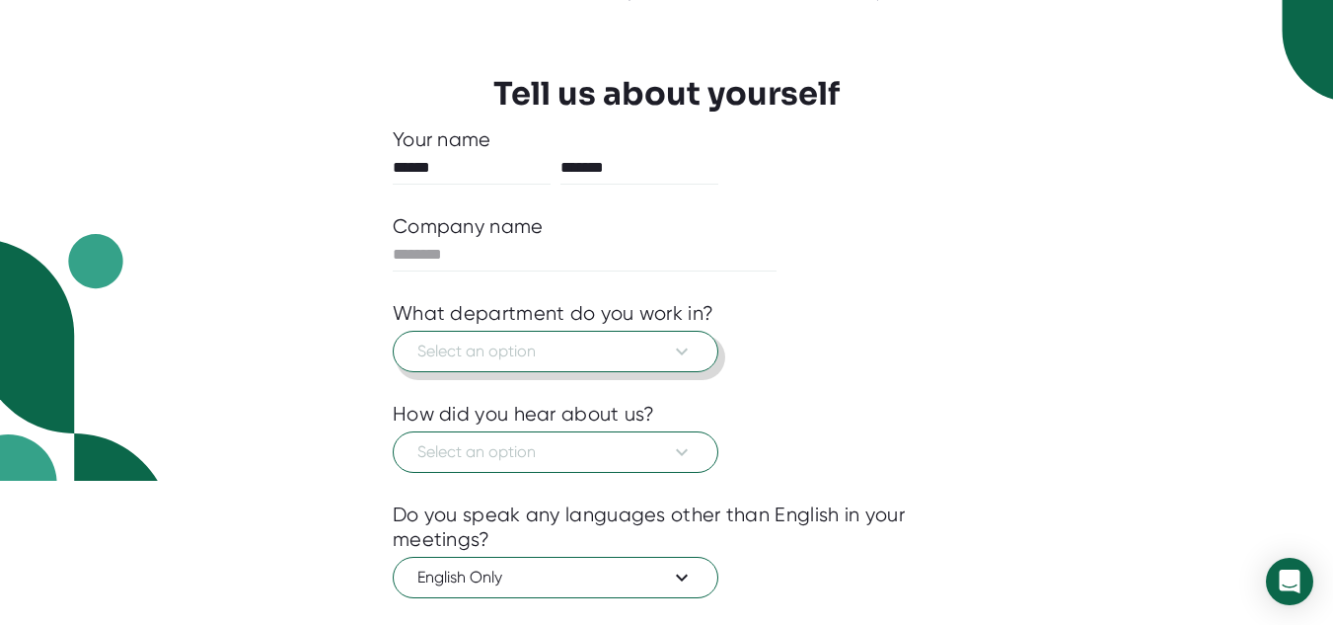
click at [445, 353] on span "Select an option" at bounding box center [555, 351] width 276 height 24
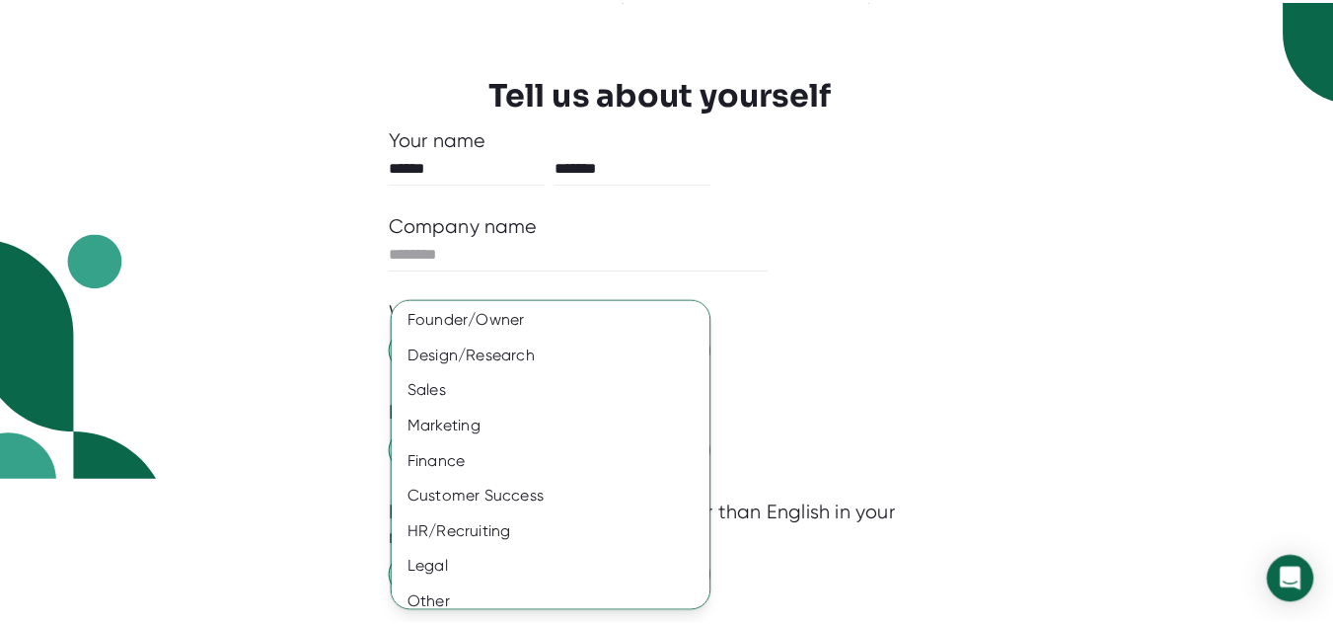
scroll to position [159, 0]
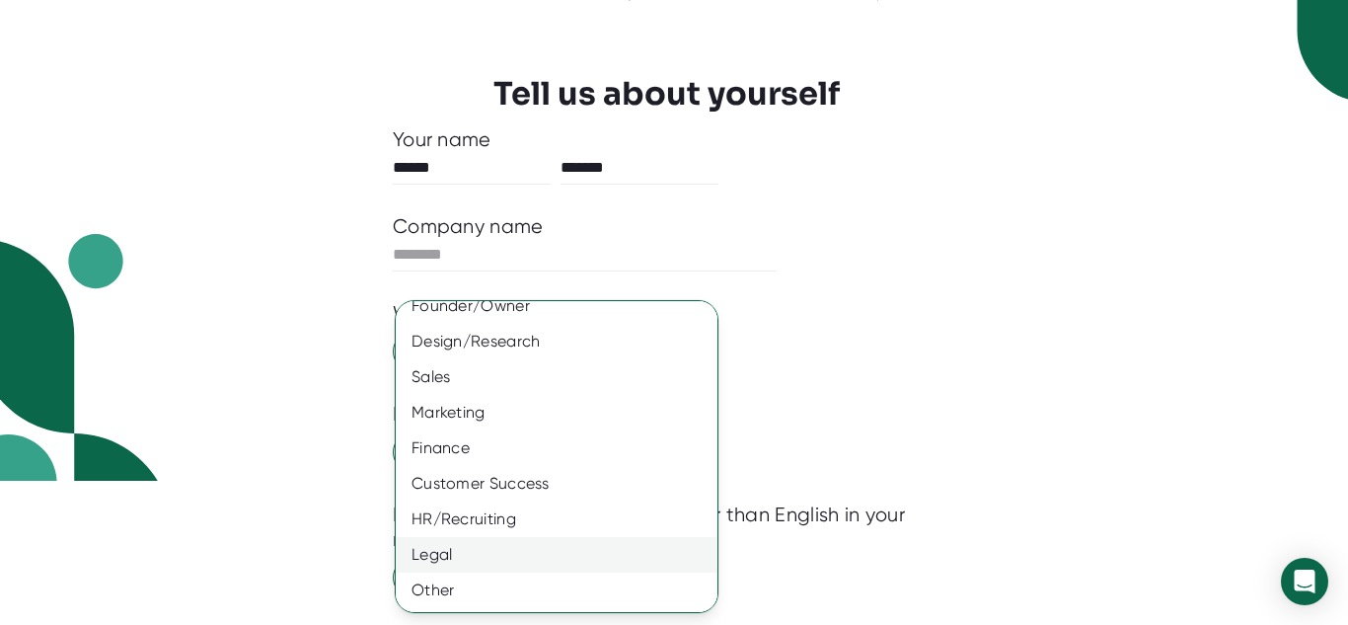
click at [471, 546] on div "Legal" at bounding box center [564, 555] width 336 height 36
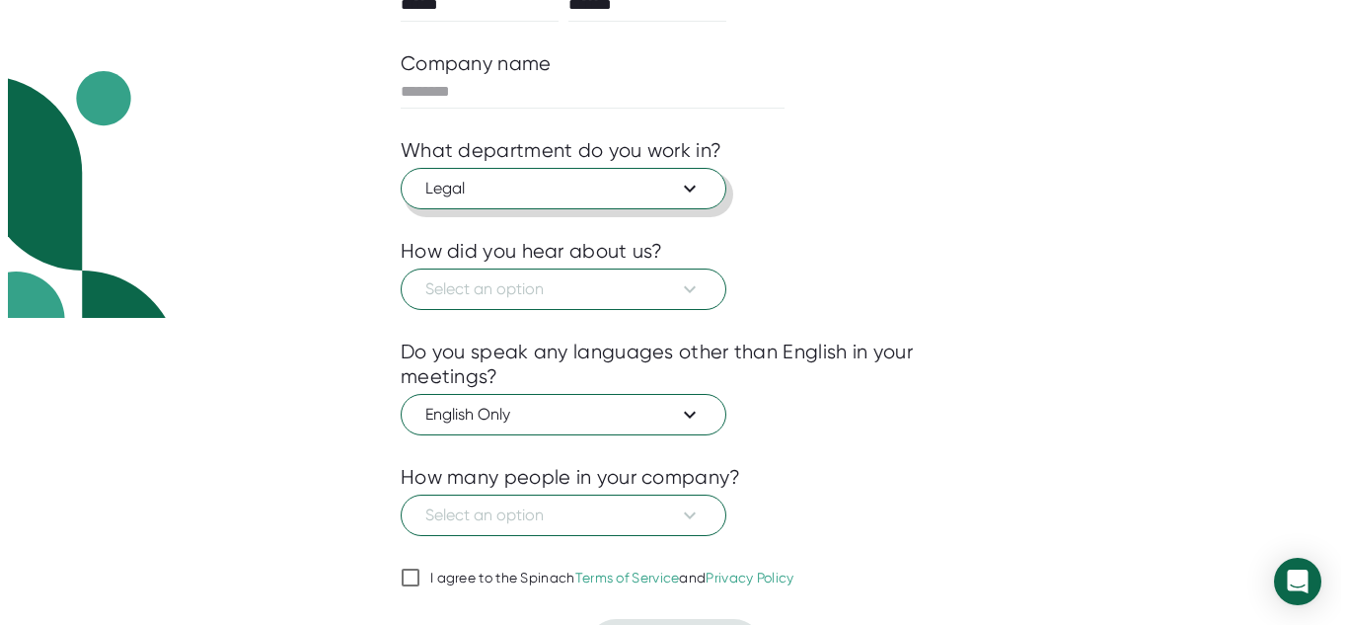
scroll to position [308, 0]
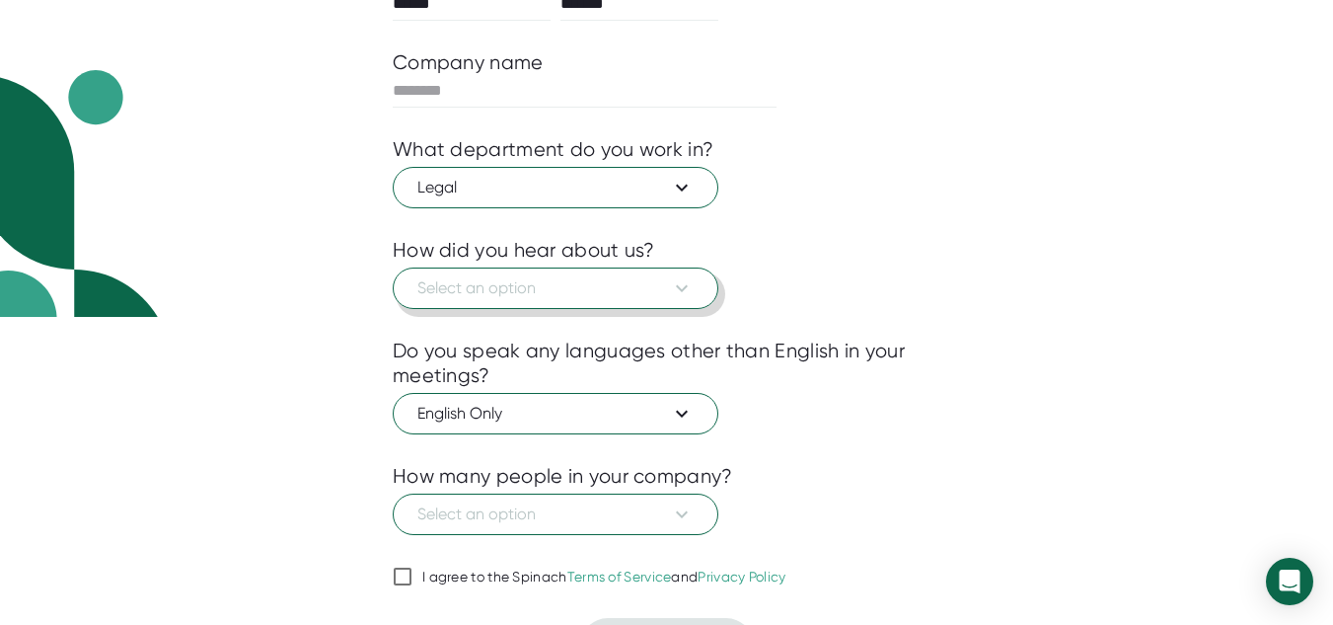
click at [580, 288] on span "Select an option" at bounding box center [555, 288] width 276 height 24
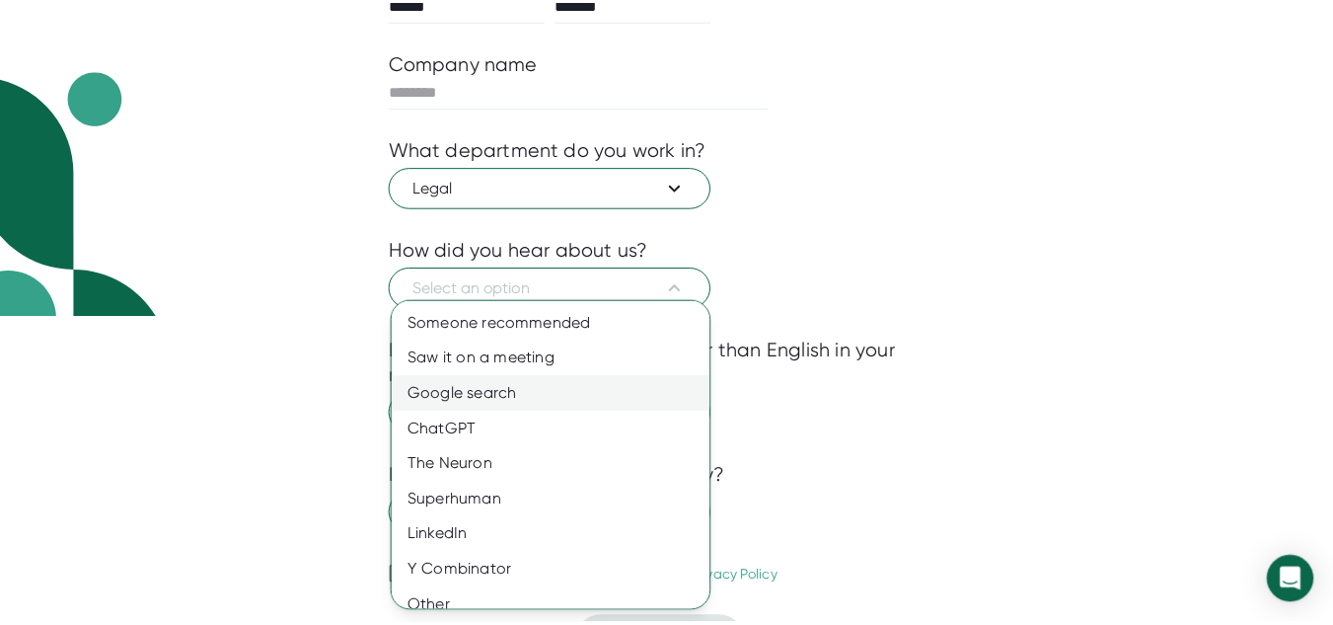
scroll to position [17, 0]
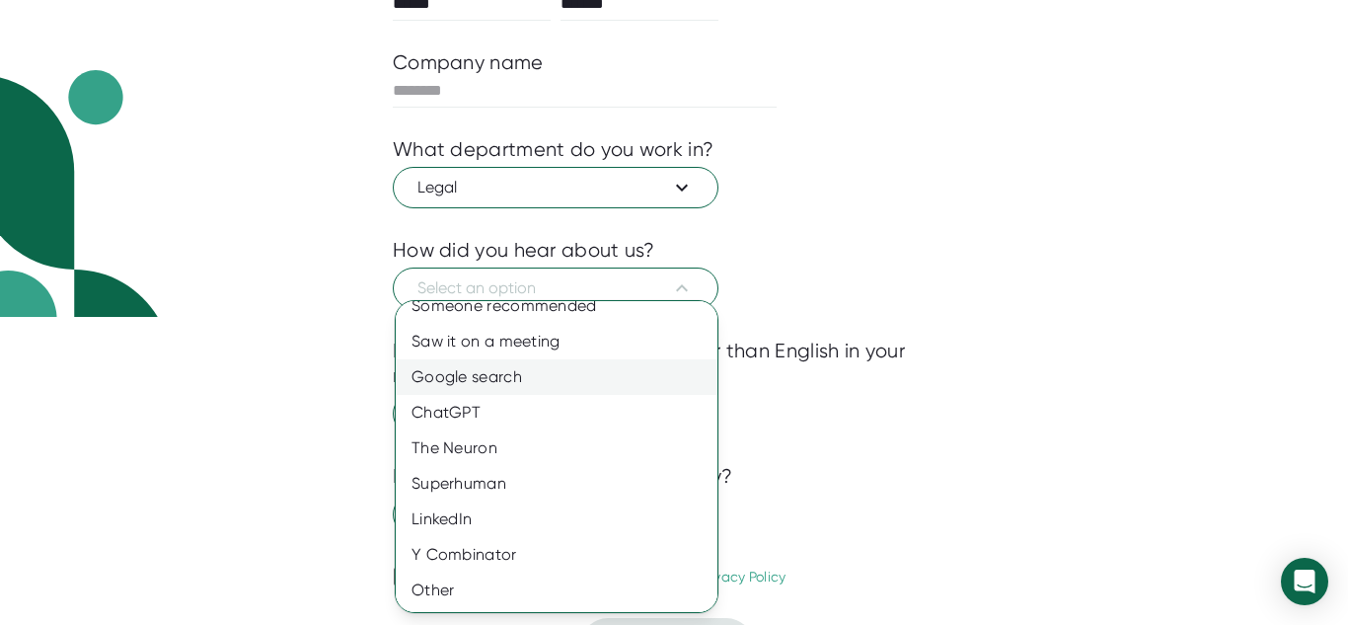
click at [593, 376] on div "Google search" at bounding box center [564, 377] width 336 height 36
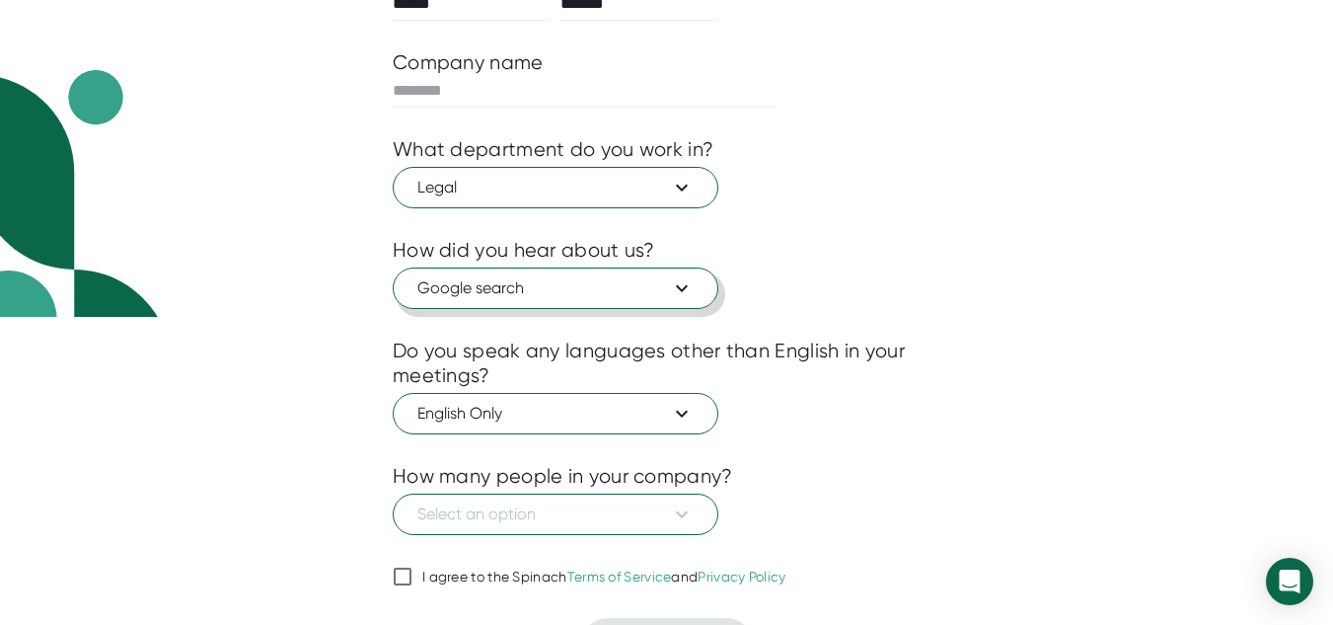
scroll to position [356, 0]
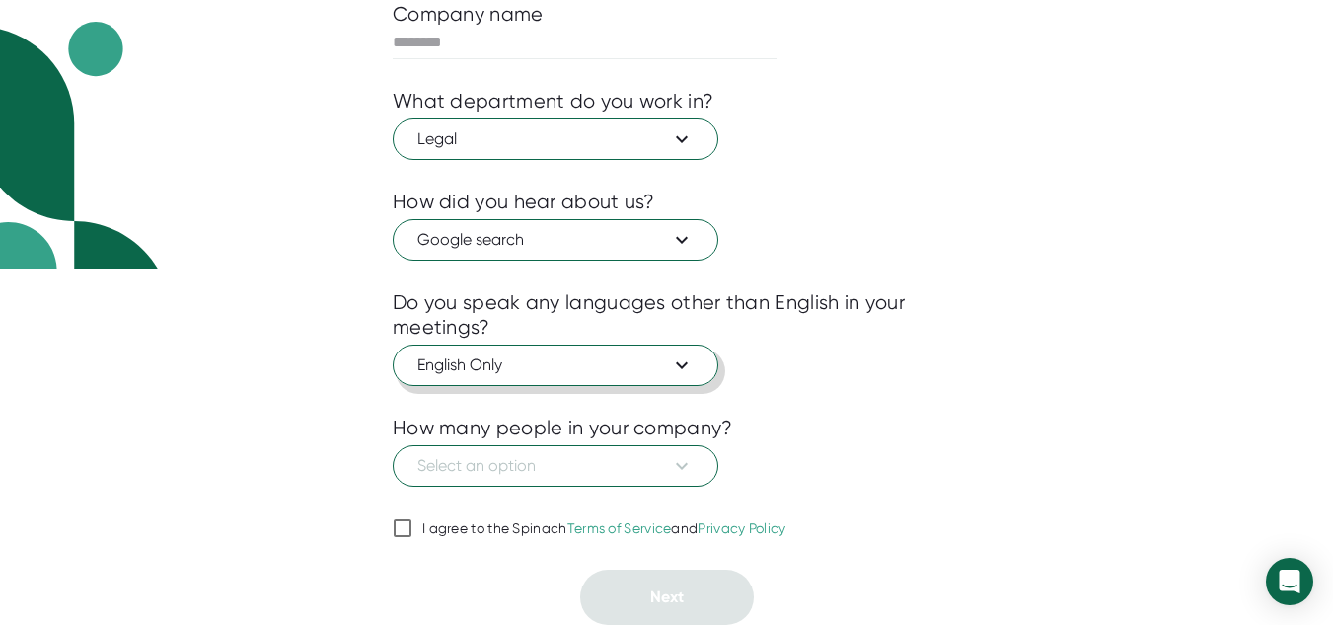
click at [593, 376] on span "English Only" at bounding box center [555, 365] width 276 height 24
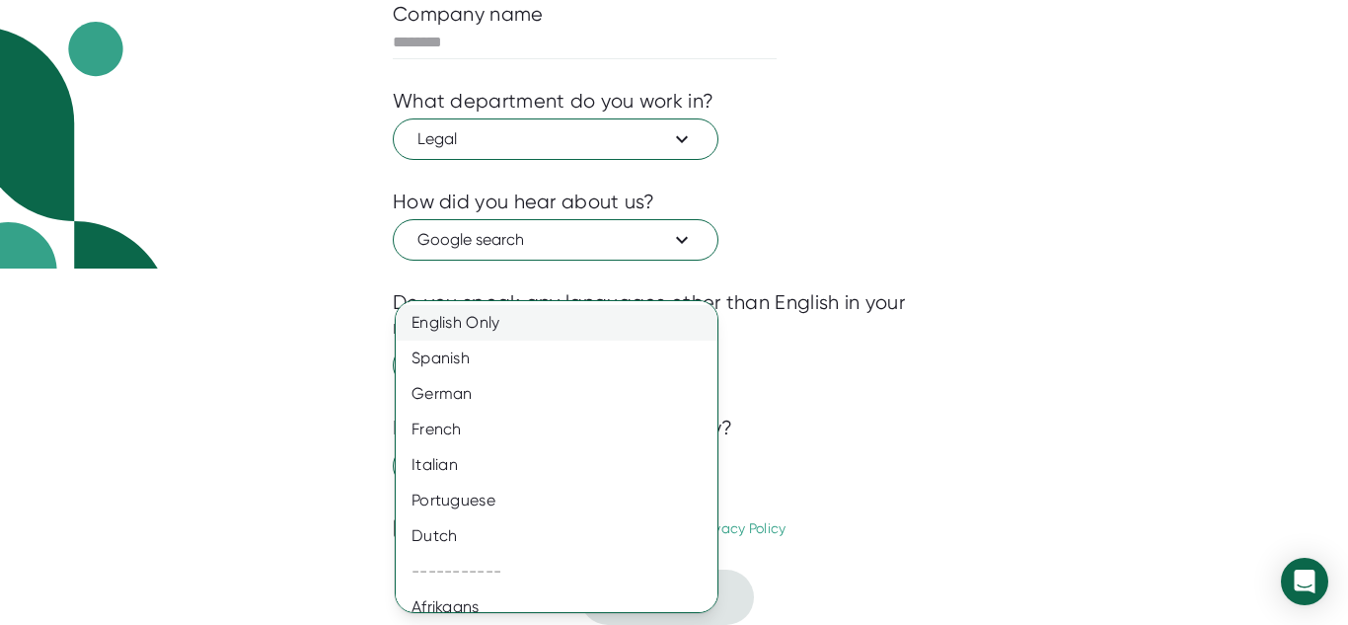
click at [536, 331] on div "English Only" at bounding box center [564, 323] width 336 height 36
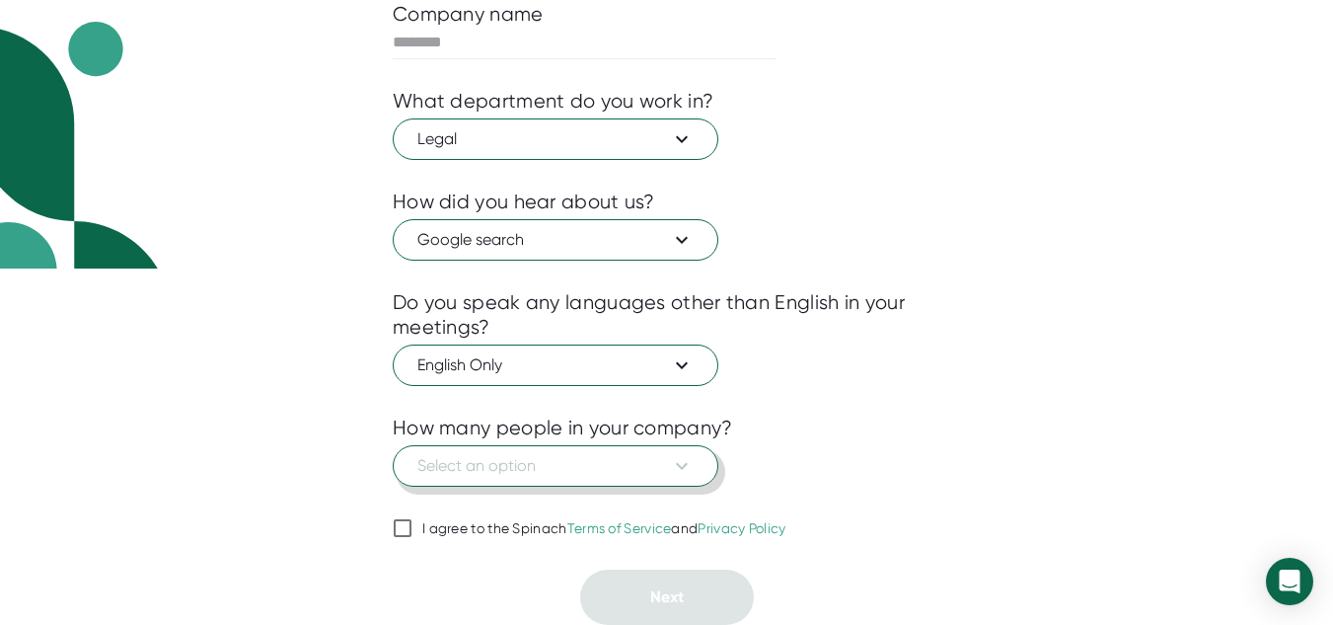
click at [507, 474] on span "Select an option" at bounding box center [555, 466] width 276 height 24
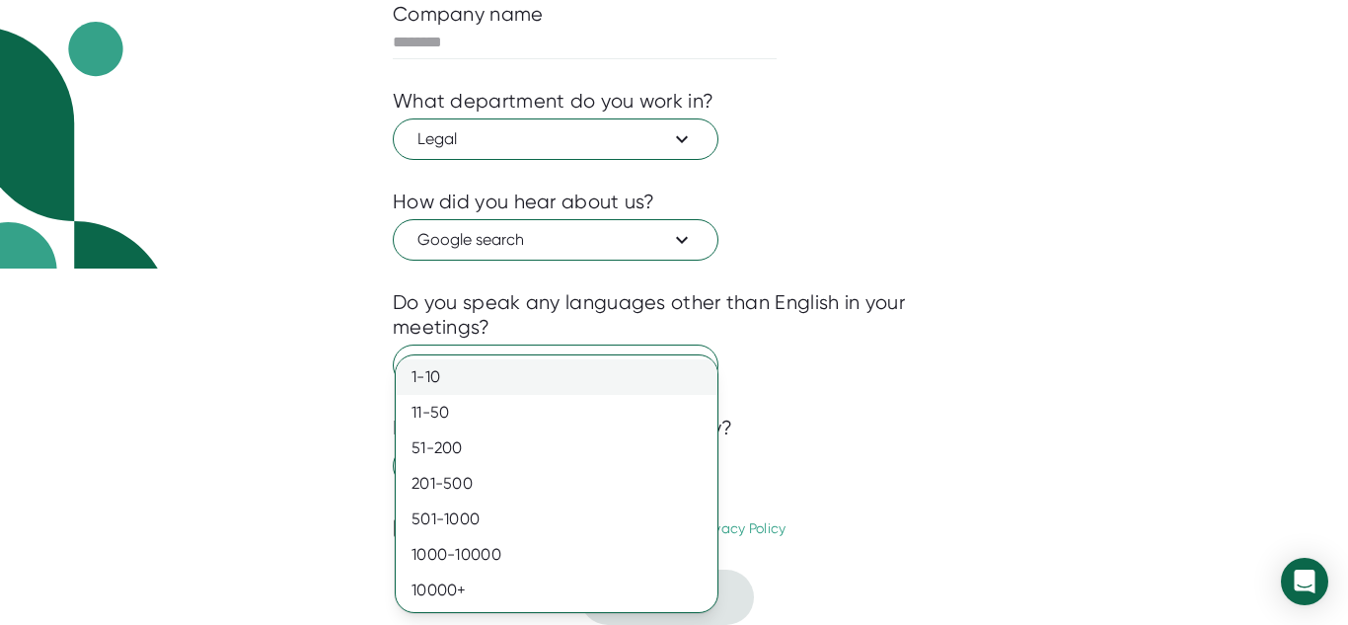
click at [526, 394] on div "1-10" at bounding box center [557, 377] width 322 height 36
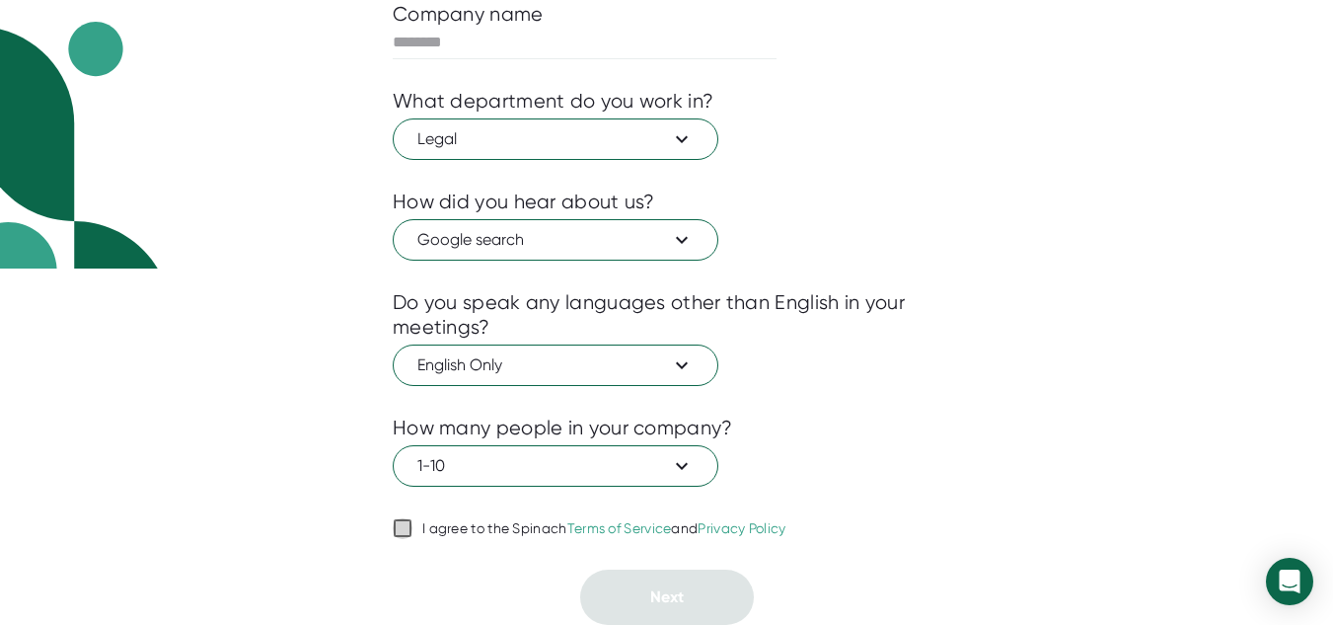
click at [402, 519] on input "I agree to the Spinach Terms of Service and Privacy Policy" at bounding box center [403, 528] width 20 height 24
checkbox input "true"
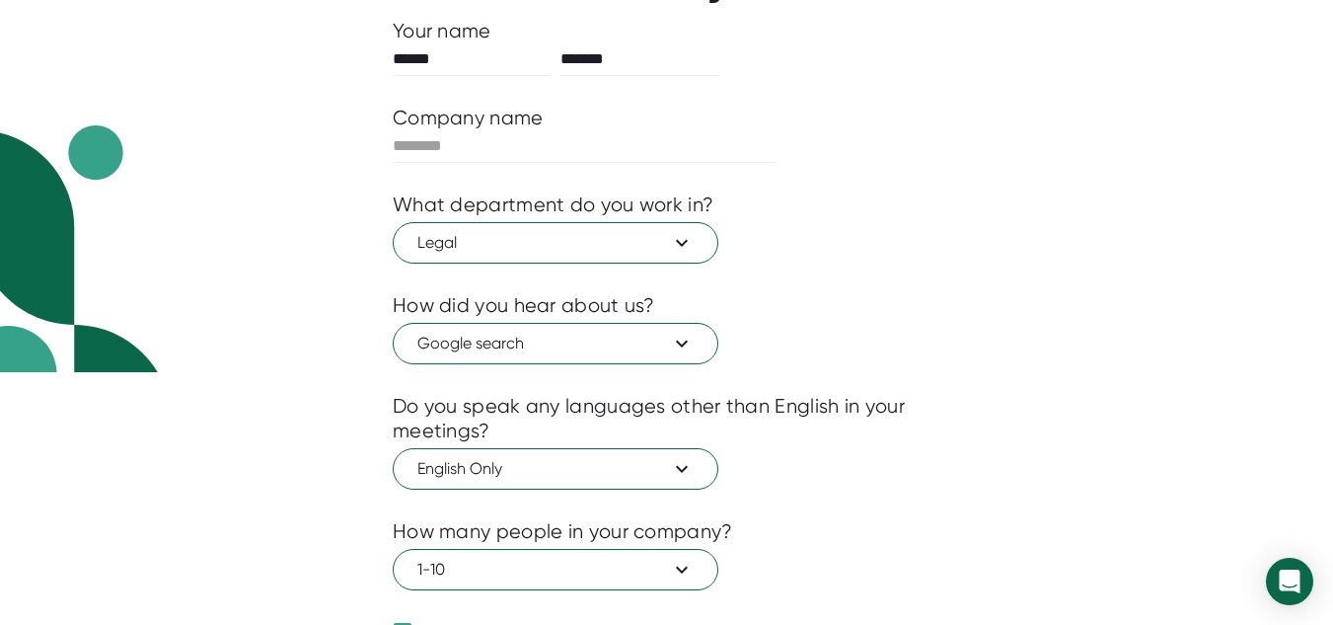
scroll to position [216, 0]
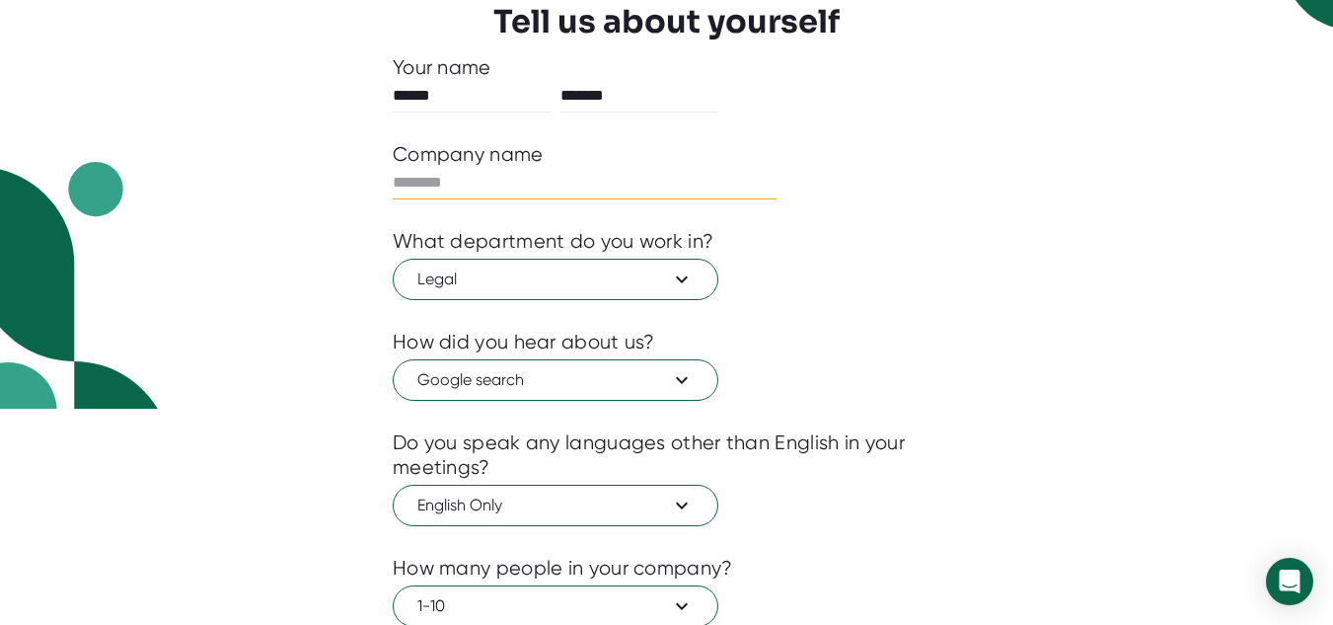
click at [477, 176] on input "text" at bounding box center [585, 183] width 384 height 32
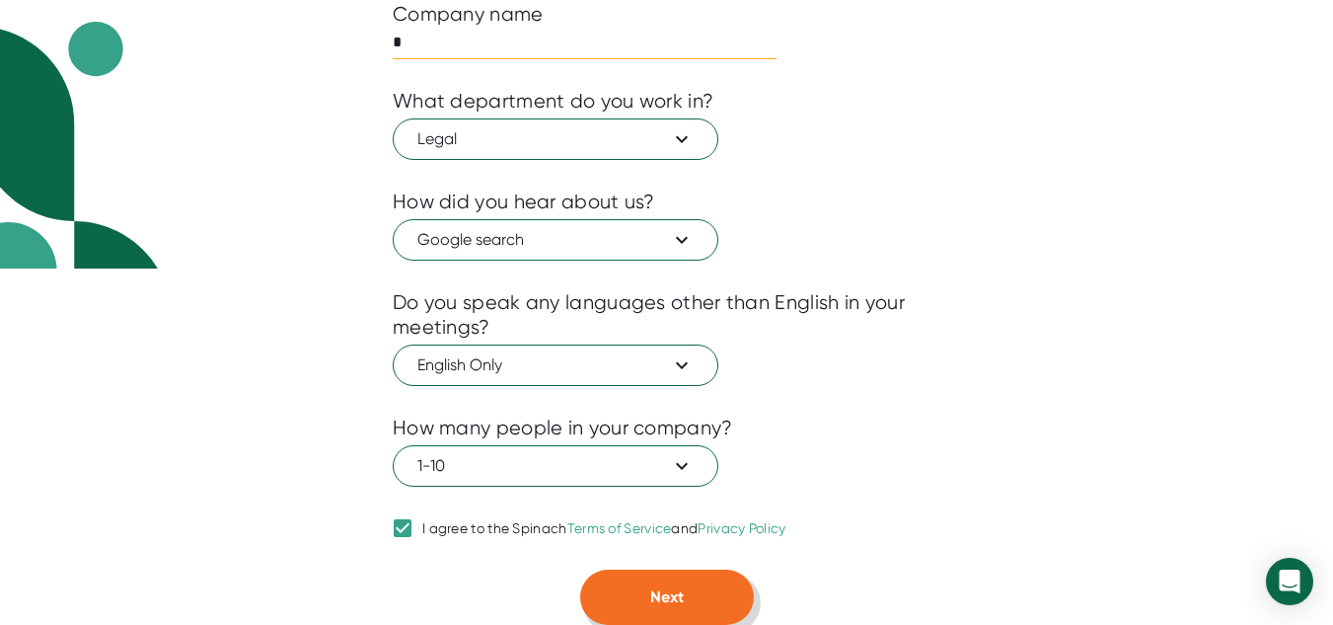
type input "*"
click at [676, 599] on span "Next" at bounding box center [667, 596] width 34 height 19
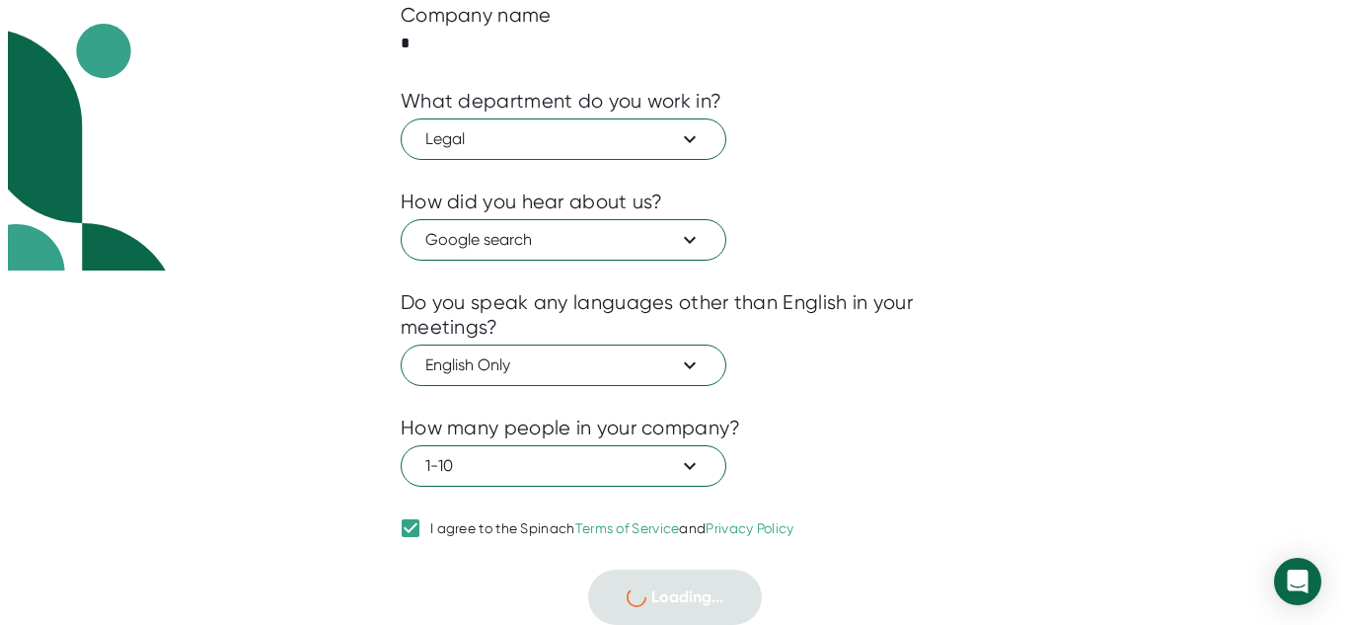
scroll to position [0, 0]
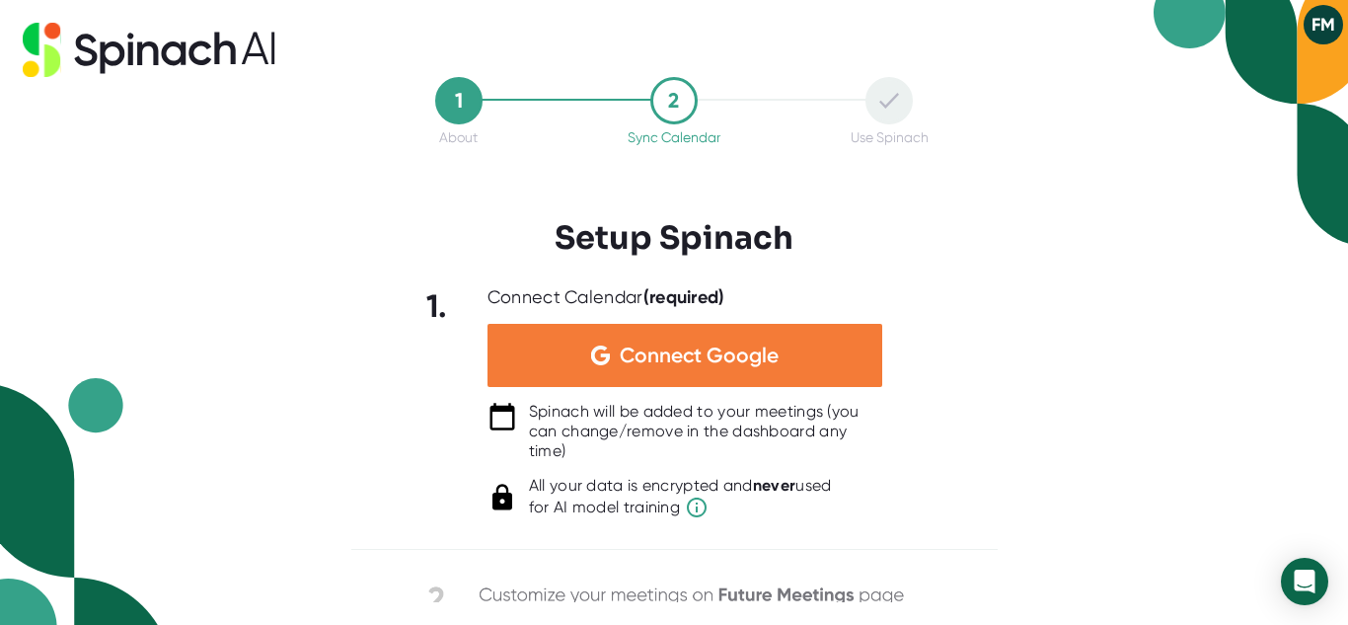
click at [827, 343] on div "Connect Google" at bounding box center [684, 355] width 395 height 63
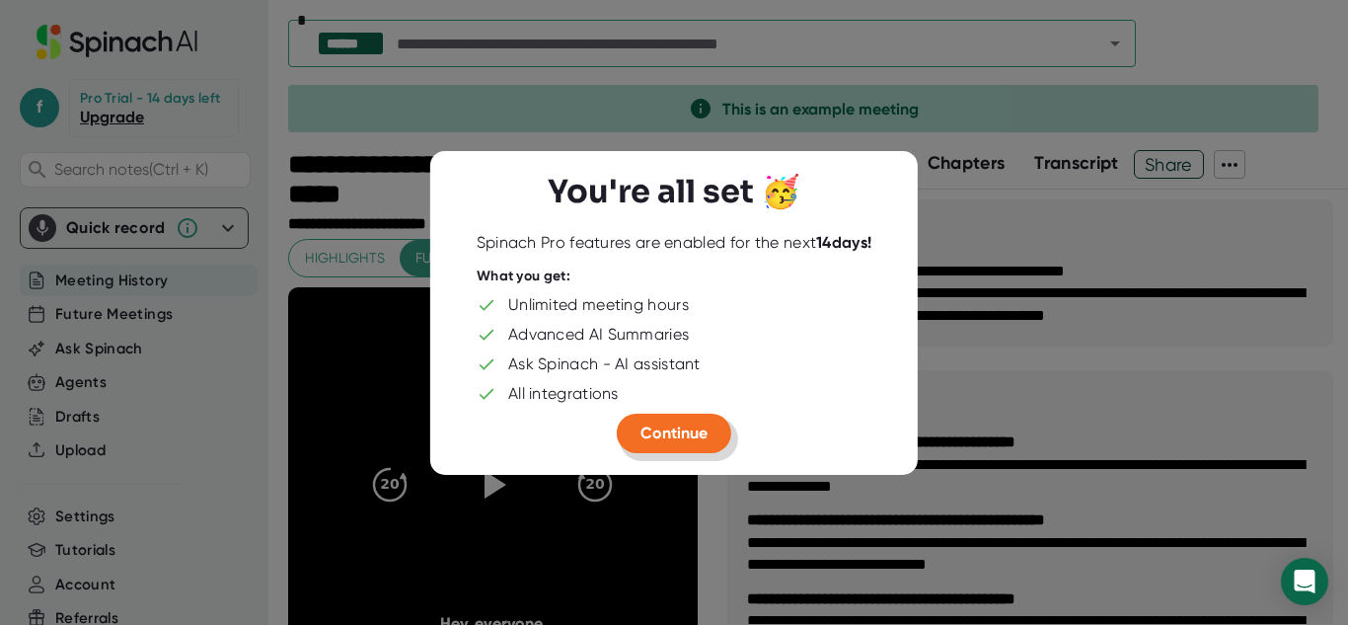
click at [699, 428] on span "Continue" at bounding box center [673, 431] width 67 height 19
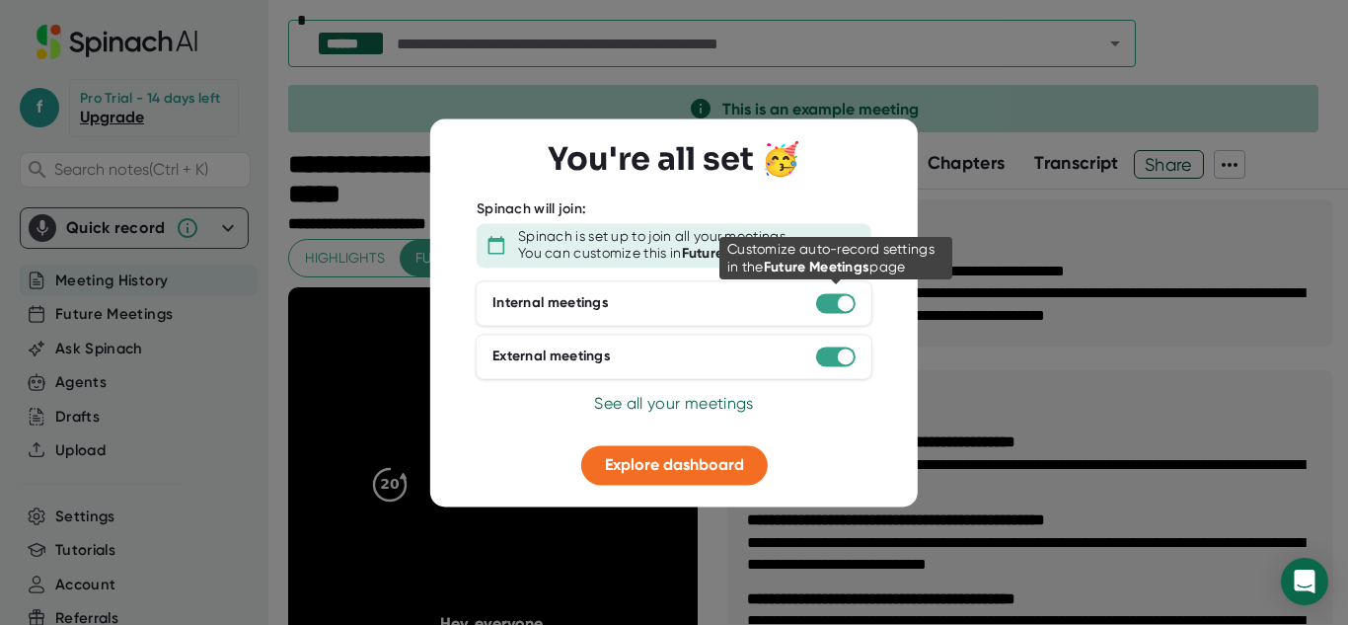
click at [842, 302] on div at bounding box center [846, 303] width 16 height 16
click at [840, 295] on div at bounding box center [835, 303] width 39 height 20
click at [840, 298] on div at bounding box center [846, 303] width 16 height 16
click at [821, 297] on div at bounding box center [835, 303] width 39 height 20
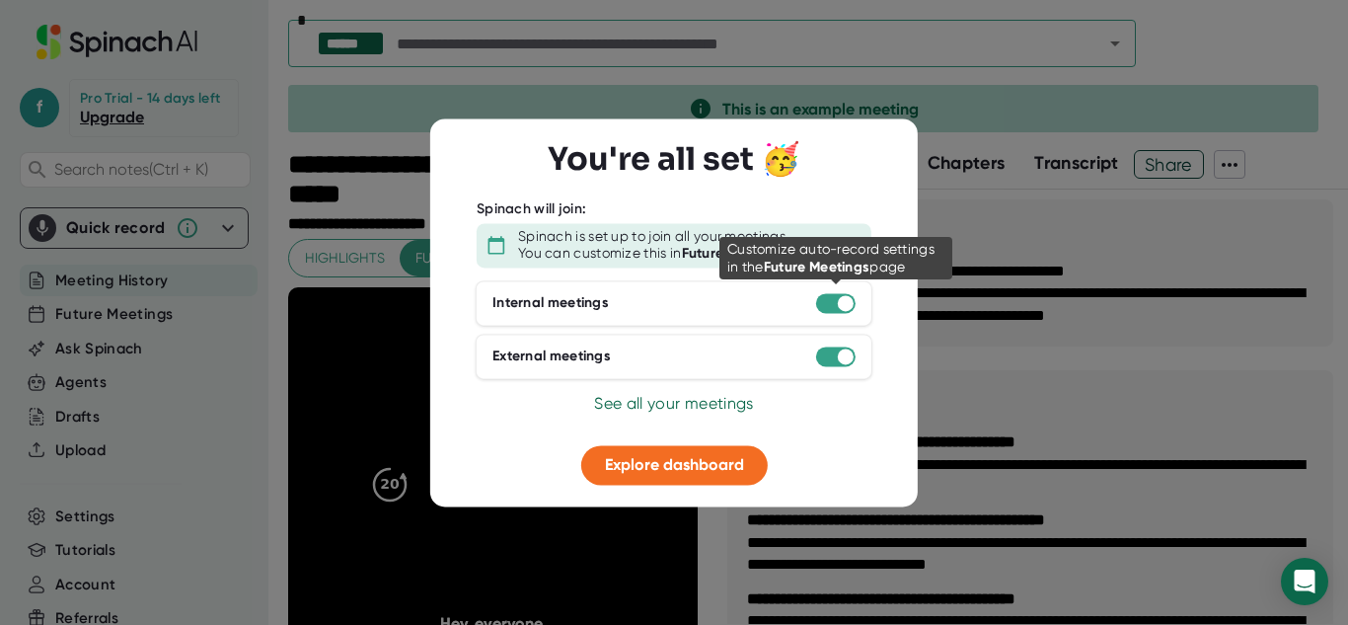
click at [846, 302] on div at bounding box center [846, 303] width 16 height 16
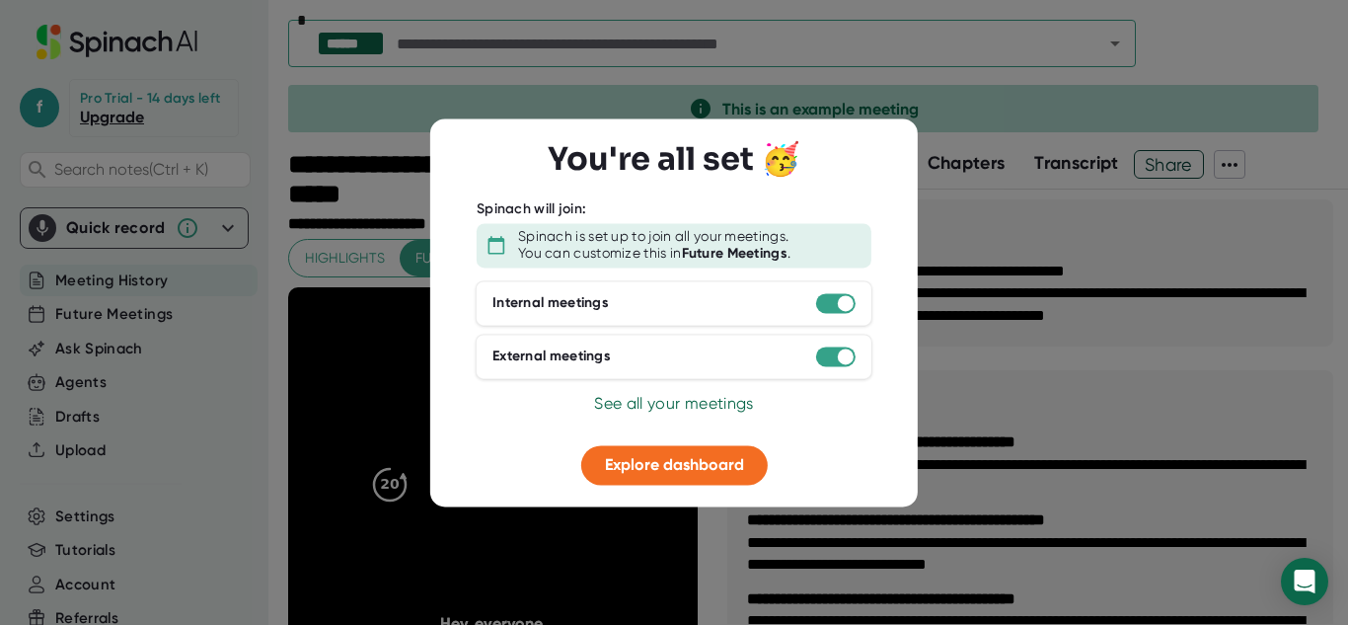
click at [845, 366] on div "External meetings" at bounding box center [674, 355] width 397 height 45
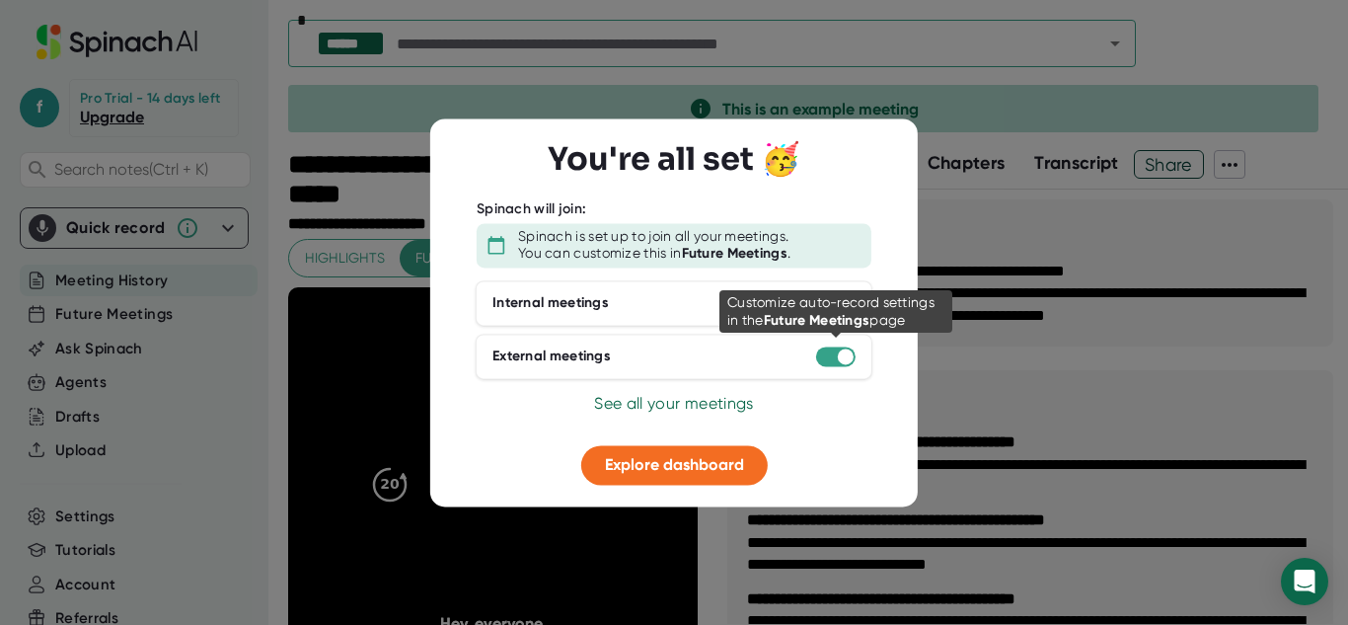
click at [841, 359] on div at bounding box center [846, 356] width 16 height 16
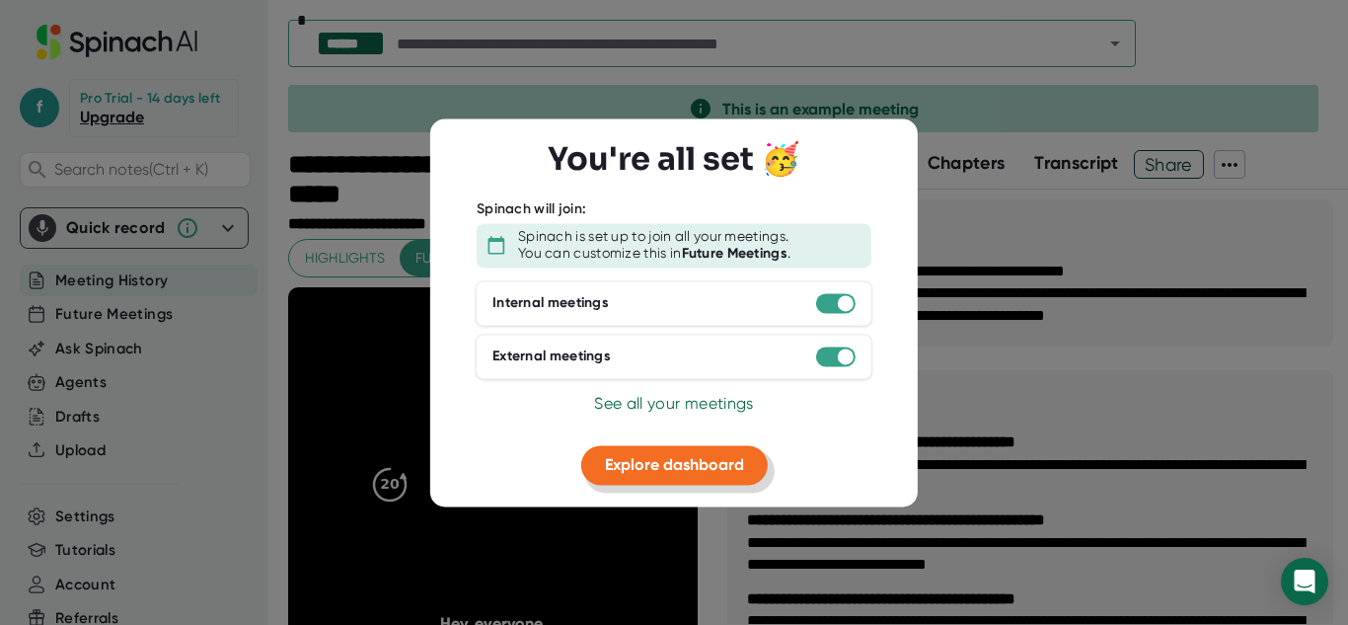
click at [691, 462] on span "Explore dashboard" at bounding box center [674, 464] width 139 height 19
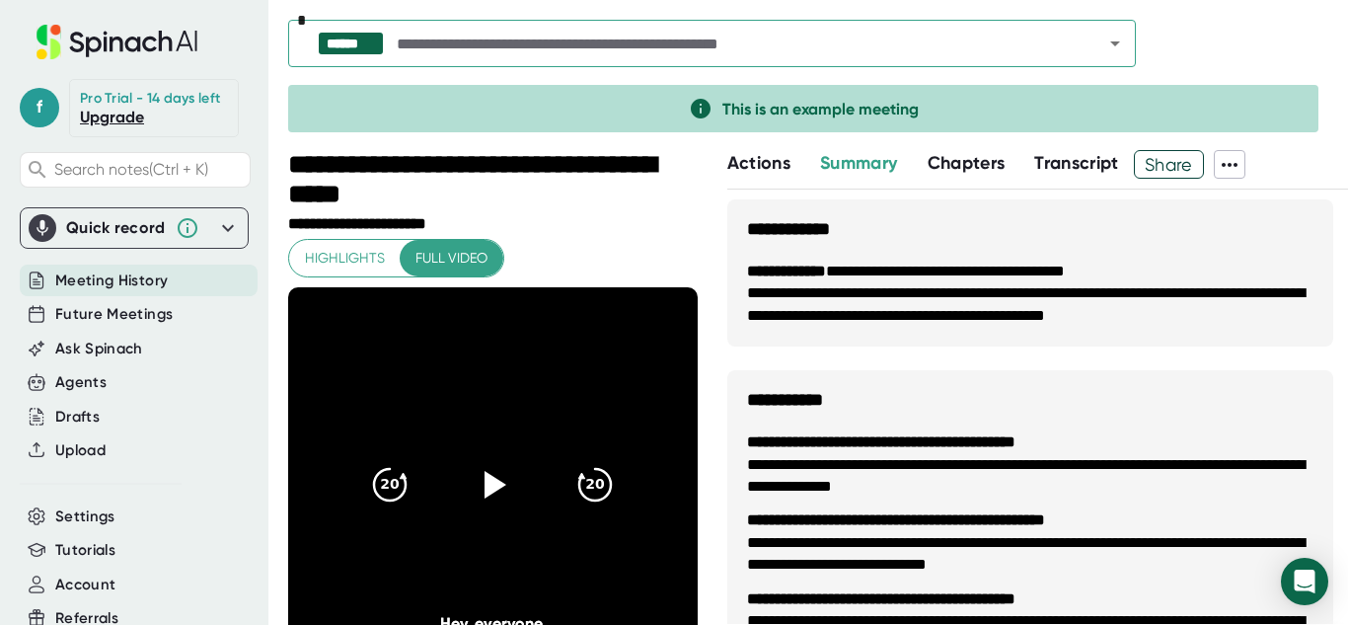
click at [216, 240] on icon at bounding box center [228, 228] width 24 height 24
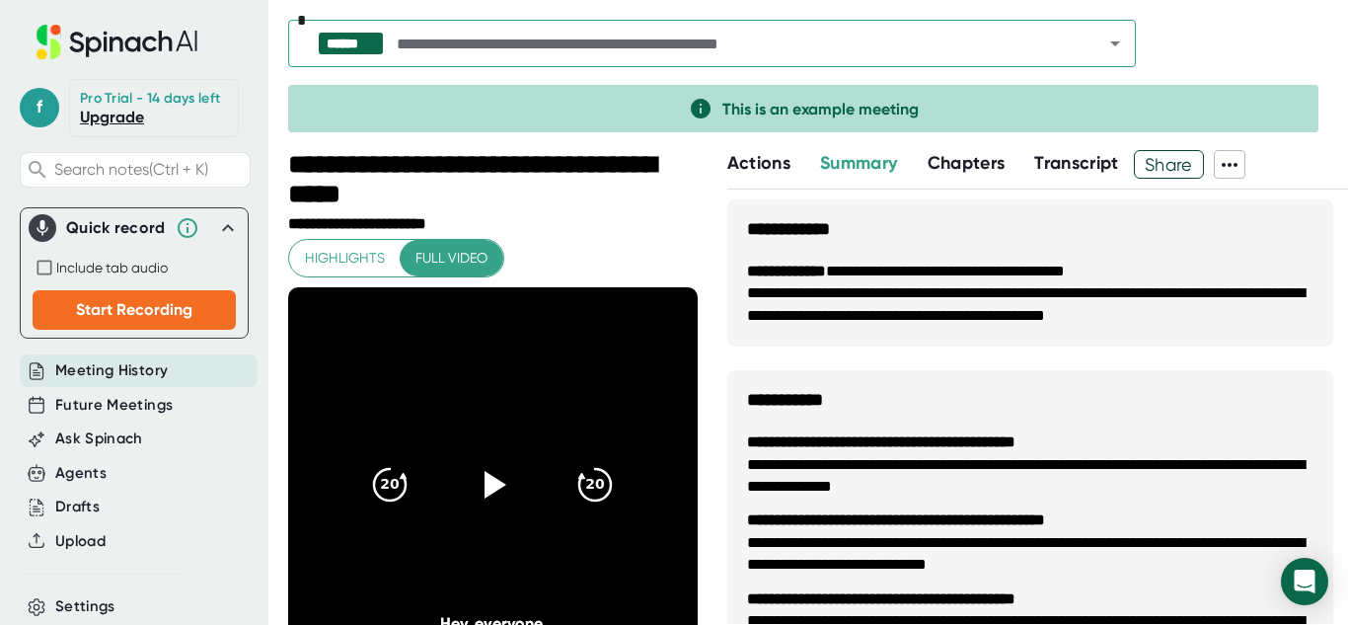
click at [216, 240] on icon at bounding box center [228, 228] width 24 height 24
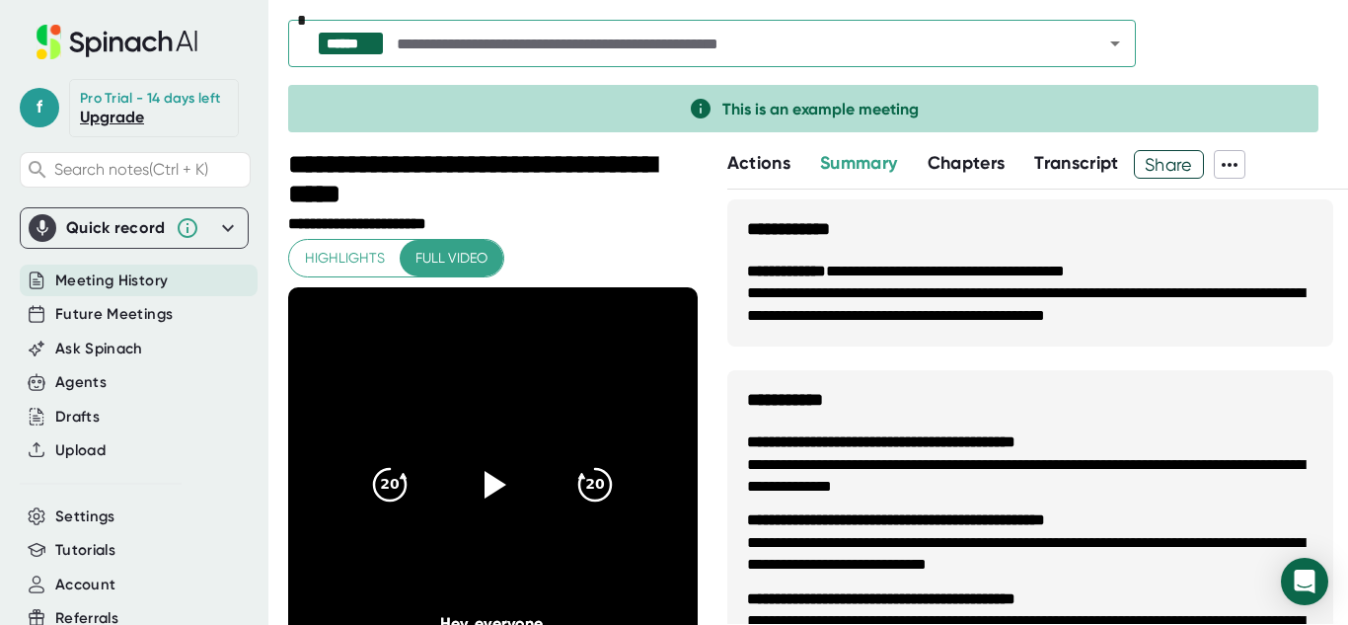
click at [1075, 173] on span "Transcript" at bounding box center [1076, 163] width 85 height 22
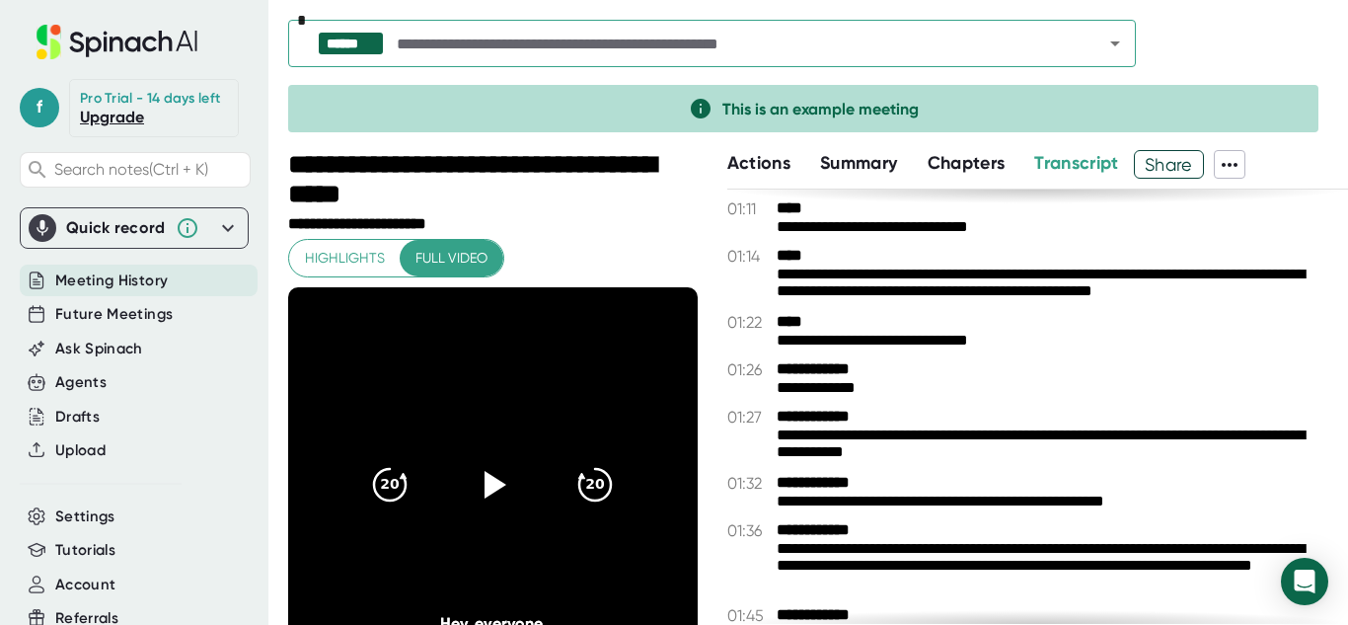
scroll to position [541, 0]
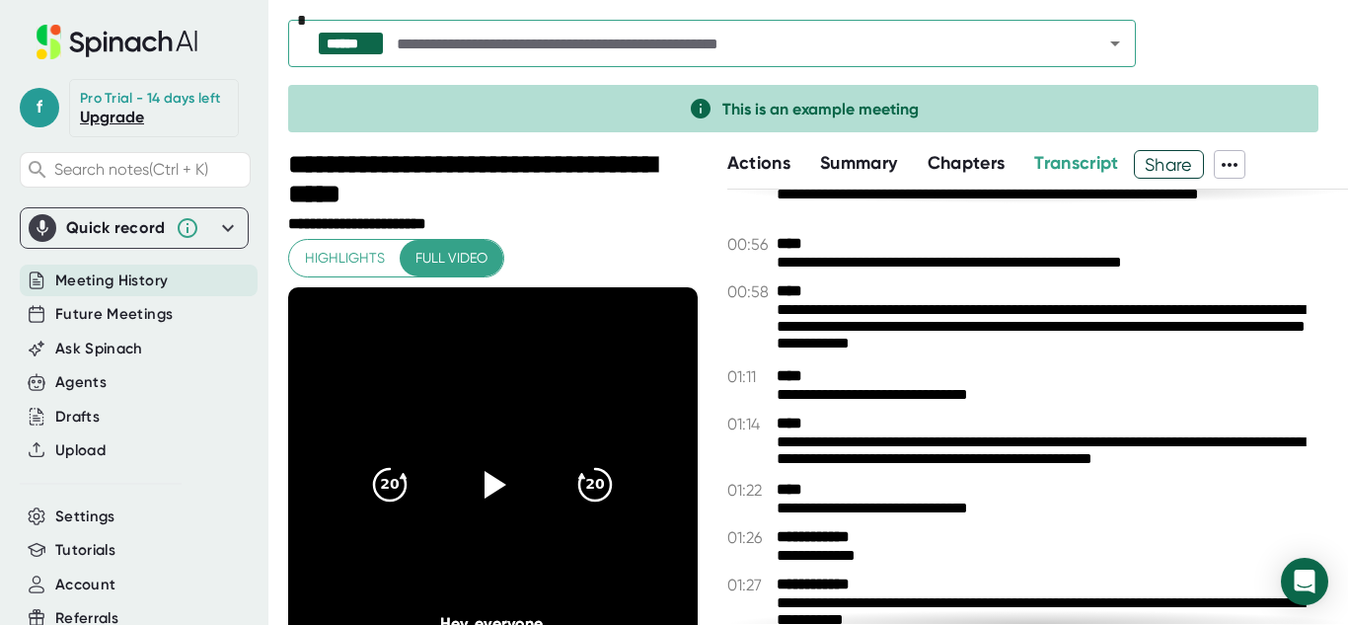
click at [973, 138] on div "****** * This is an example meeting" at bounding box center [818, 75] width 1060 height 150
click at [979, 158] on span "Chapters" at bounding box center [966, 163] width 78 height 22
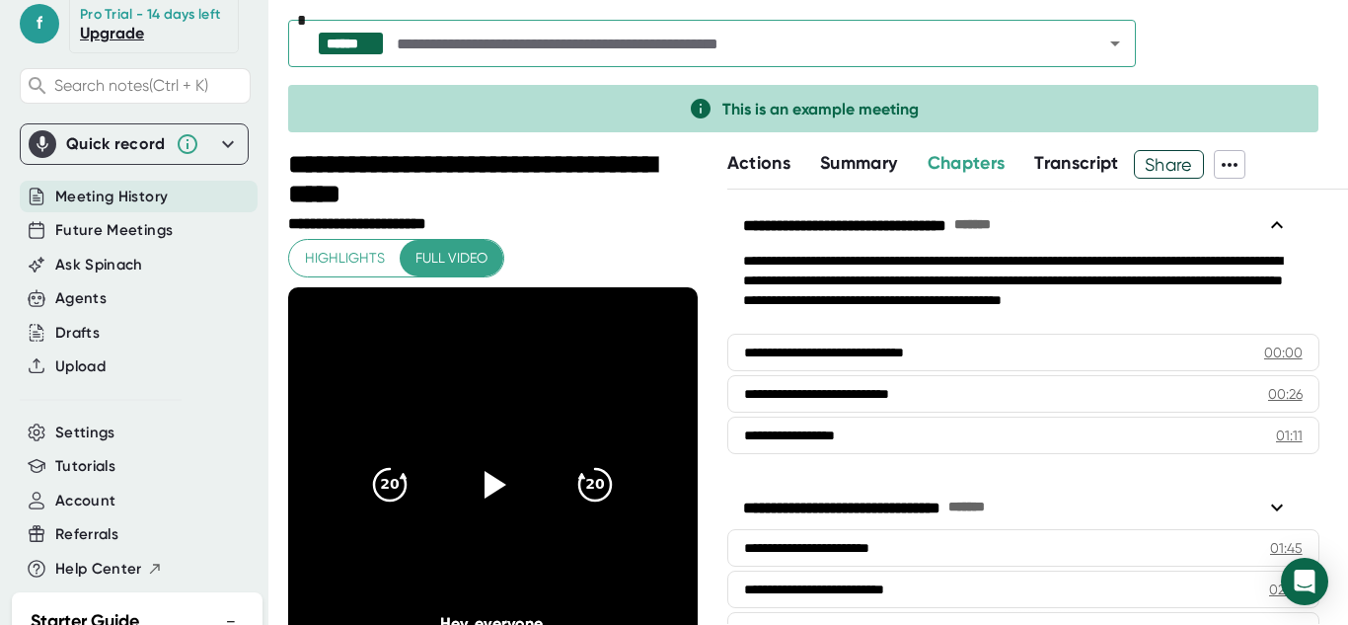
scroll to position [89, 0]
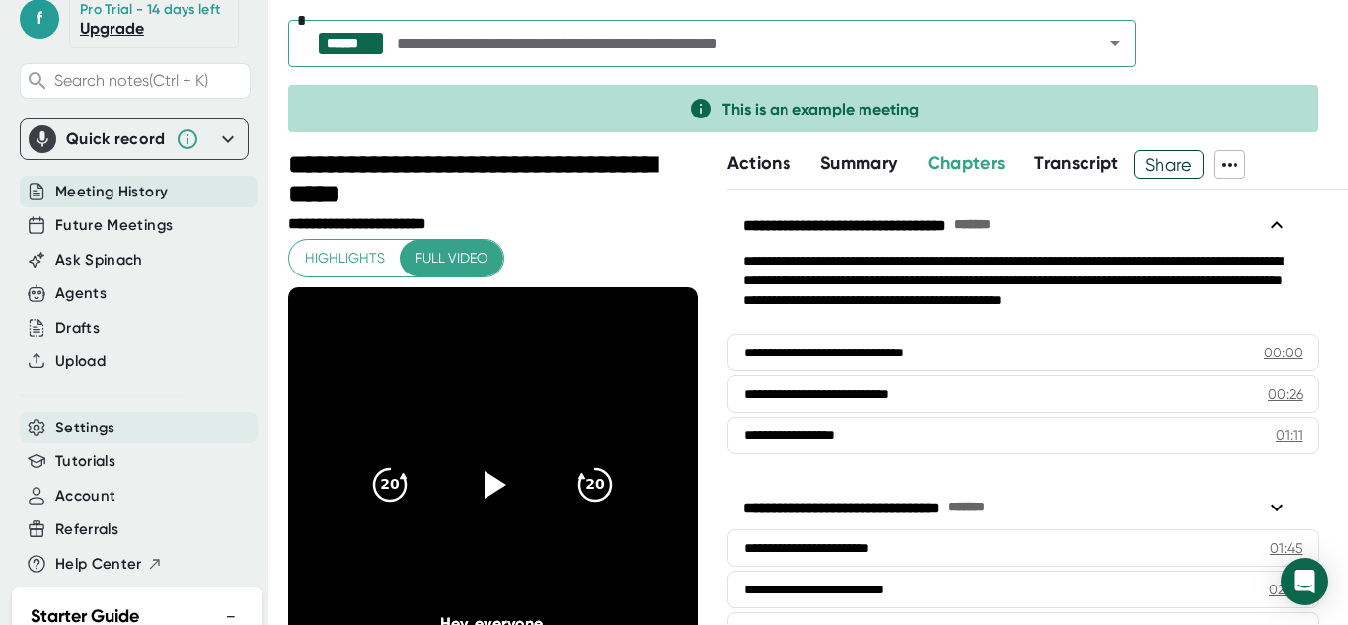
click at [102, 439] on span "Settings" at bounding box center [85, 427] width 60 height 23
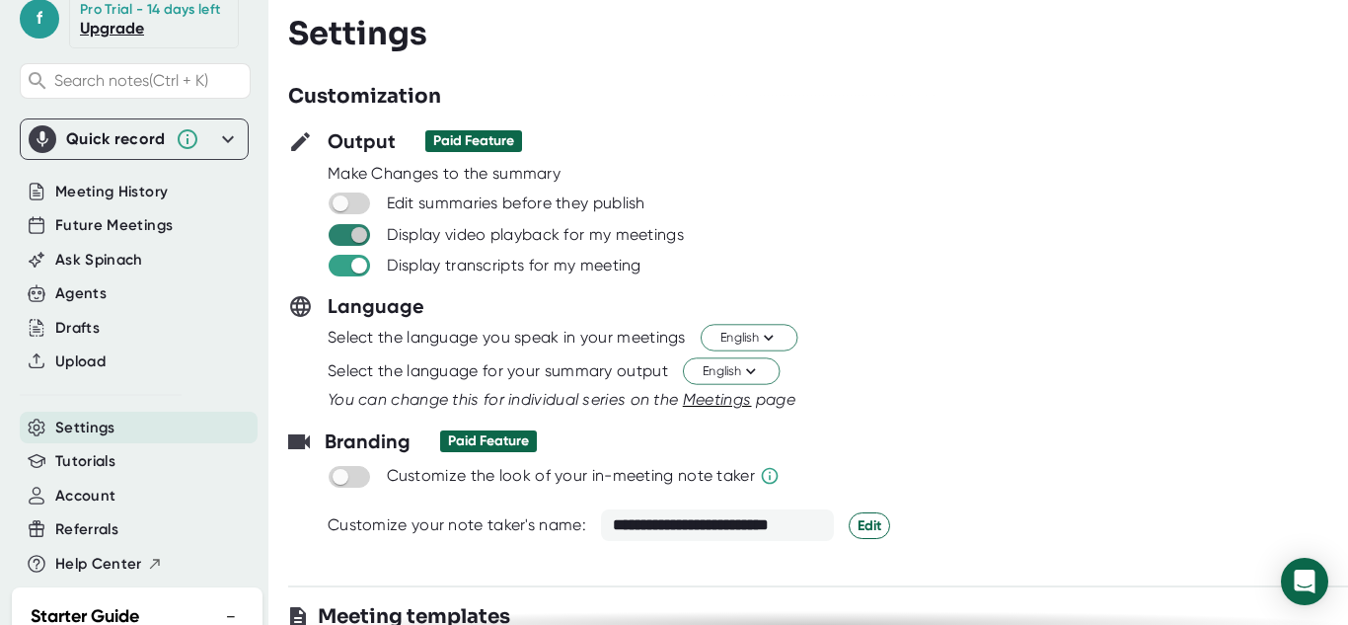
click at [360, 234] on input "checkbox" at bounding box center [359, 235] width 56 height 18
checkbox input "true"
click at [357, 264] on input "checkbox" at bounding box center [359, 266] width 56 height 18
checkbox input "true"
checkbox input "false"
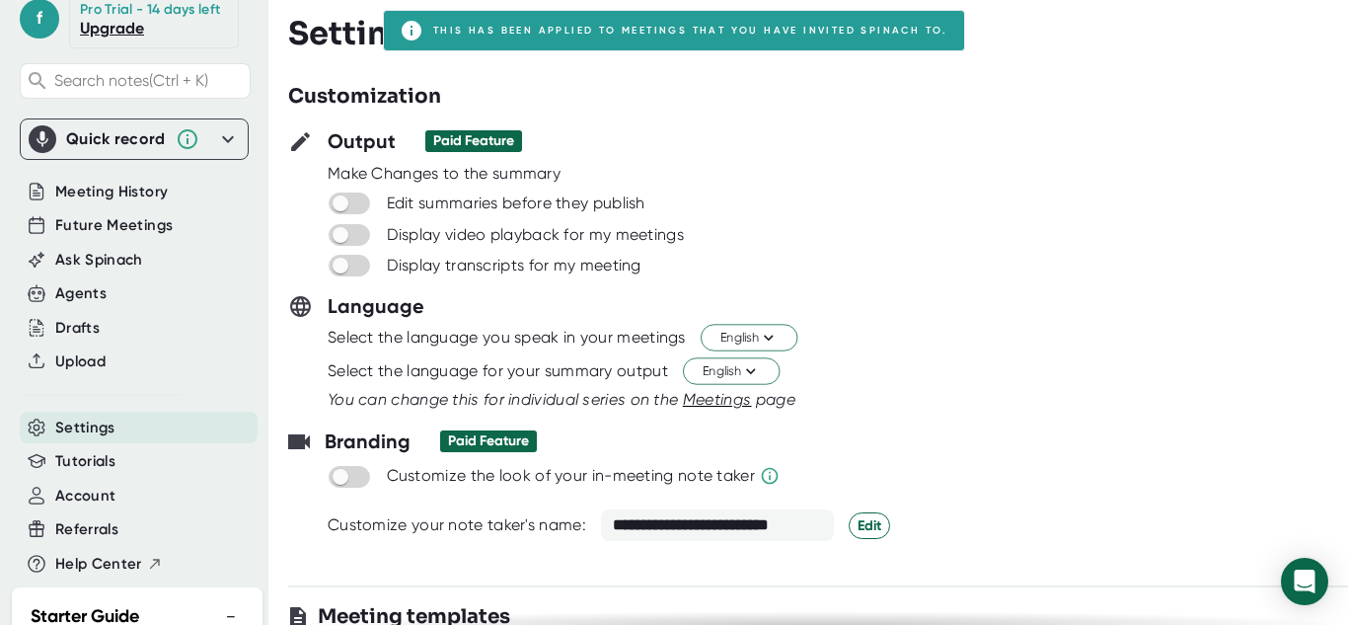
checkbox input "false"
click at [621, 276] on div "Display transcripts for my meeting" at bounding box center [837, 265] width 1021 height 24
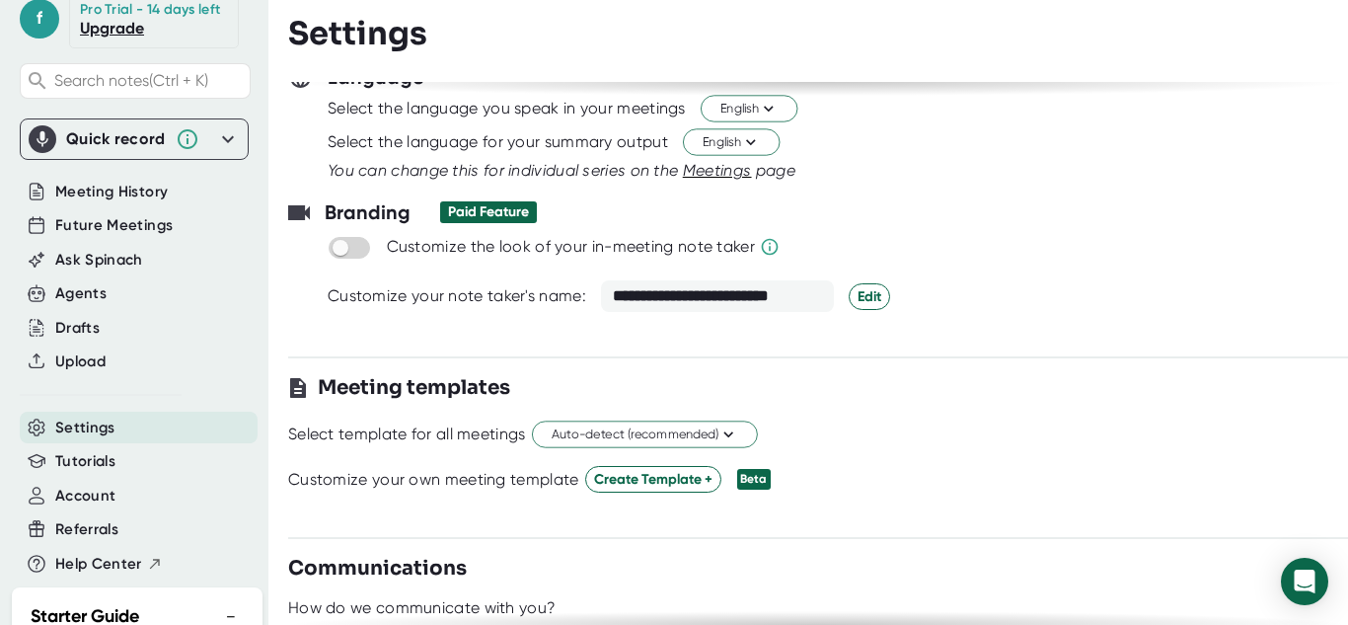
scroll to position [233, 0]
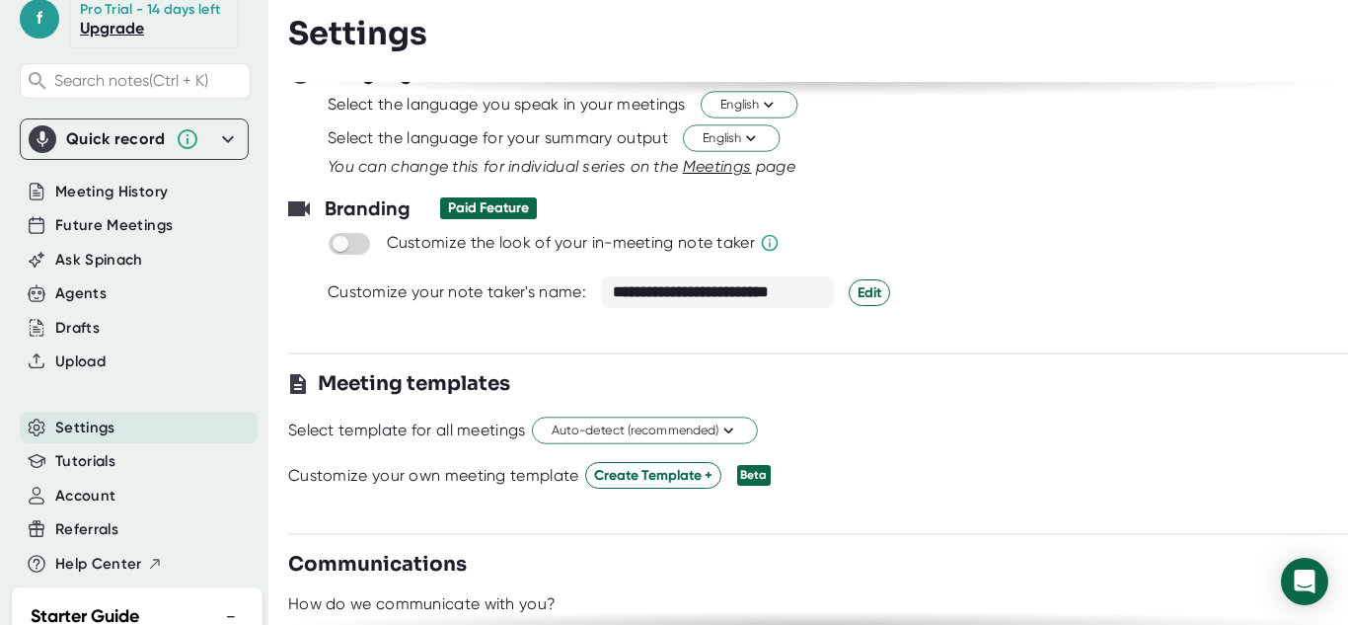
click at [816, 286] on div "**********" at bounding box center [717, 292] width 233 height 32
click at [857, 291] on span "Edit" at bounding box center [869, 292] width 24 height 21
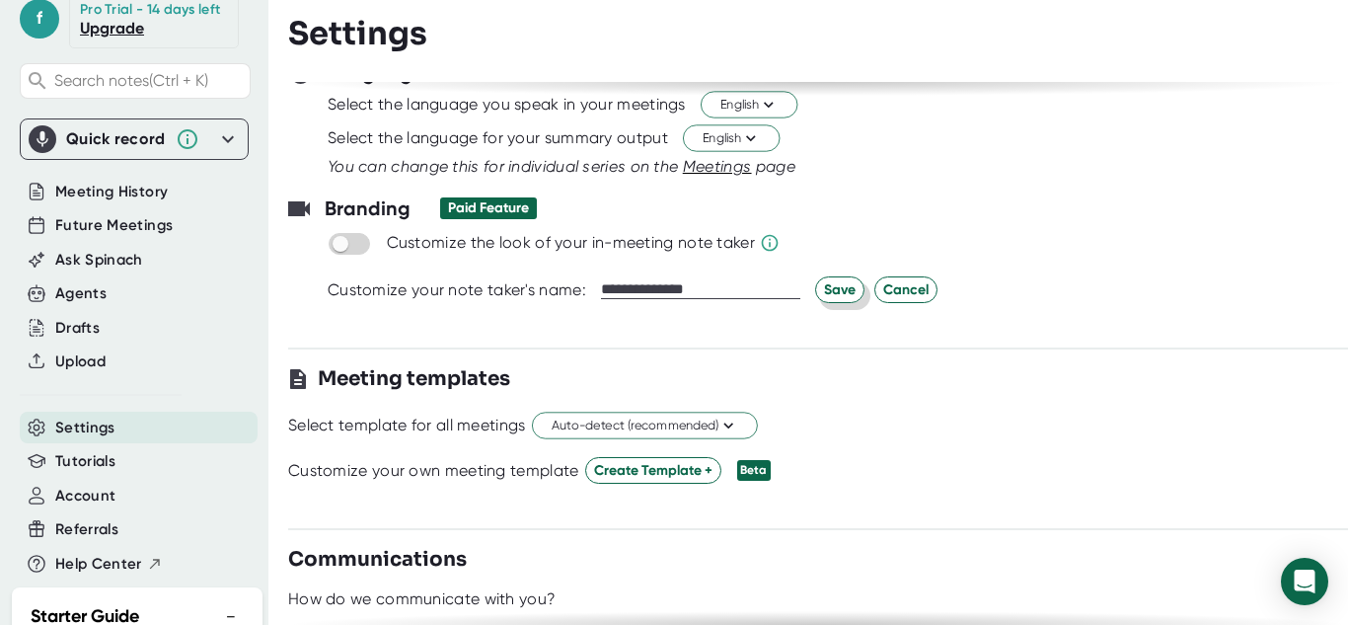
type input "**********"
click at [841, 284] on span "Save" at bounding box center [840, 289] width 32 height 21
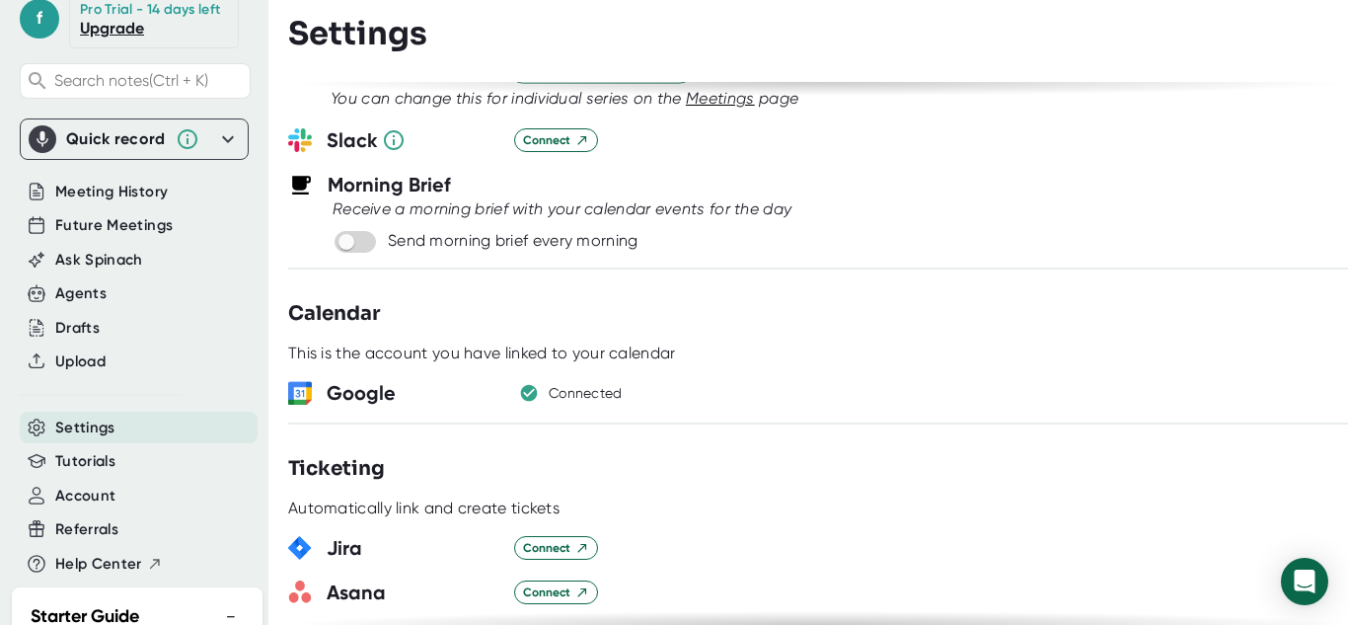
scroll to position [839, 0]
click at [545, 391] on div "Google Connected" at bounding box center [818, 392] width 1060 height 30
click at [531, 391] on icon "button" at bounding box center [529, 392] width 24 height 24
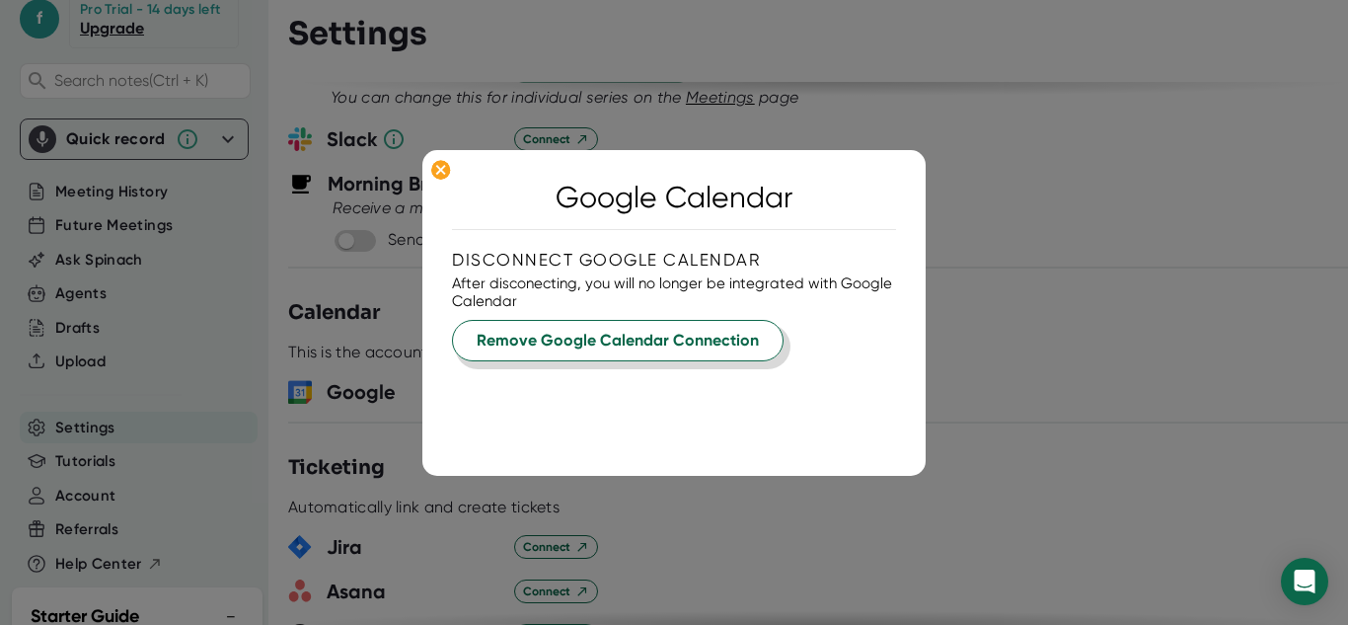
click at [600, 346] on span "Remove Google Calendar Connection" at bounding box center [618, 341] width 282 height 24
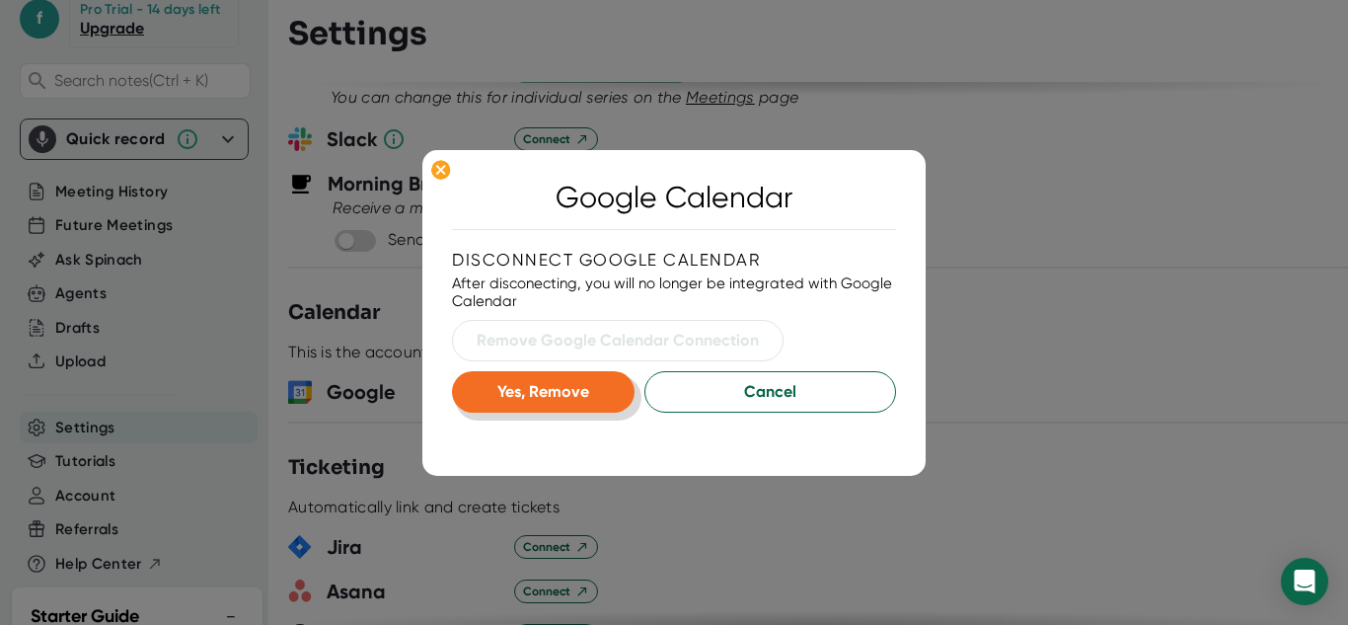
click at [576, 404] on button "Yes, Remove" at bounding box center [543, 391] width 183 height 41
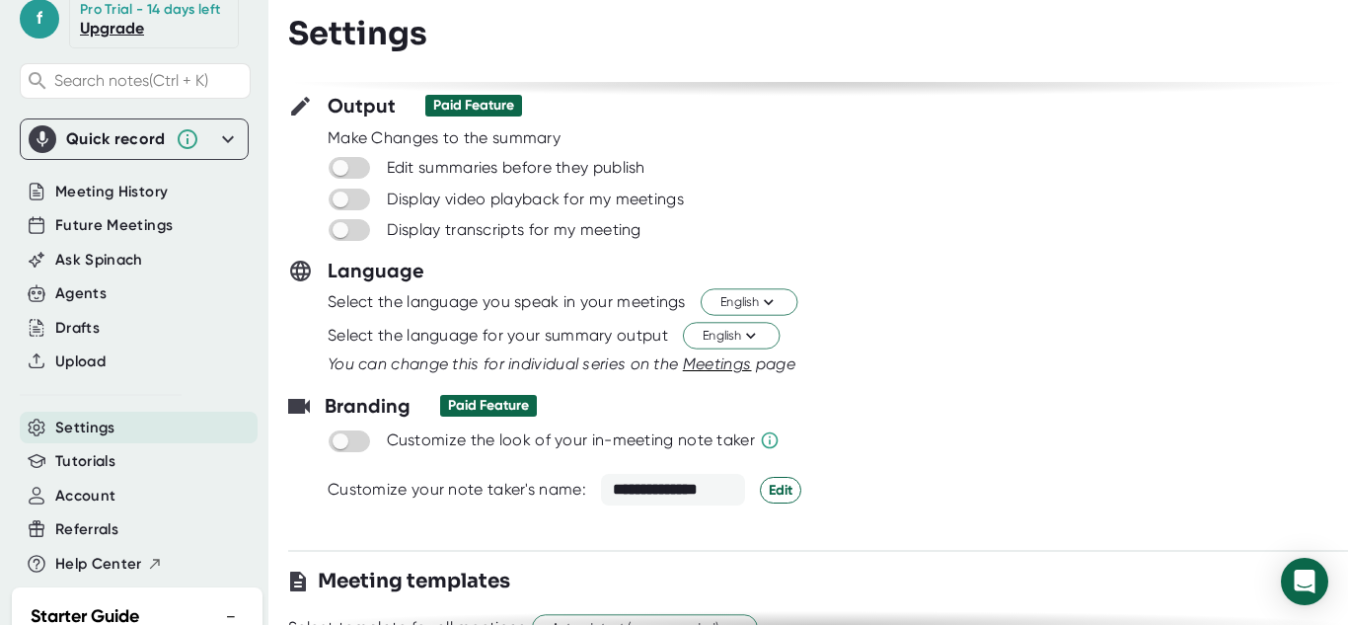
scroll to position [0, 0]
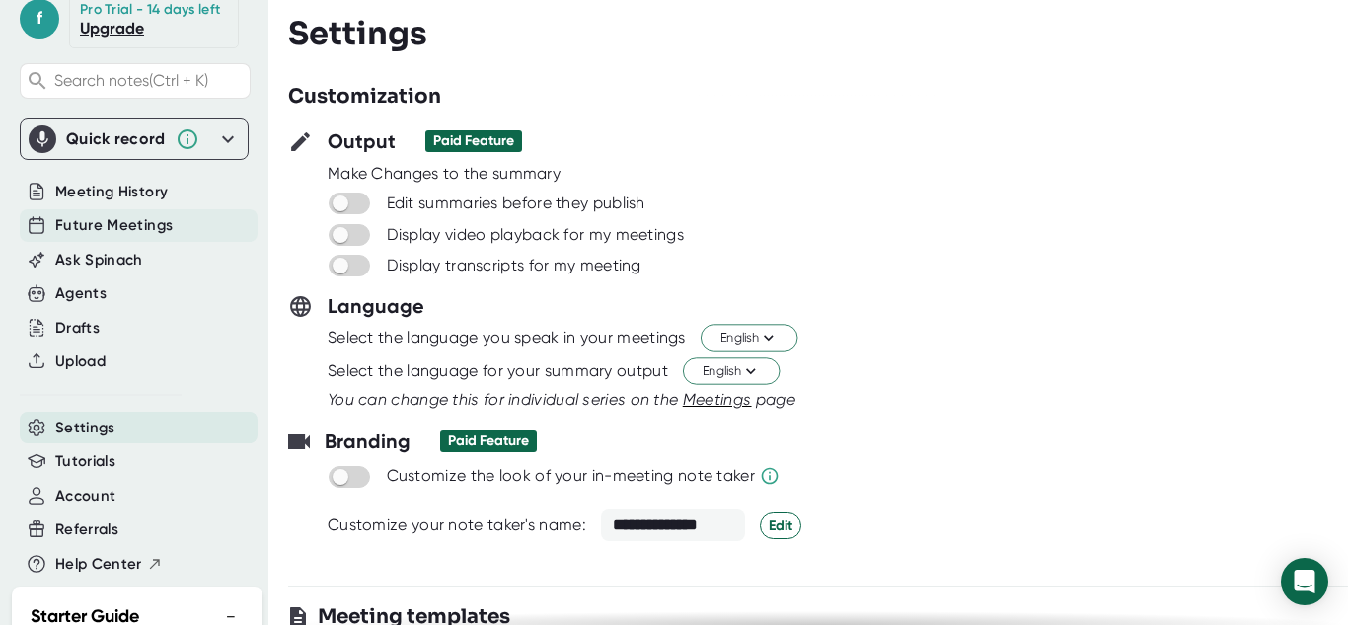
click at [146, 237] on span "Future Meetings" at bounding box center [113, 225] width 117 height 23
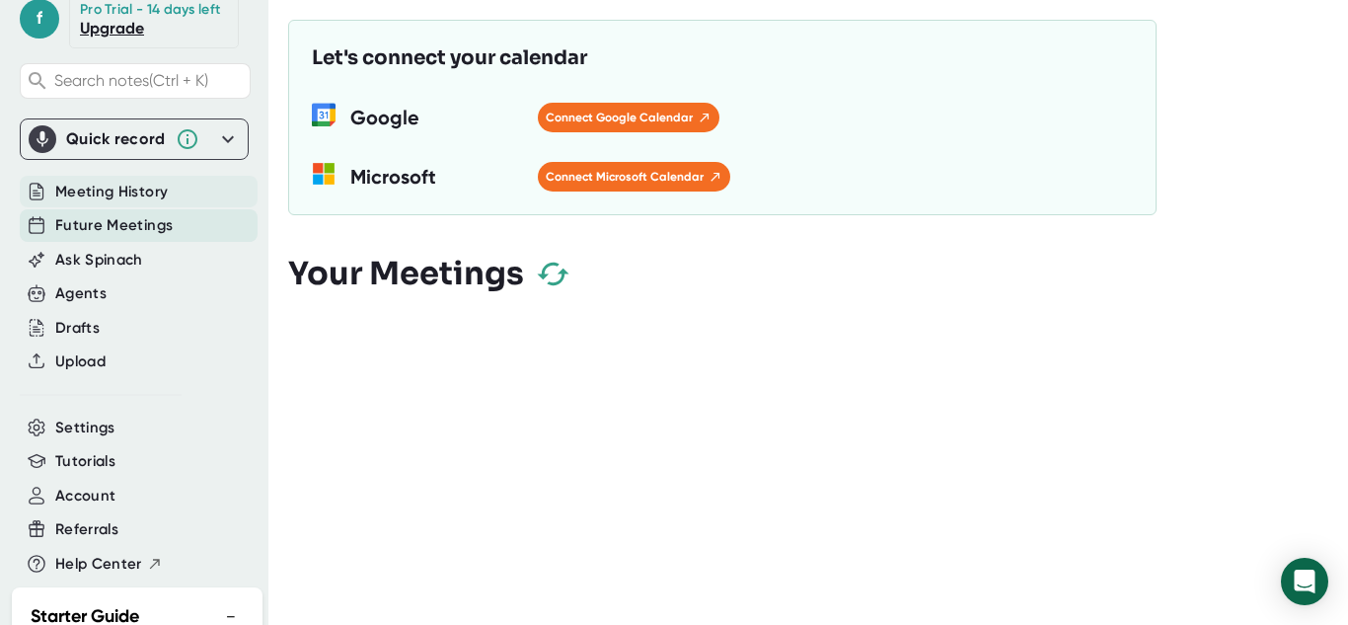
click at [189, 208] on div "Meeting History" at bounding box center [139, 192] width 238 height 33
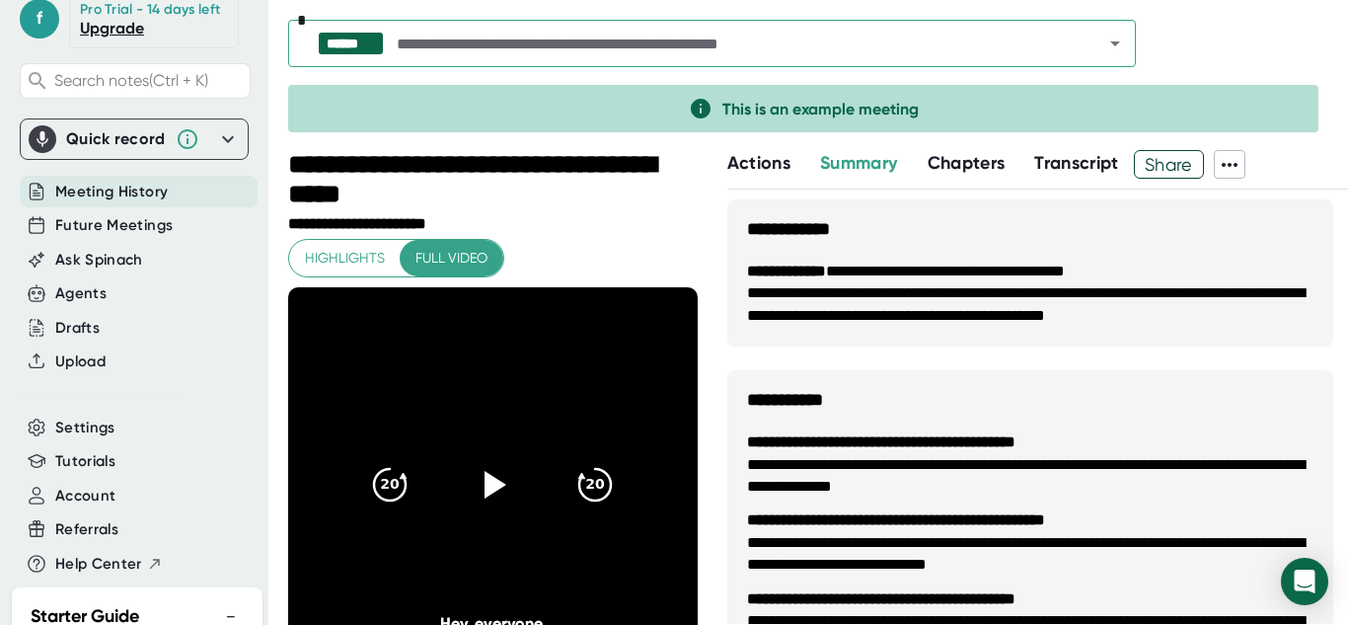
click at [111, 153] on div "Quick record" at bounding box center [134, 139] width 211 height 28
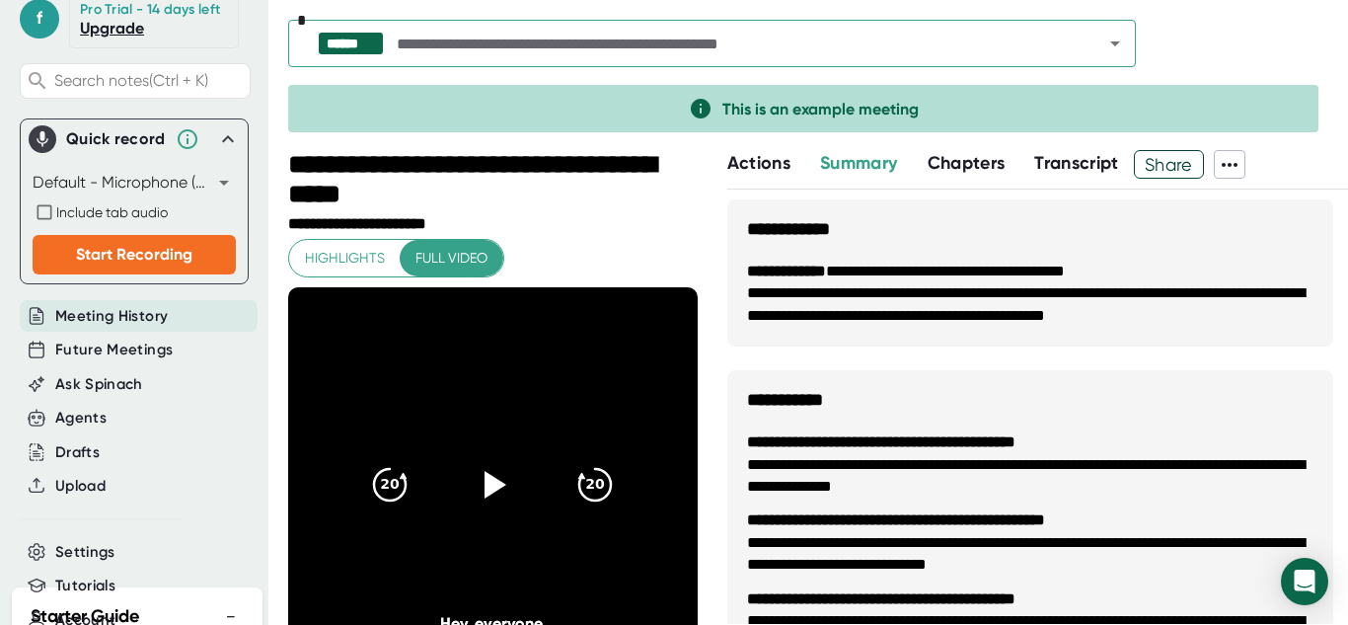
click at [111, 153] on div "Quick record" at bounding box center [134, 139] width 211 height 28
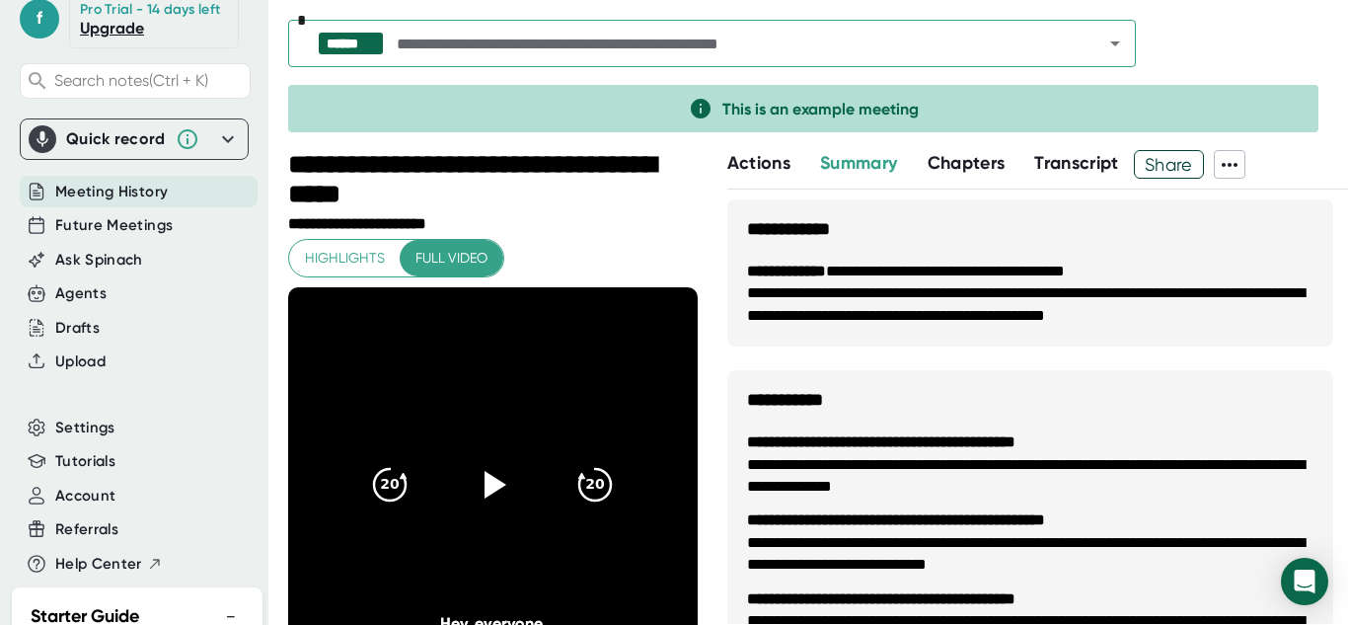
click at [111, 153] on div "Quick record" at bounding box center [134, 139] width 211 height 28
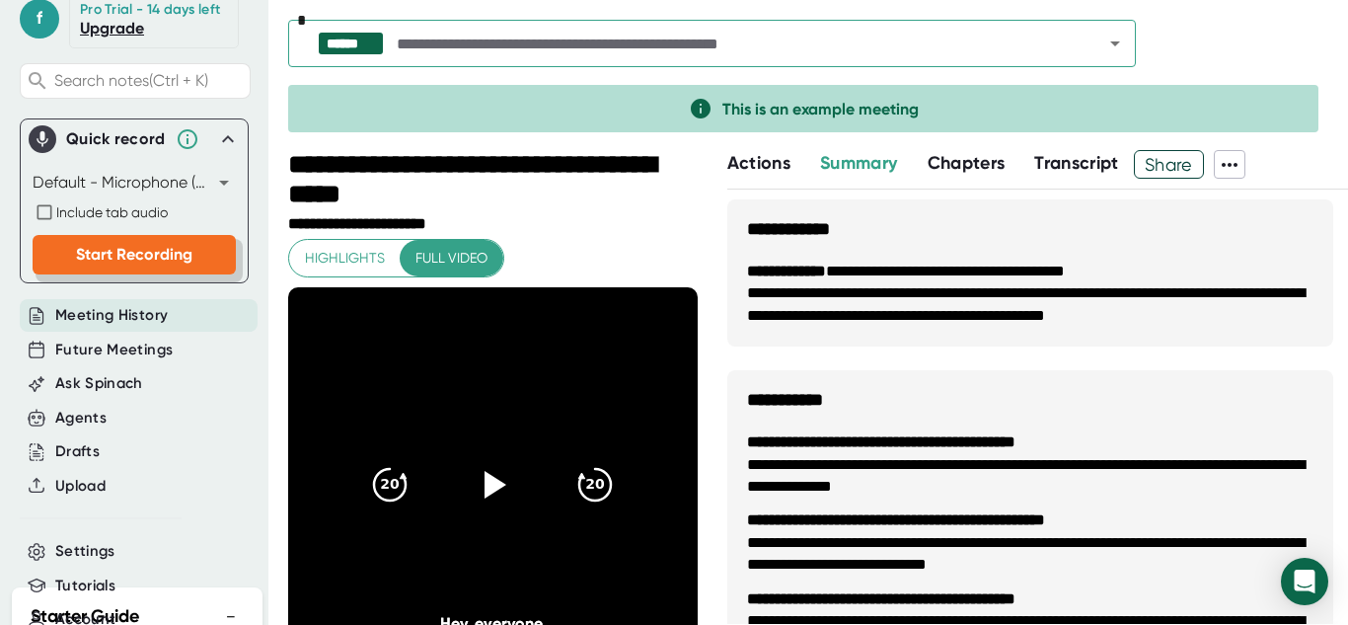
click at [137, 263] on span "Start Recording" at bounding box center [134, 254] width 116 height 19
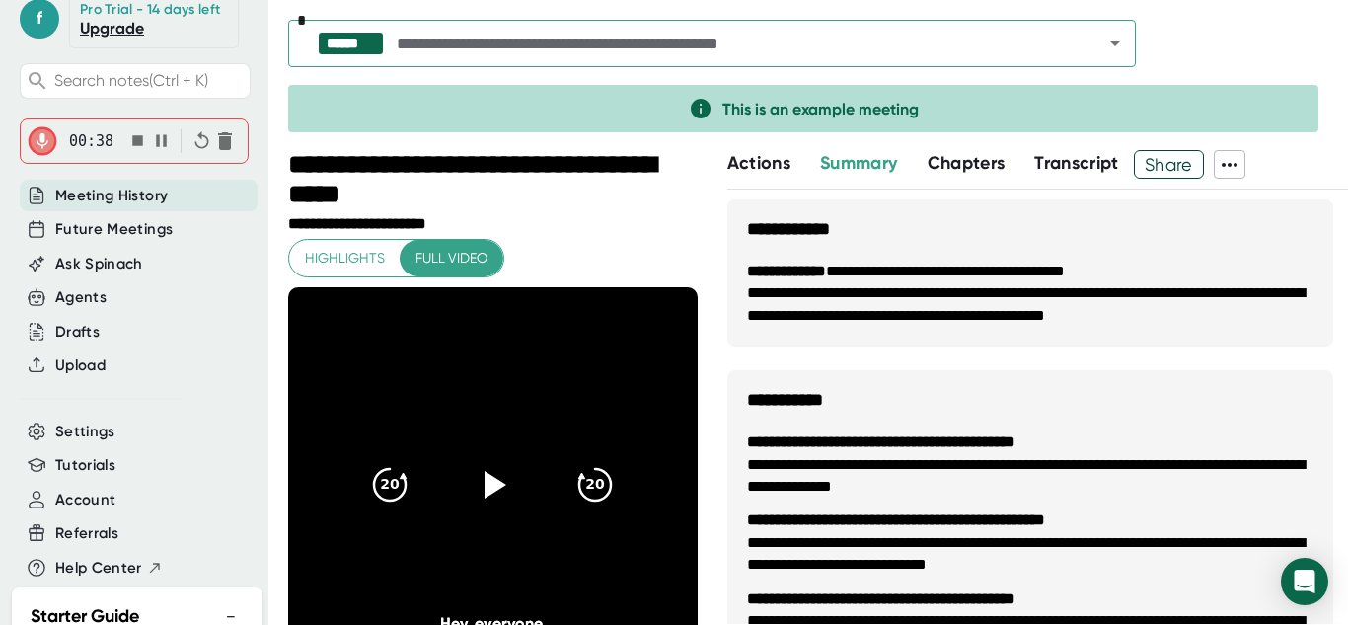
click at [161, 146] on icon "button" at bounding box center [161, 140] width 11 height 12
click at [84, 150] on span "00:38" at bounding box center [91, 141] width 44 height 18
click at [137, 146] on icon "button" at bounding box center [137, 140] width 11 height 11
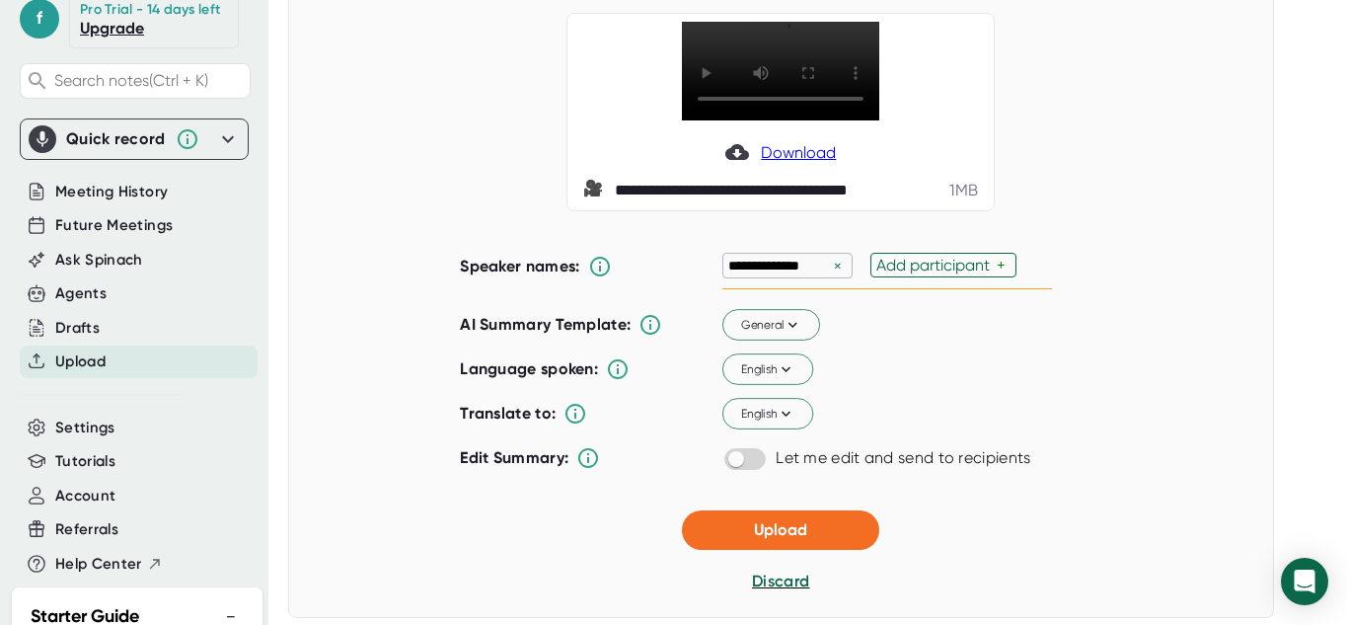
scroll to position [151, 0]
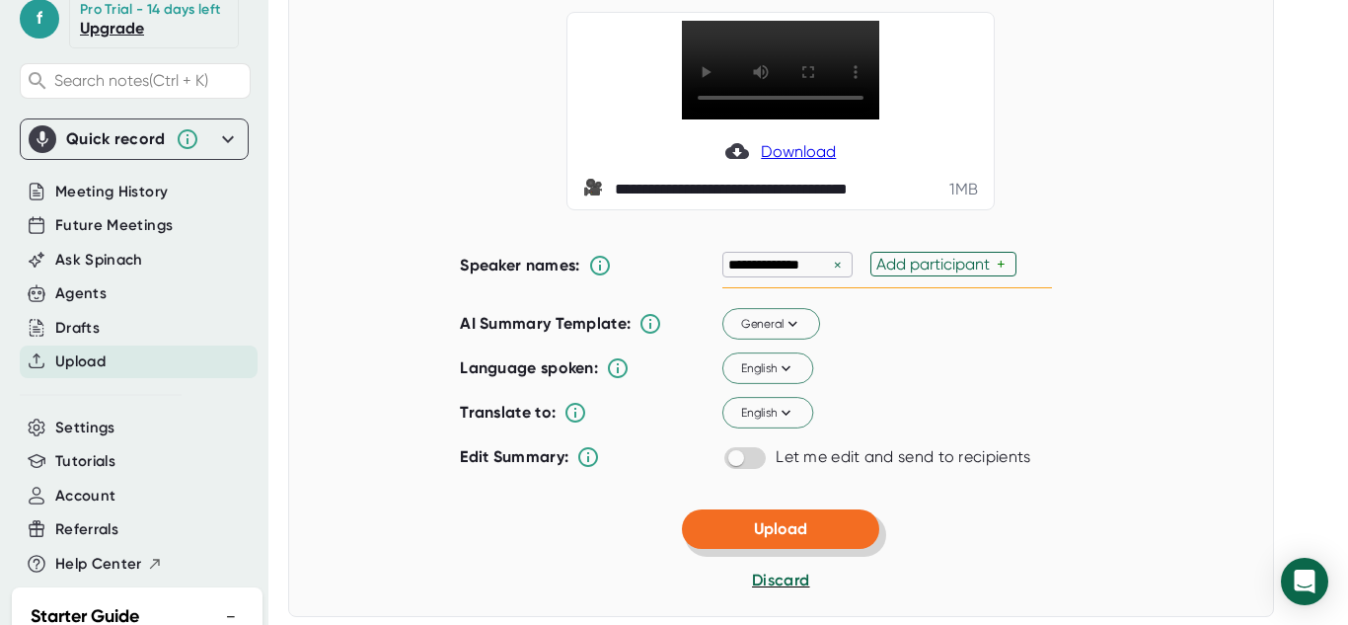
click at [735, 523] on button "Upload" at bounding box center [780, 528] width 197 height 39
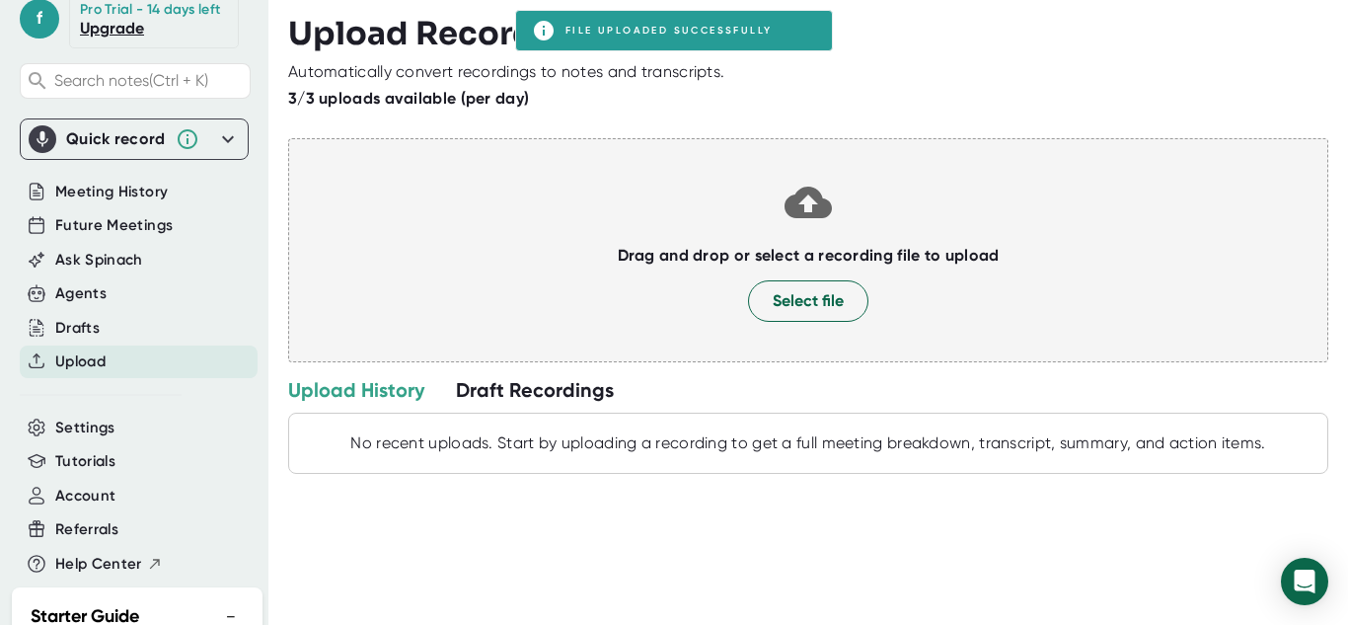
scroll to position [0, 0]
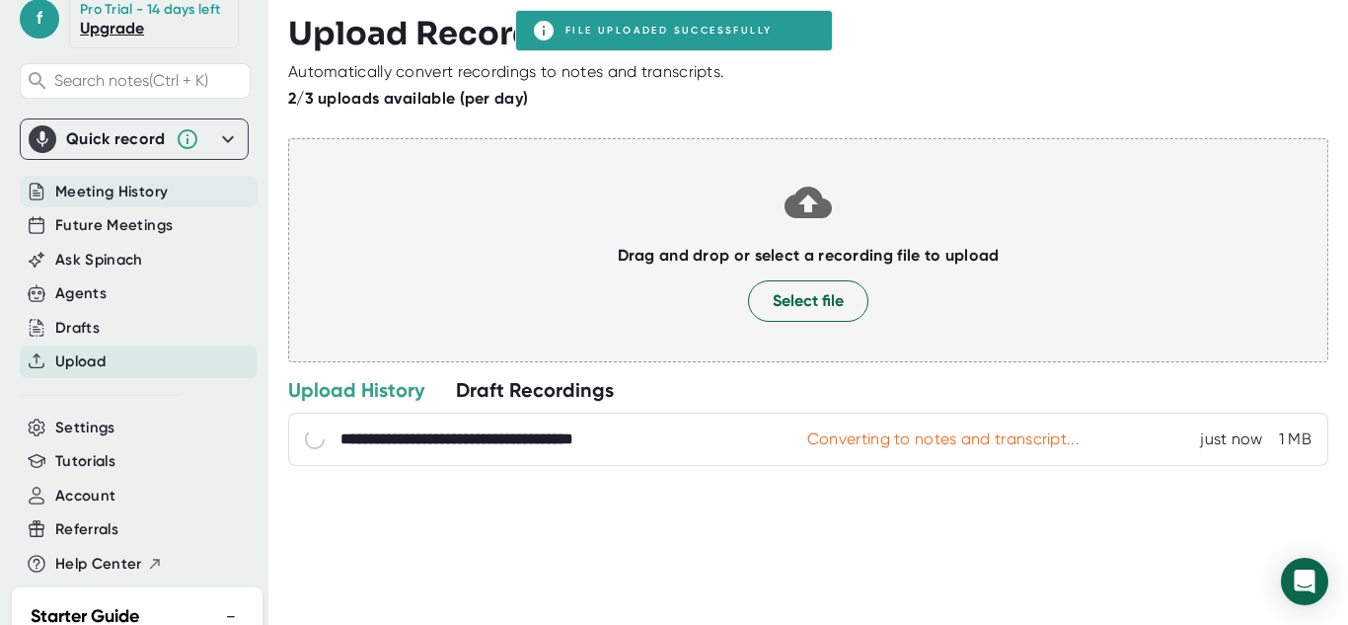
click at [176, 208] on div "Meeting History" at bounding box center [139, 192] width 238 height 33
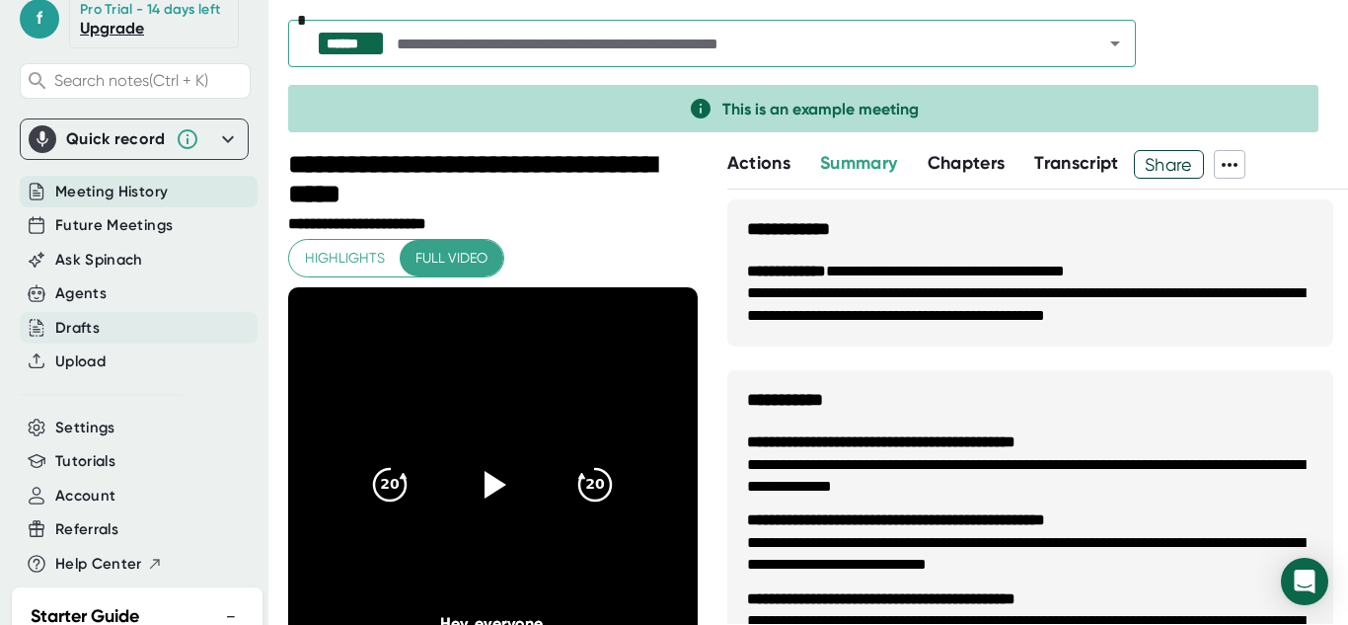
click at [169, 344] on div "Drafts" at bounding box center [139, 328] width 238 height 33
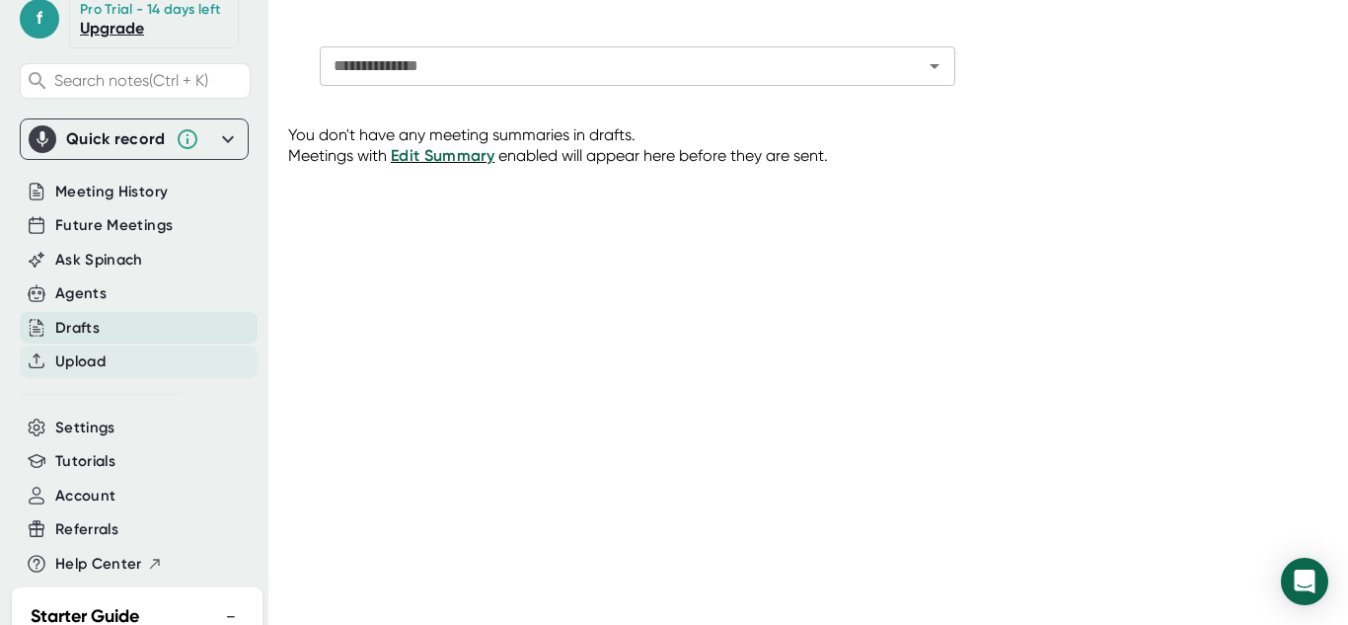
click at [157, 378] on div "Upload" at bounding box center [139, 361] width 238 height 33
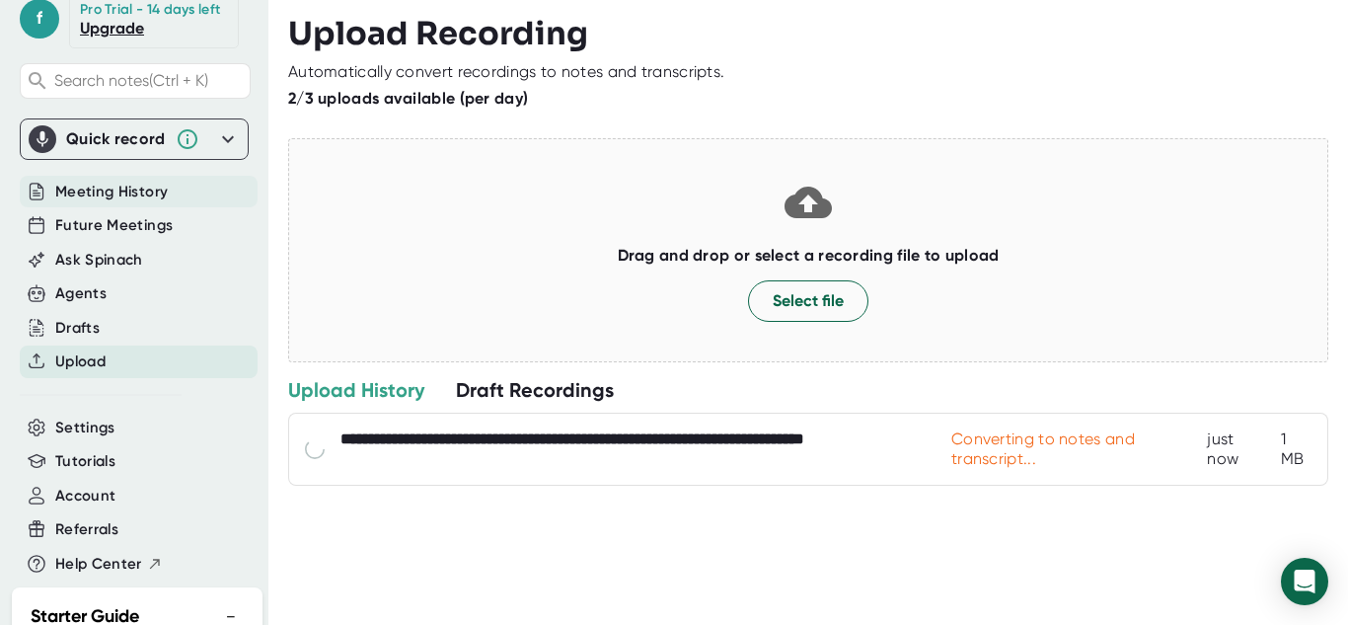
click at [140, 203] on span "Meeting History" at bounding box center [111, 192] width 112 height 23
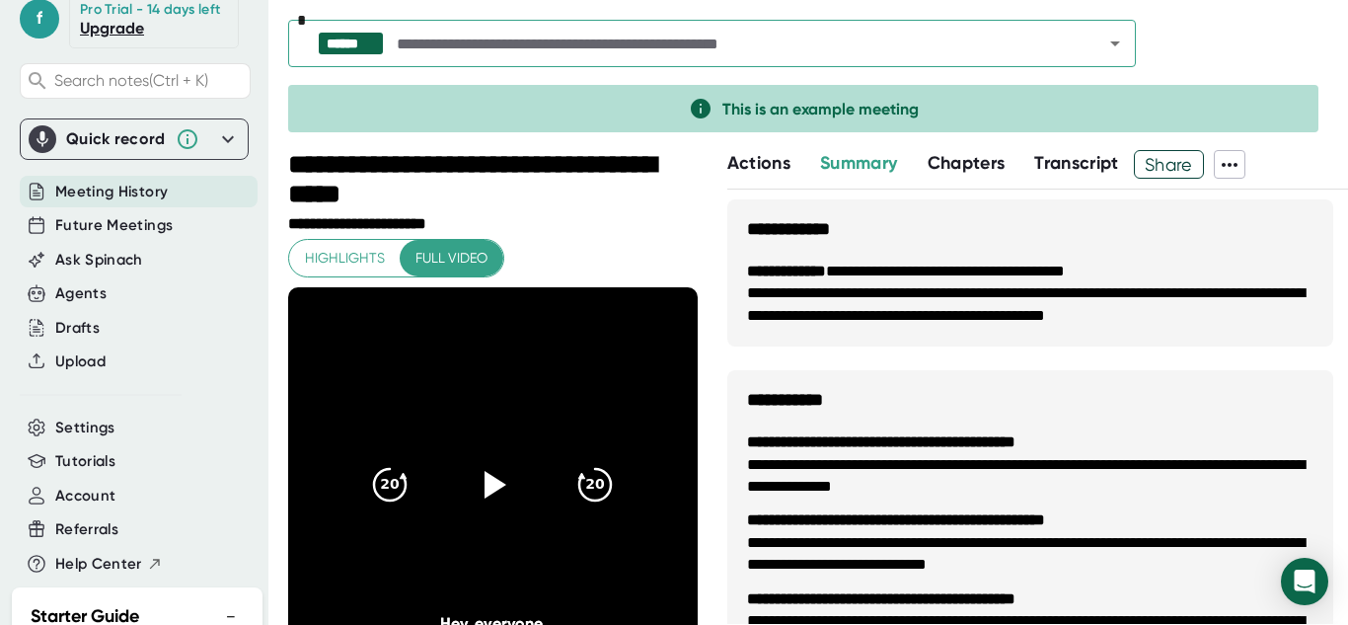
click at [1064, 160] on span "Transcript" at bounding box center [1076, 163] width 85 height 22
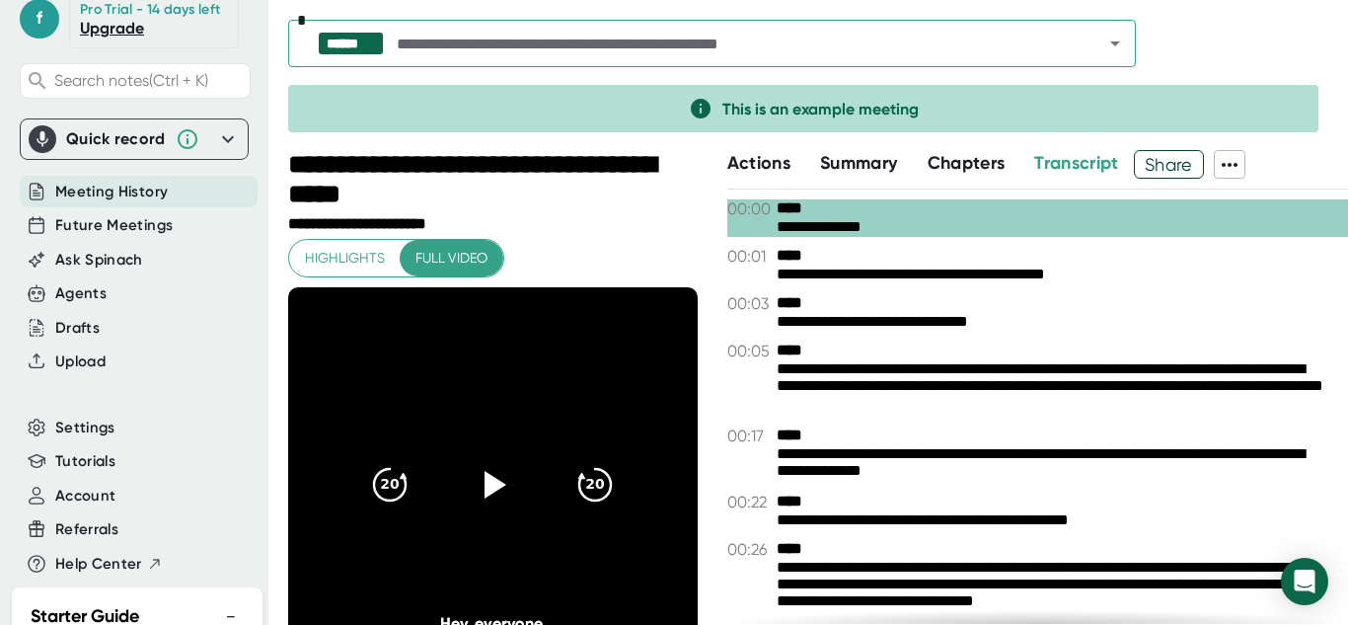
click at [1253, 164] on span at bounding box center [1264, 164] width 39 height 29
click at [1226, 164] on icon at bounding box center [1230, 165] width 24 height 24
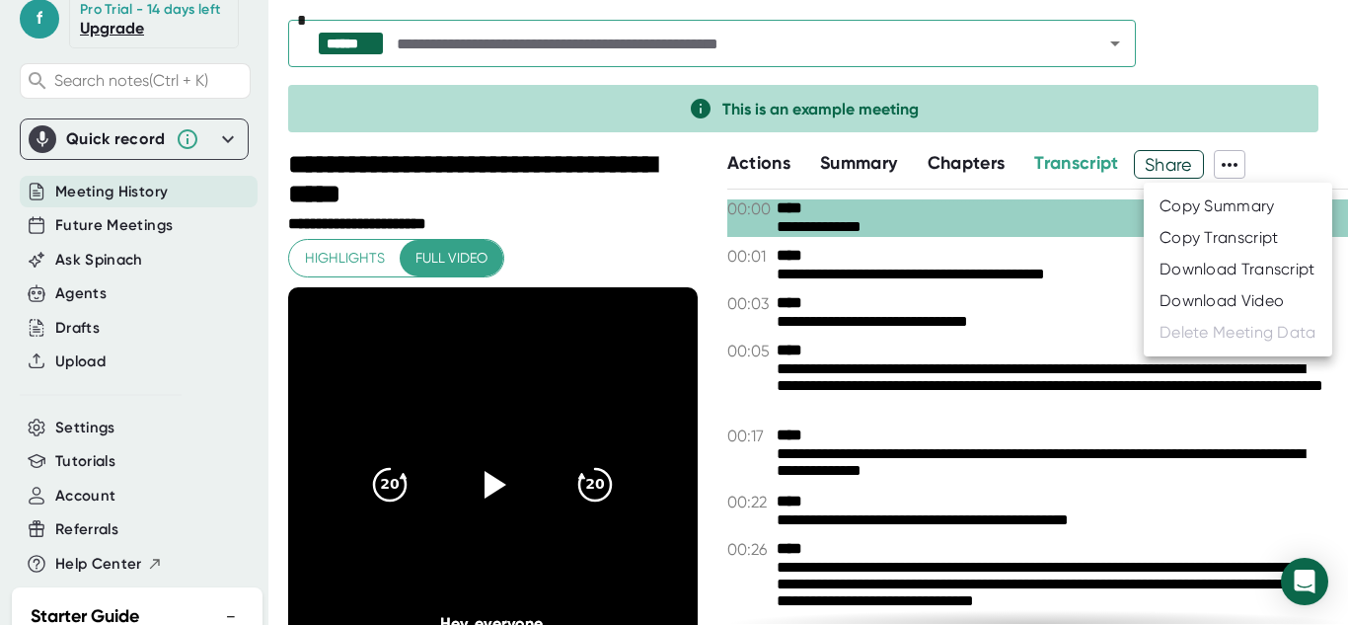
click at [1041, 311] on div at bounding box center [674, 312] width 1348 height 625
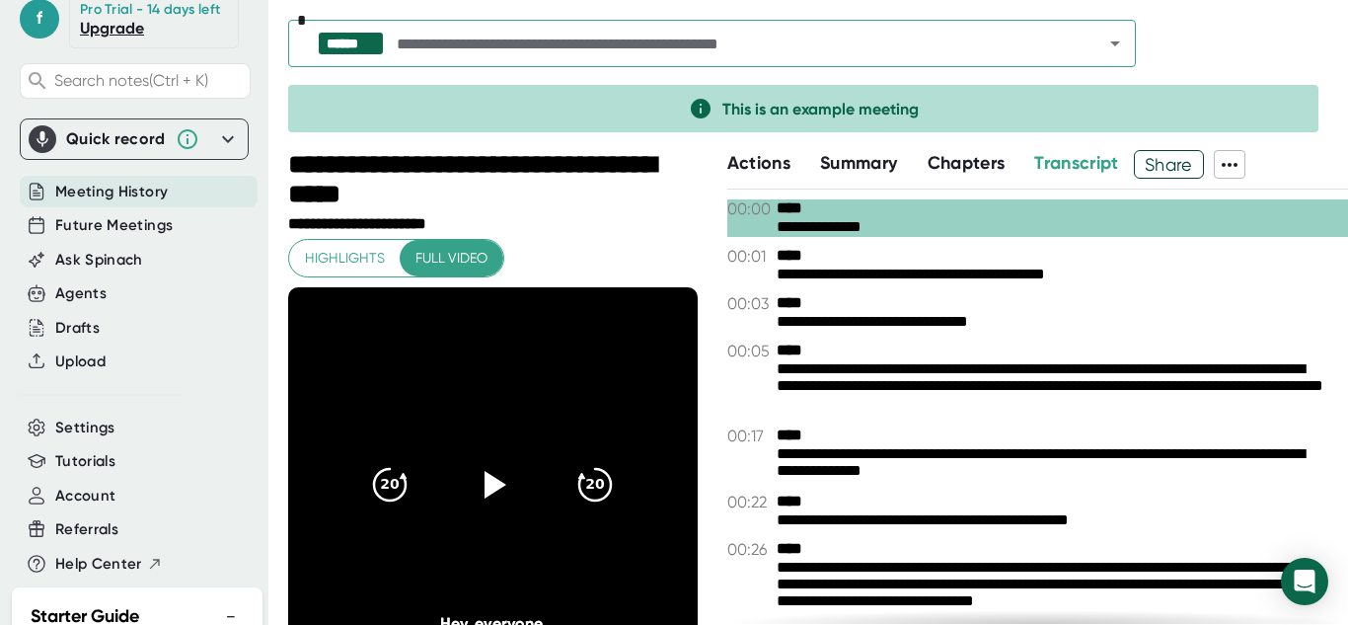
click at [360, 250] on span "Highlights" at bounding box center [345, 258] width 80 height 25
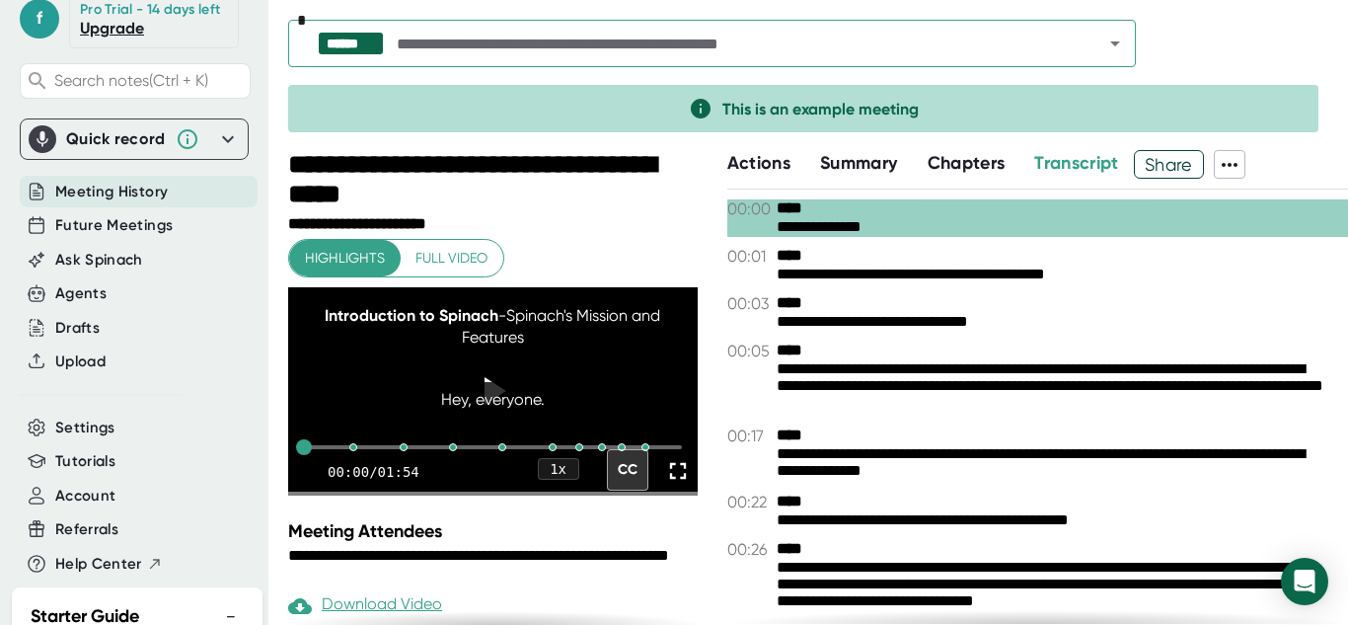
click at [774, 176] on button "Actions" at bounding box center [758, 163] width 63 height 27
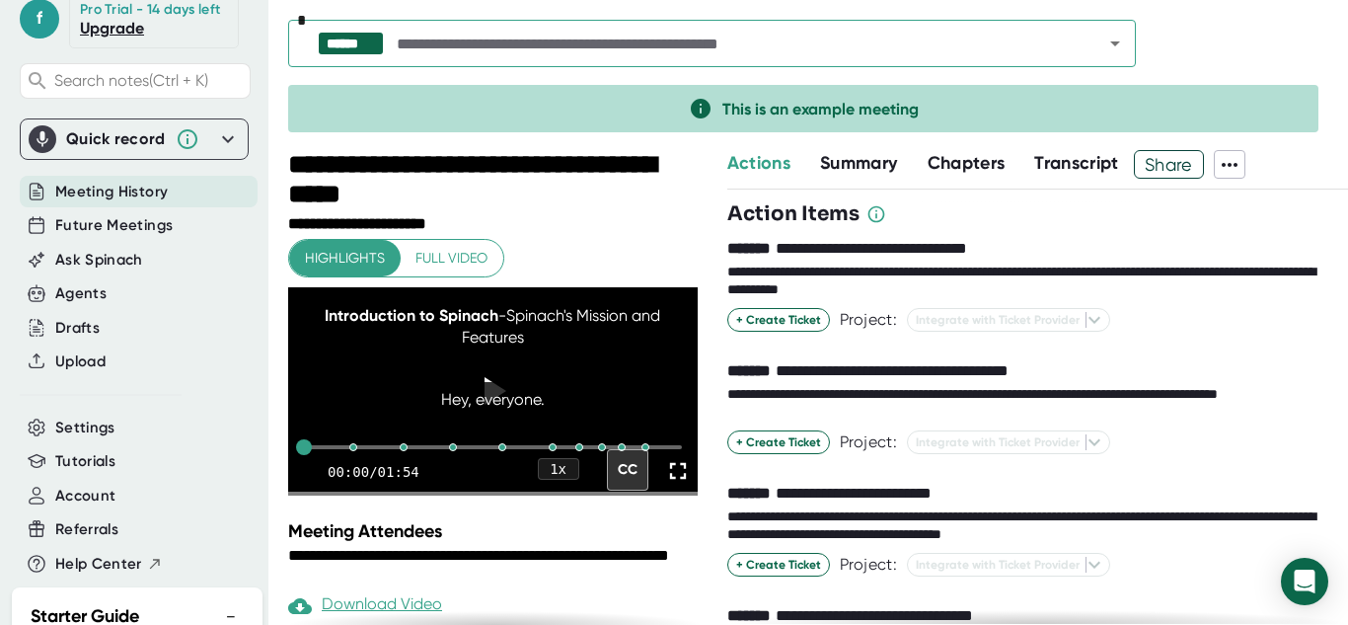
click at [136, 149] on div "Quick record" at bounding box center [116, 139] width 100 height 20
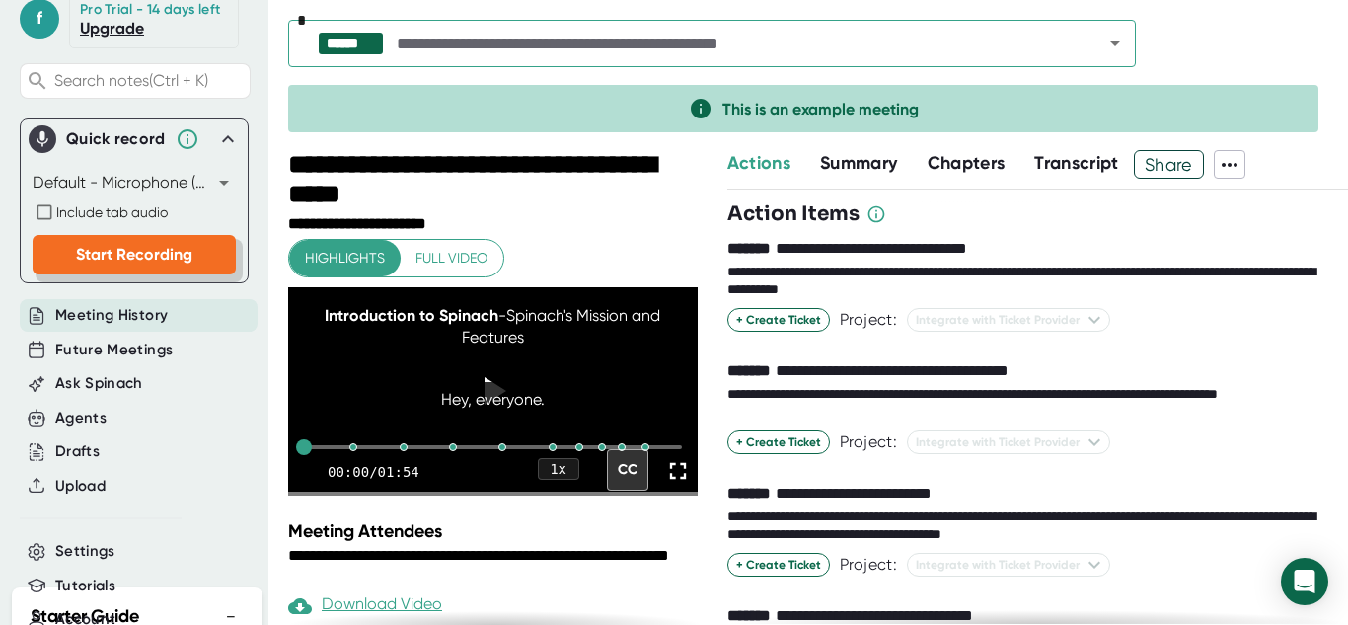
click at [106, 263] on span "Start Recording" at bounding box center [134, 254] width 116 height 19
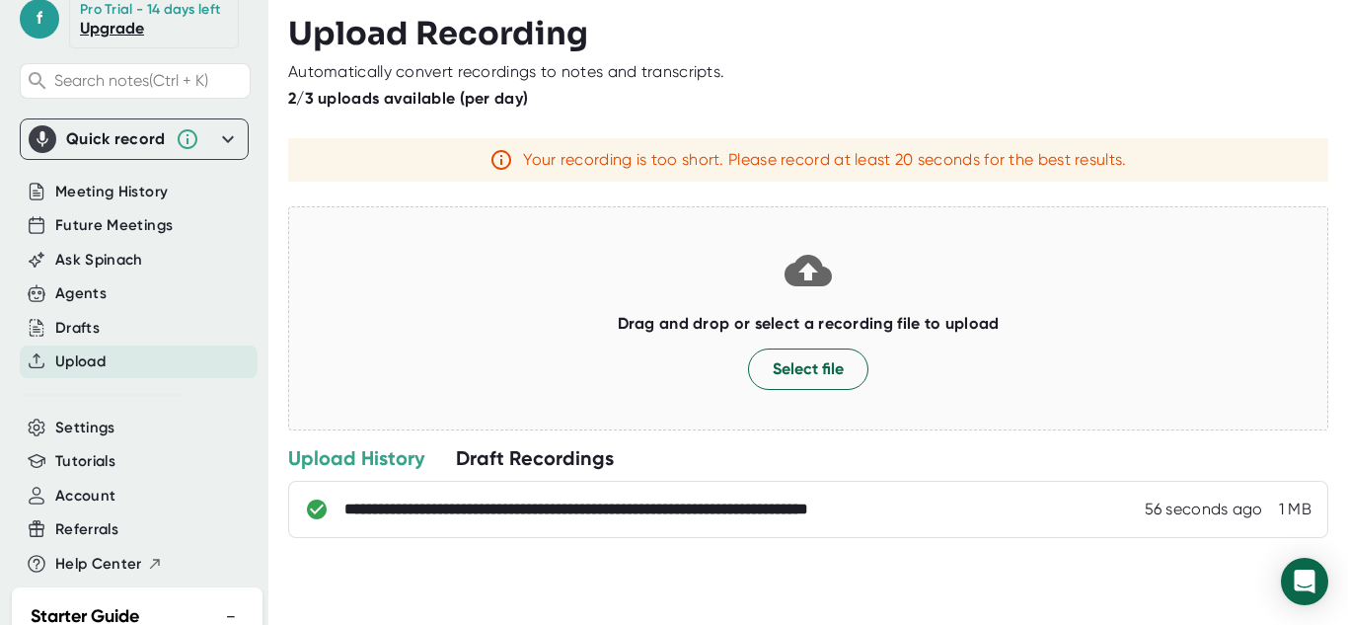
click at [101, 149] on div "Quick record" at bounding box center [116, 139] width 100 height 20
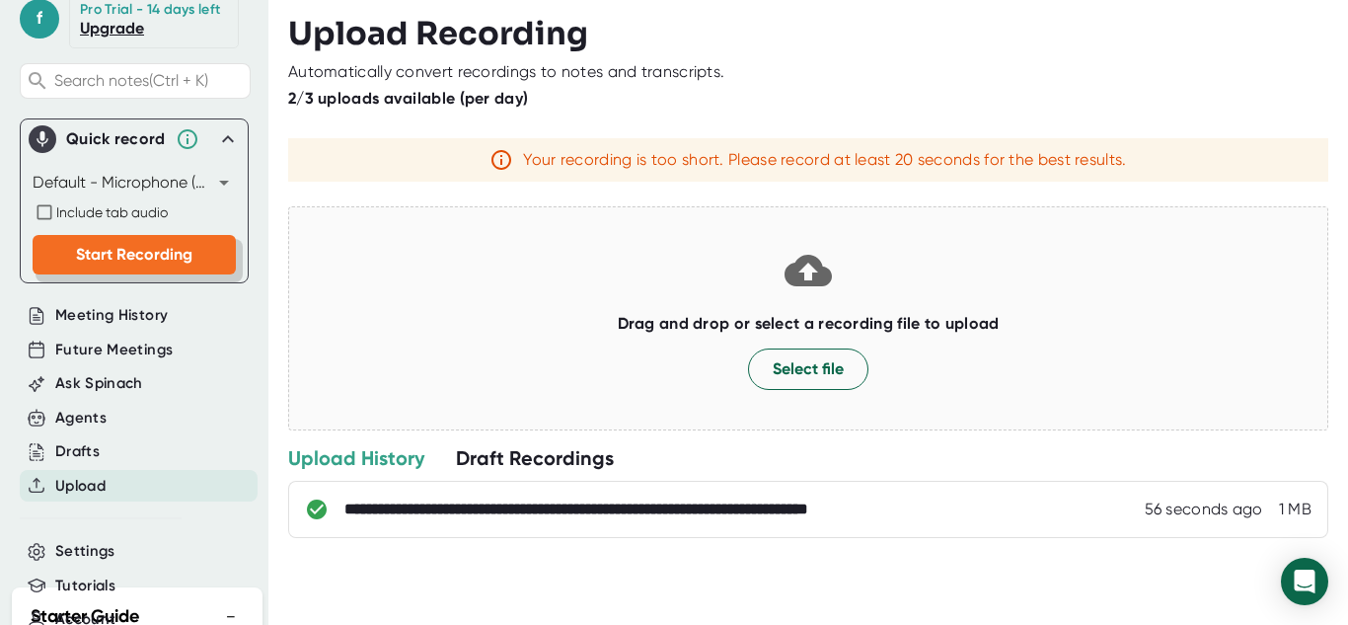
click at [98, 263] on span "Start Recording" at bounding box center [134, 254] width 116 height 19
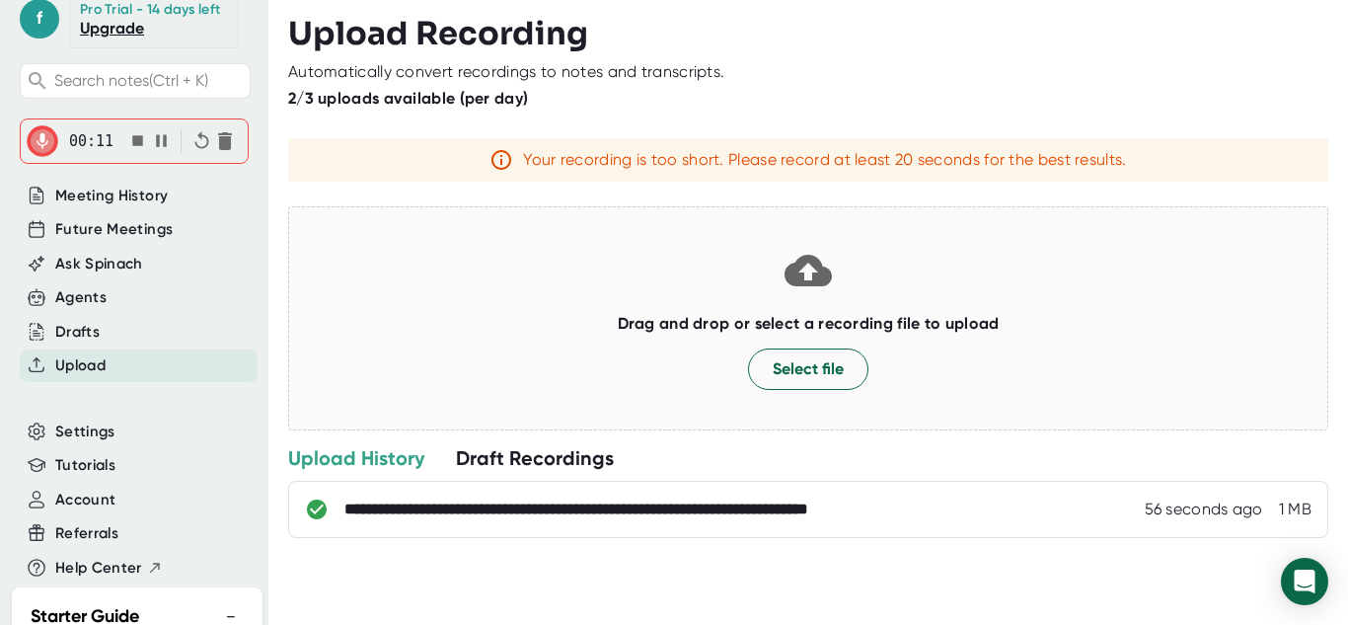
click at [159, 146] on icon "button" at bounding box center [161, 140] width 11 height 12
click at [559, 510] on div "**********" at bounding box center [680, 508] width 673 height 20
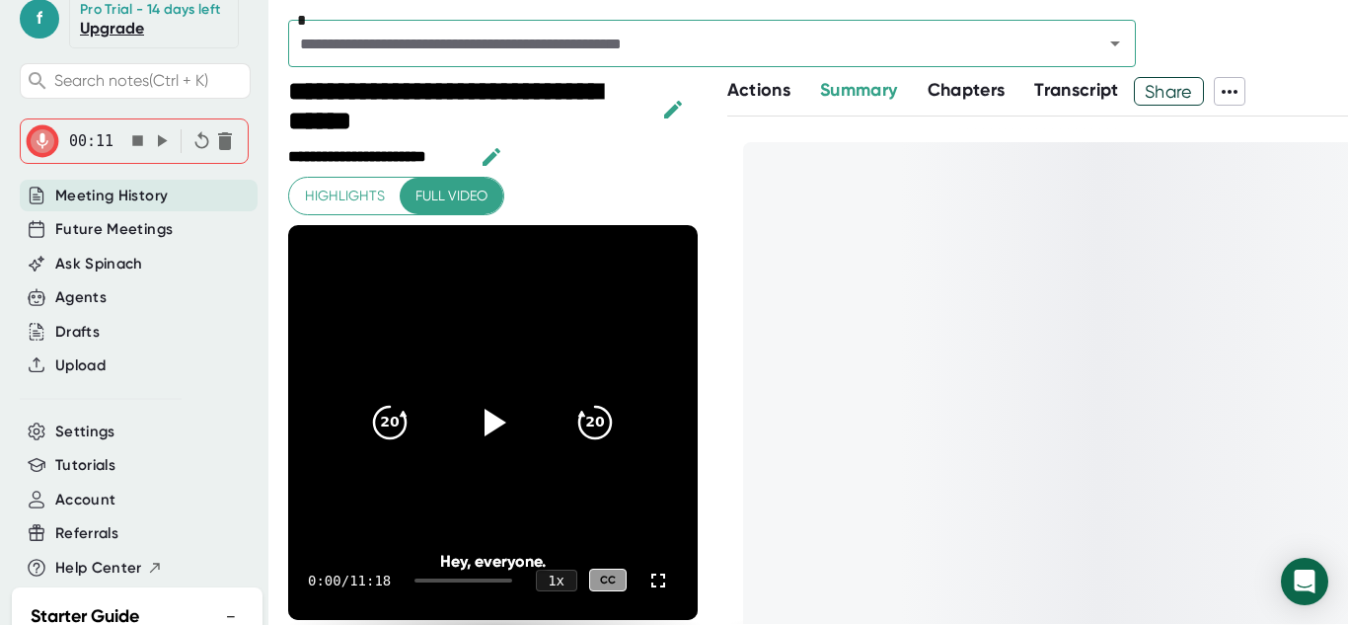
click at [1079, 92] on span "Transcript" at bounding box center [1076, 90] width 85 height 22
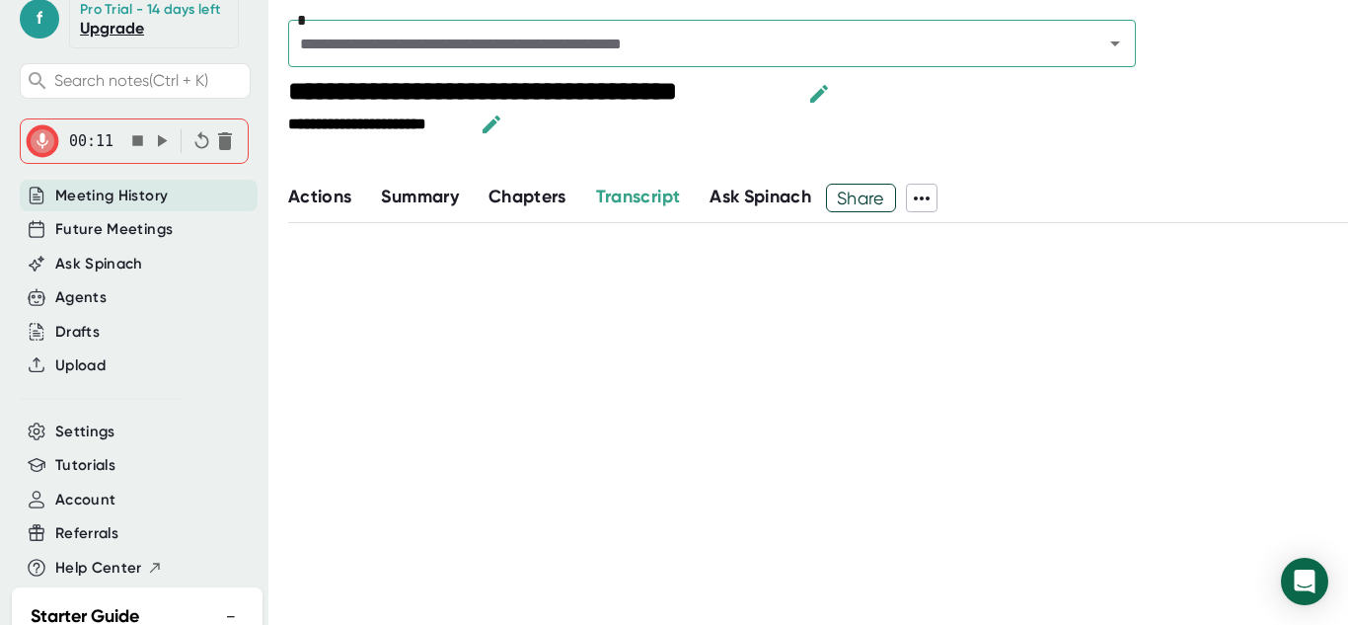
click at [337, 194] on span "Actions" at bounding box center [319, 196] width 63 height 22
click at [412, 187] on span "Summary" at bounding box center [419, 196] width 77 height 22
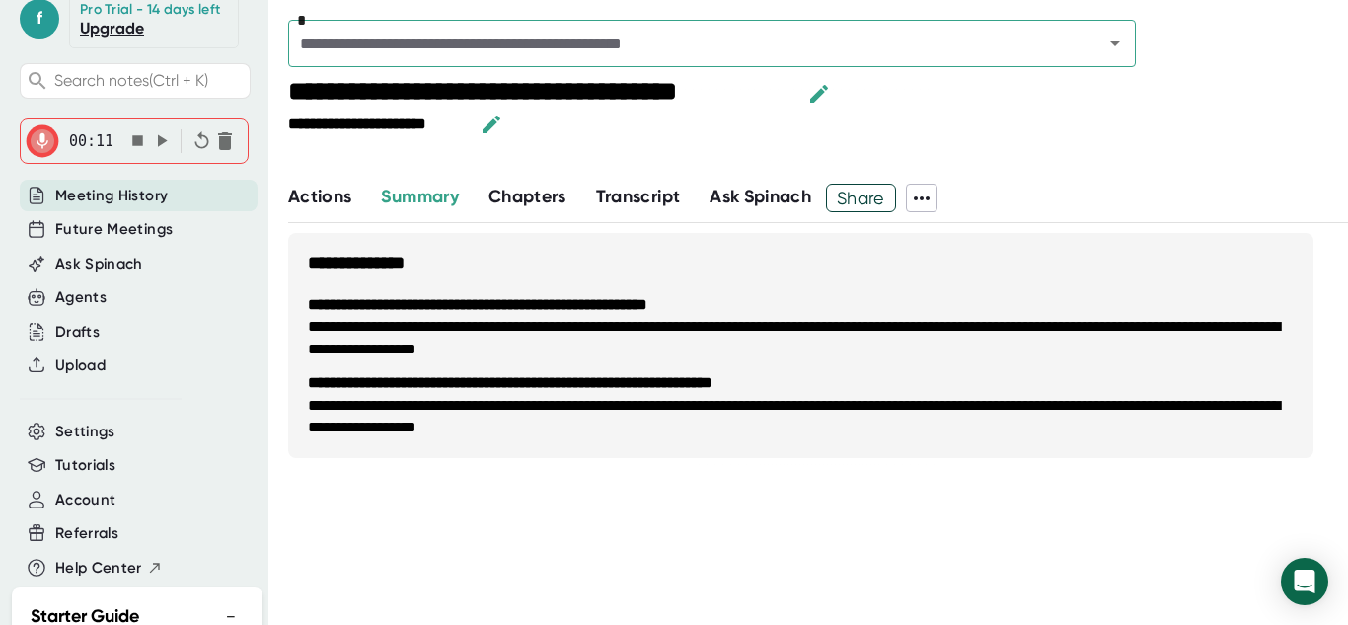
click at [531, 194] on span "Chapters" at bounding box center [527, 196] width 78 height 22
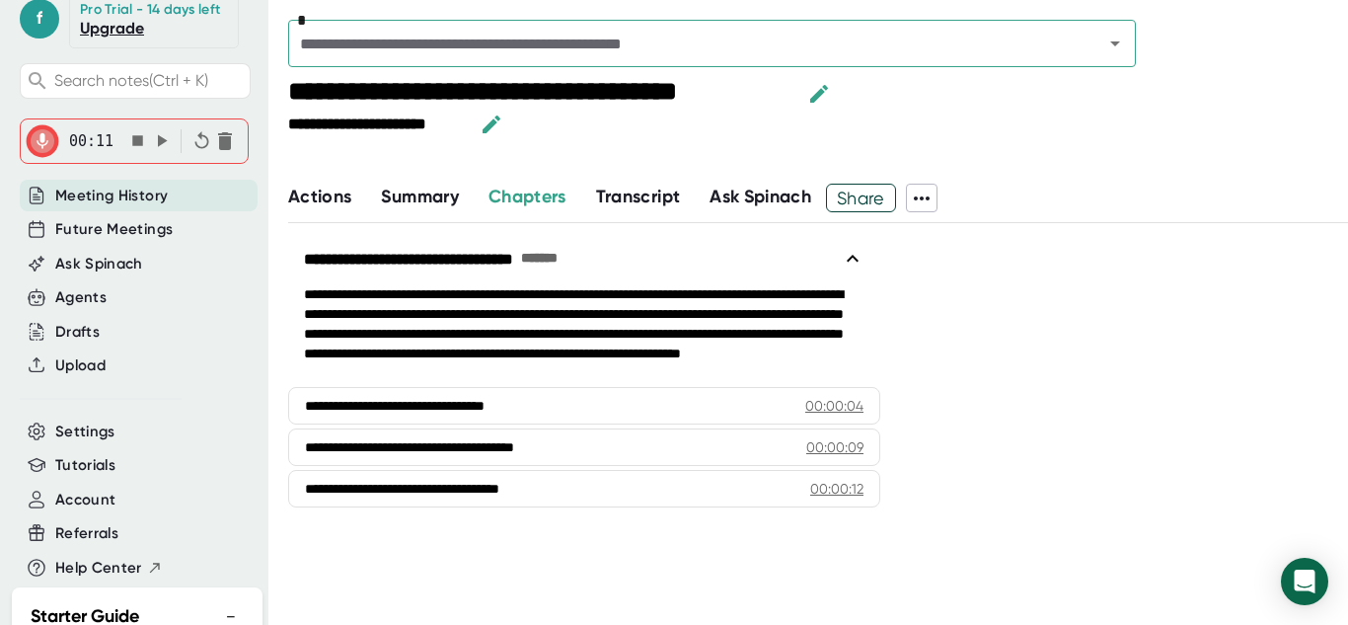
click at [655, 191] on span "Transcript" at bounding box center [638, 196] width 85 height 22
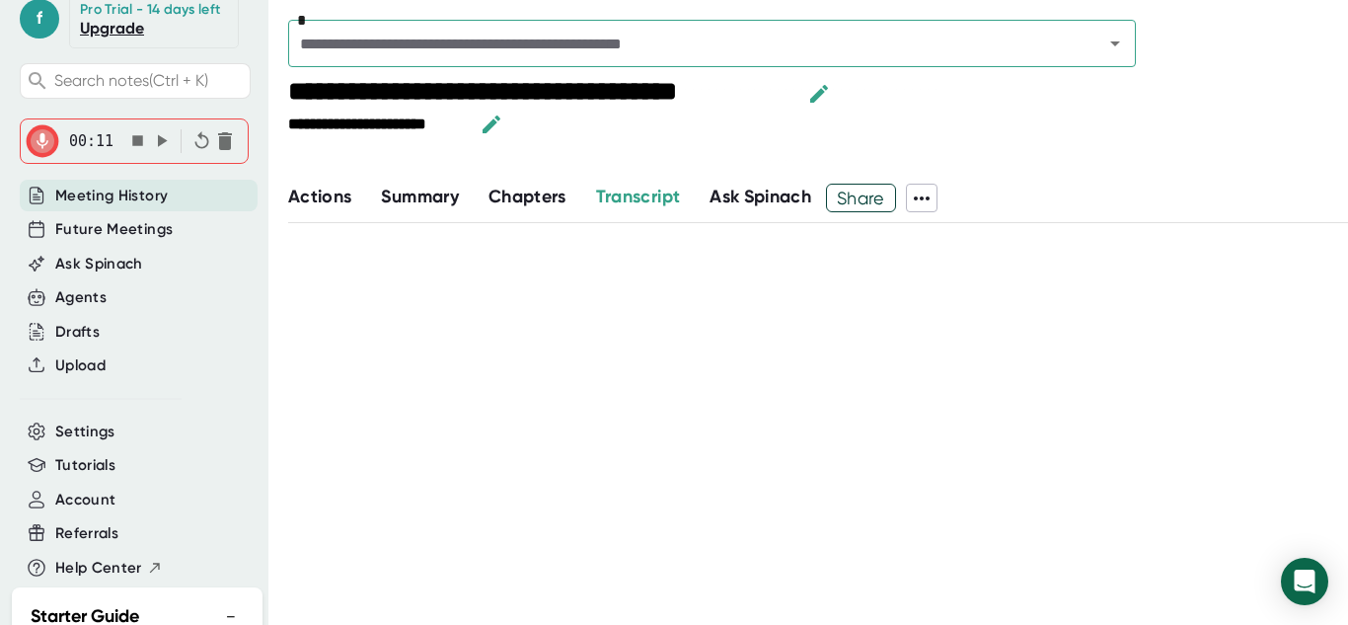
click at [929, 203] on icon at bounding box center [922, 198] width 24 height 24
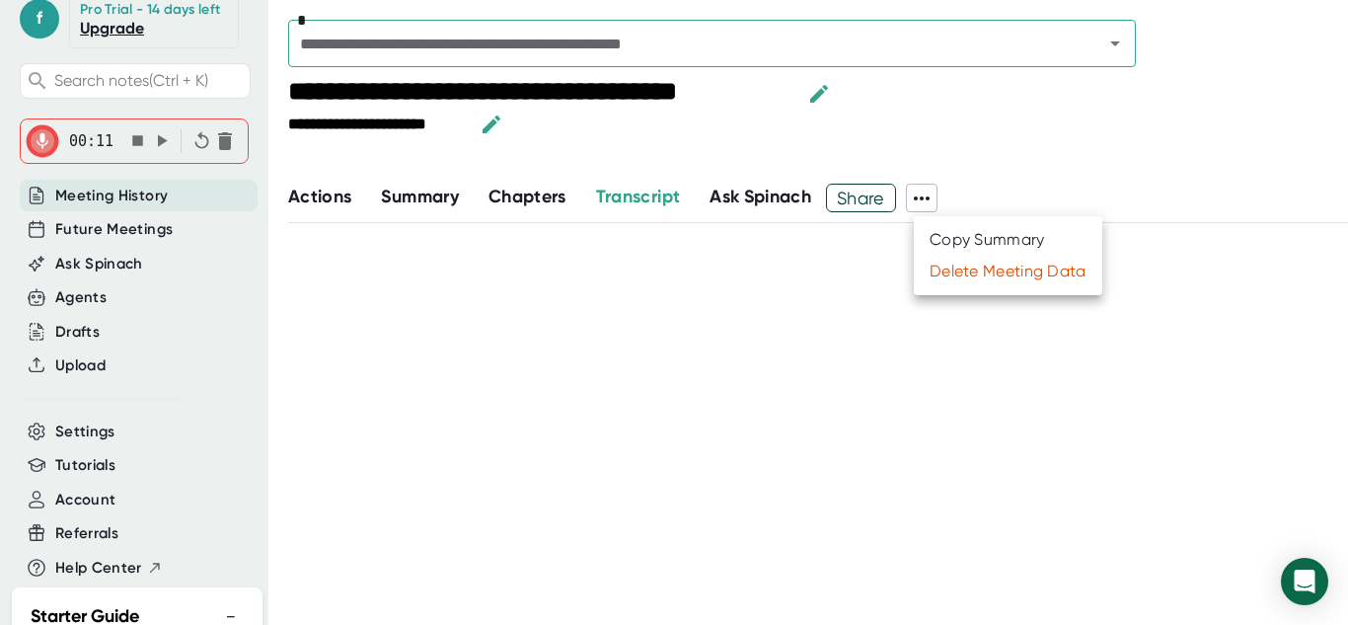
click at [929, 203] on div at bounding box center [674, 312] width 1348 height 625
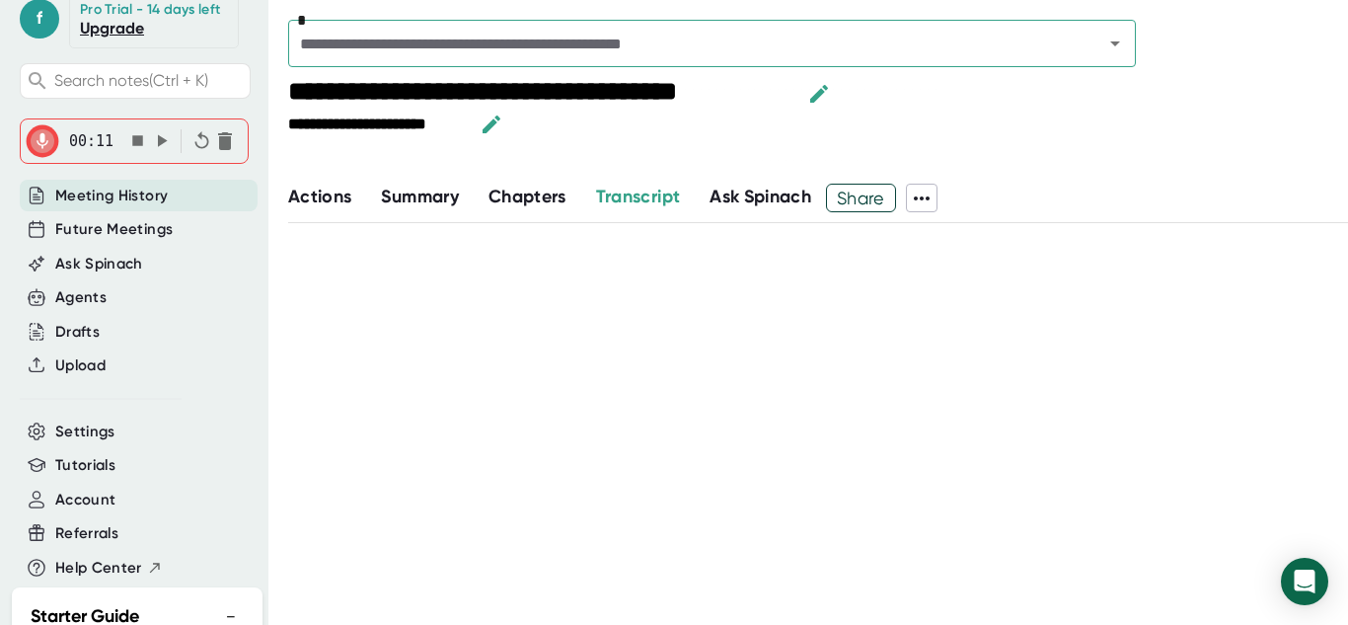
click at [132, 146] on icon "button" at bounding box center [137, 140] width 11 height 11
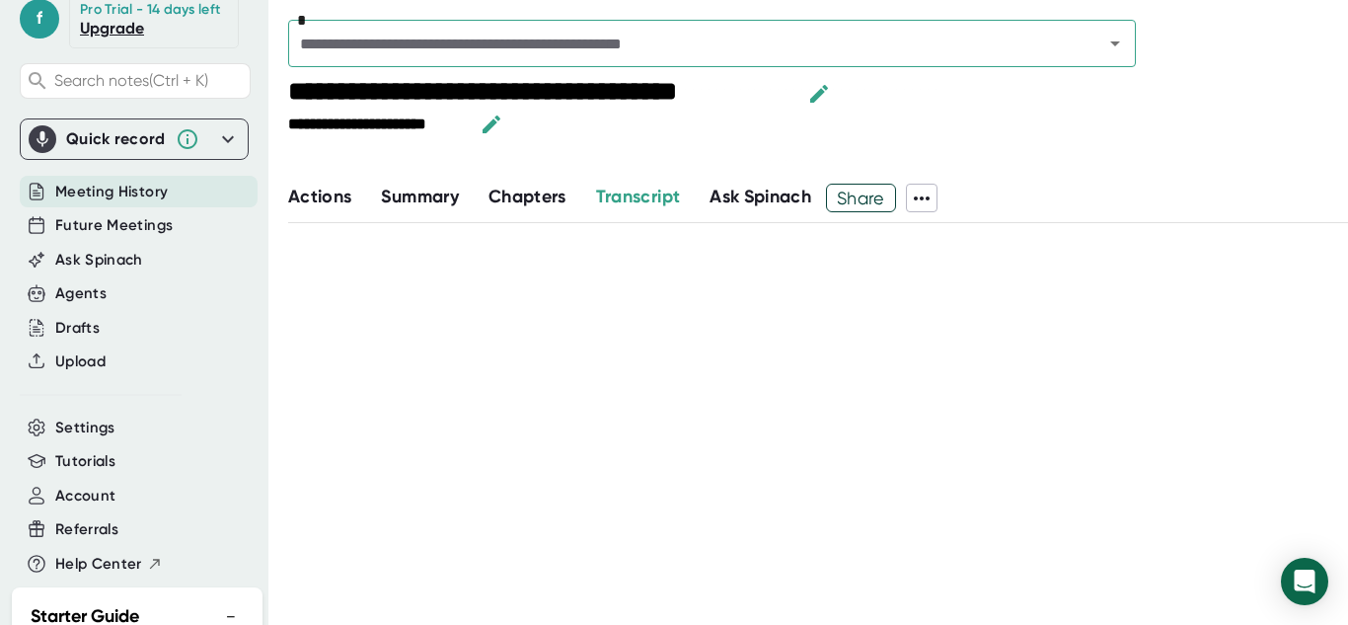
click at [220, 151] on icon at bounding box center [228, 139] width 24 height 24
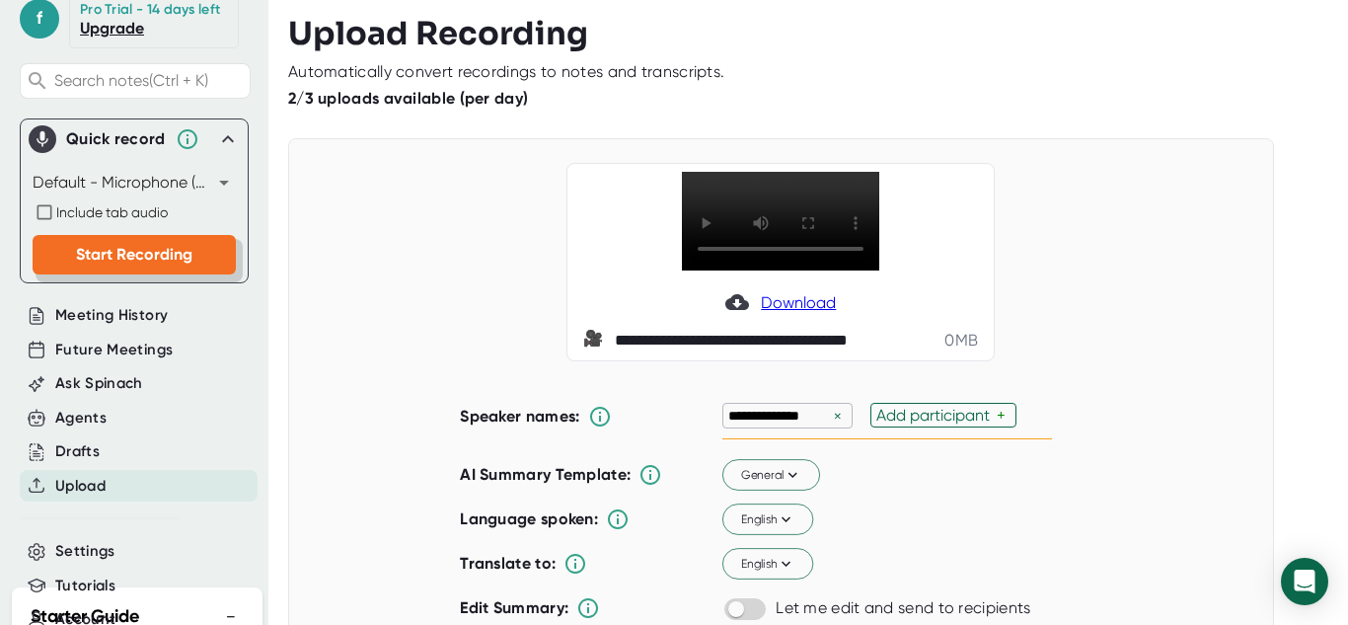
click at [129, 263] on span "Start Recording" at bounding box center [134, 254] width 116 height 19
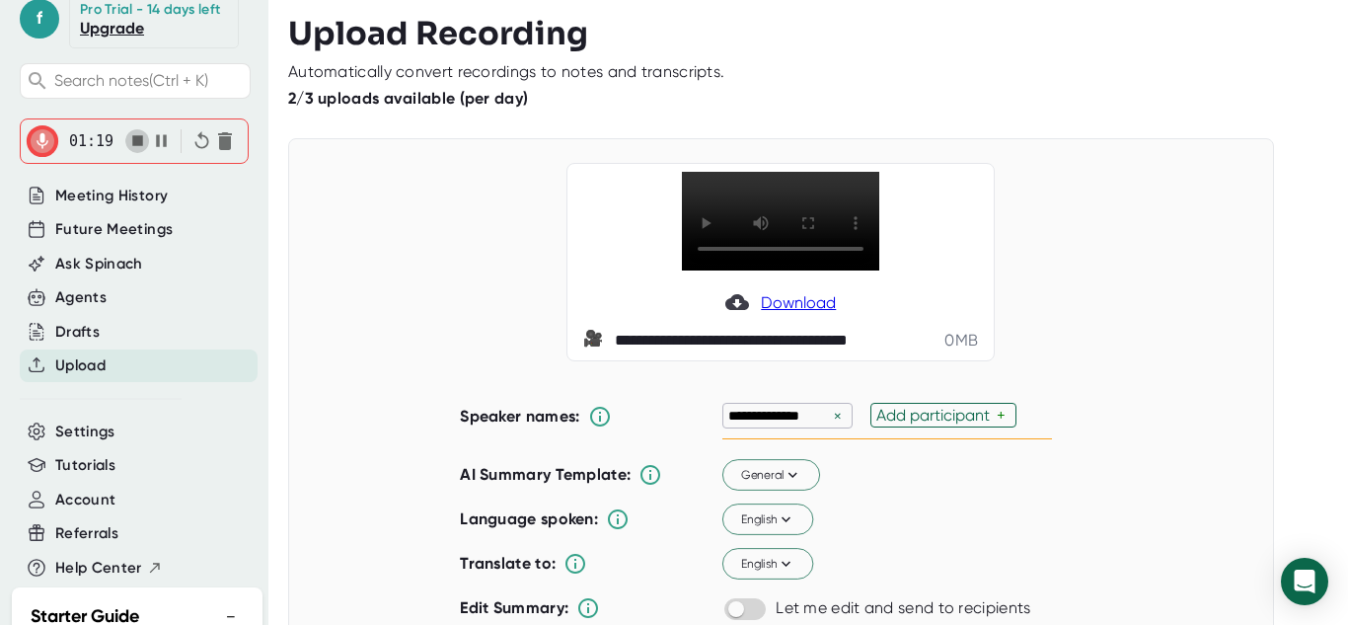
click at [136, 146] on icon "button" at bounding box center [137, 140] width 11 height 11
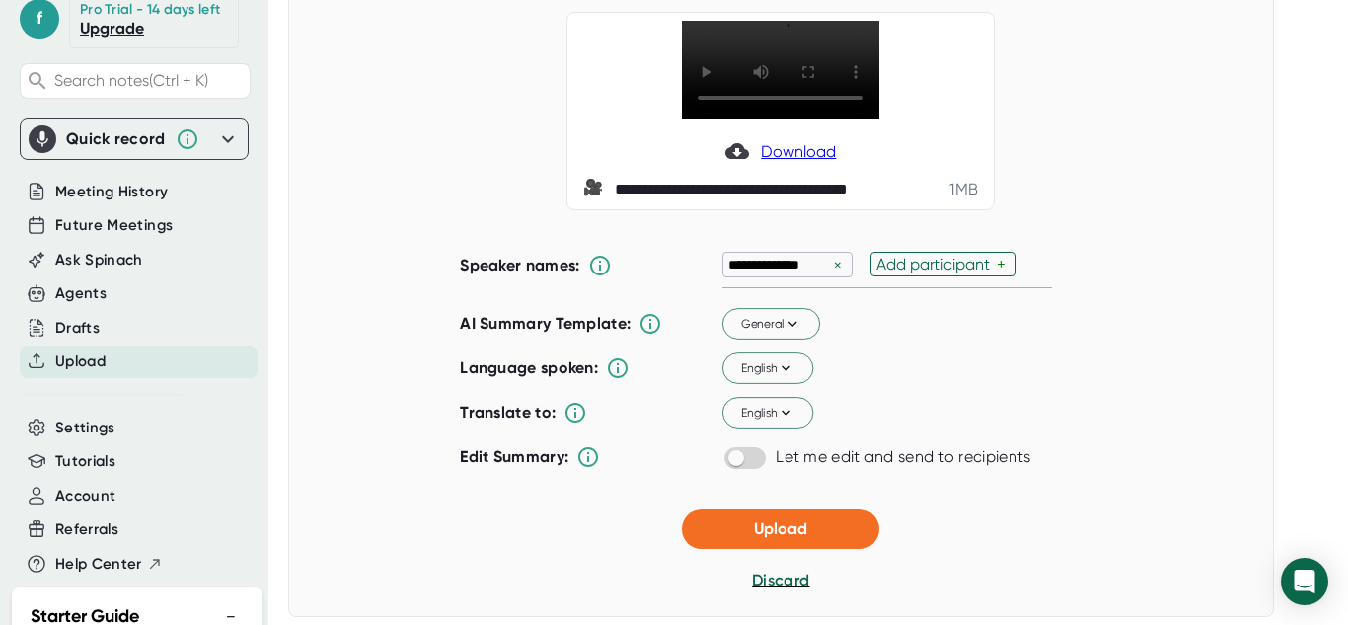
scroll to position [150, 0]
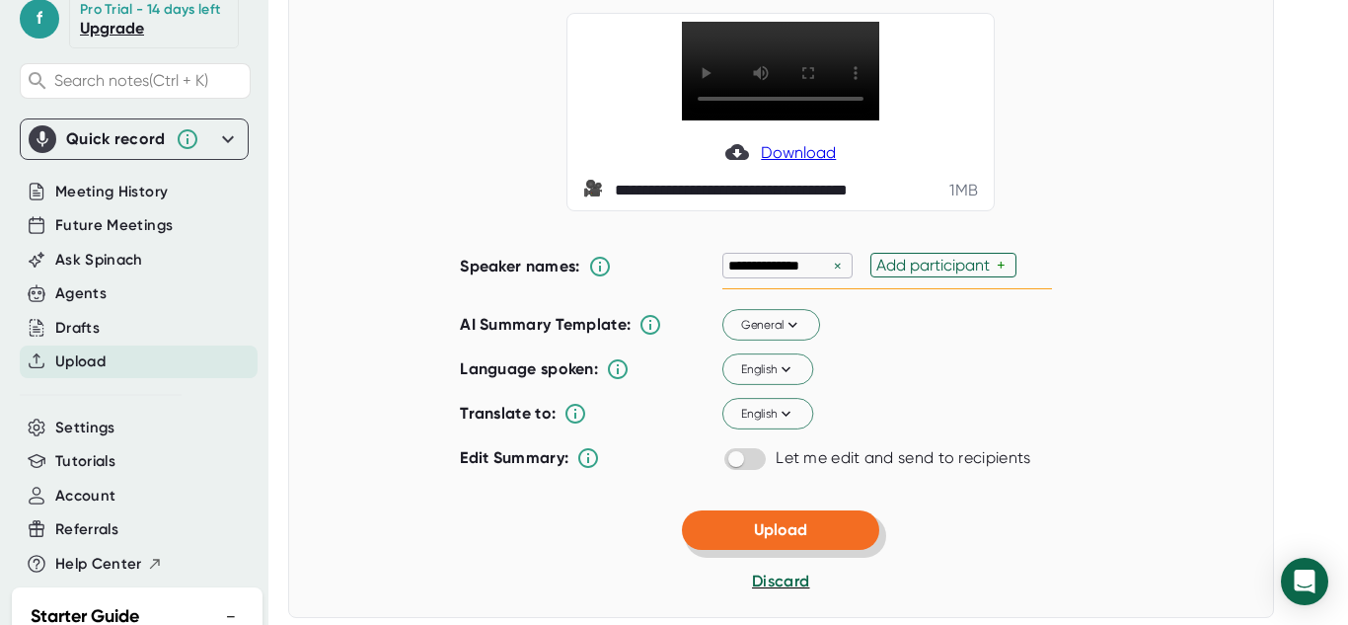
click at [754, 533] on span "Upload" at bounding box center [780, 529] width 53 height 19
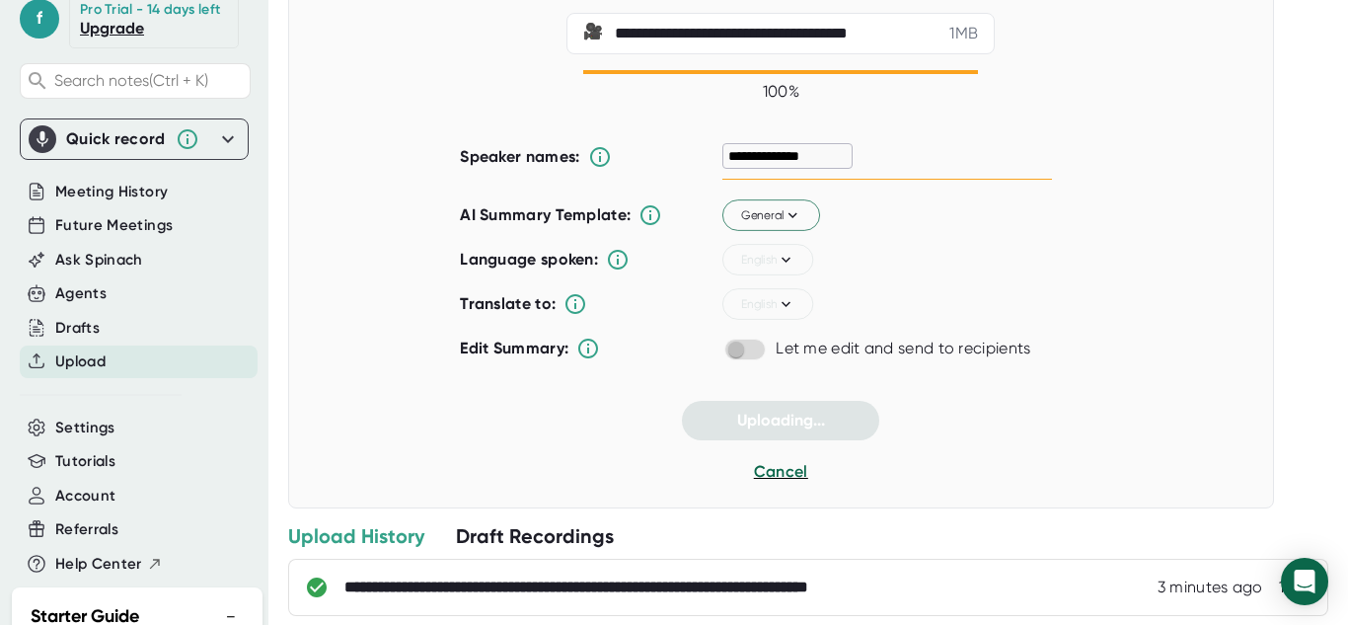
scroll to position [0, 0]
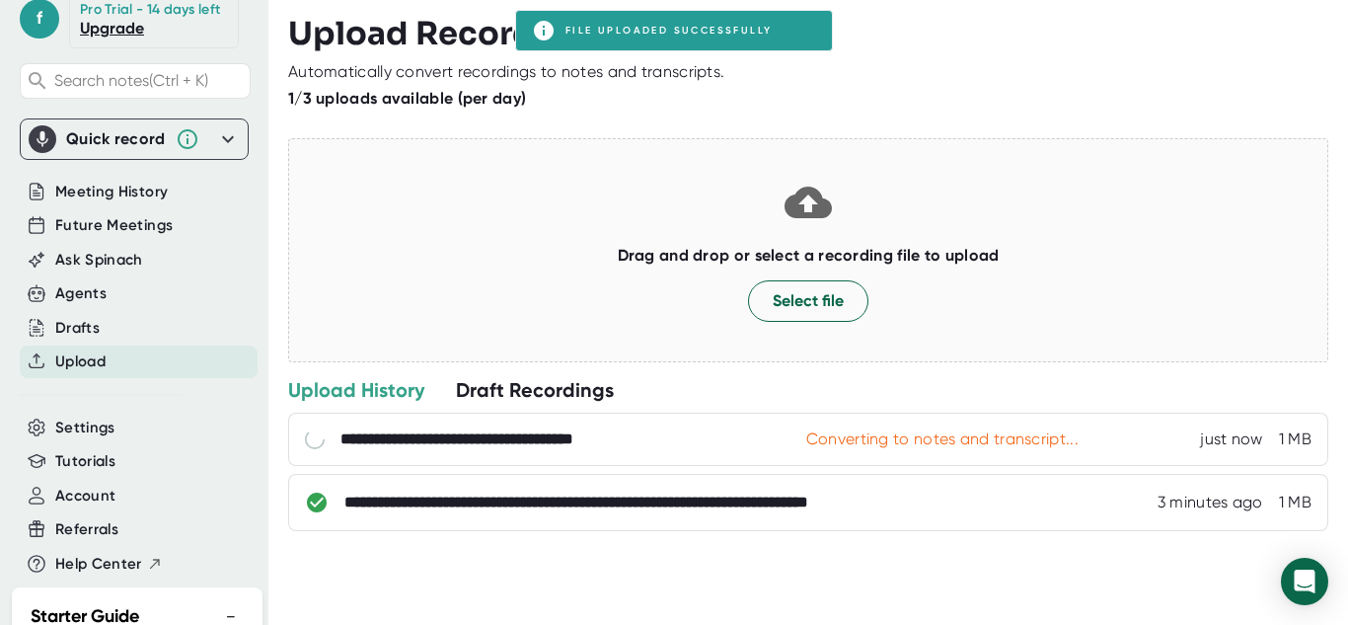
click at [605, 578] on div "**********" at bounding box center [818, 294] width 1060 height 588
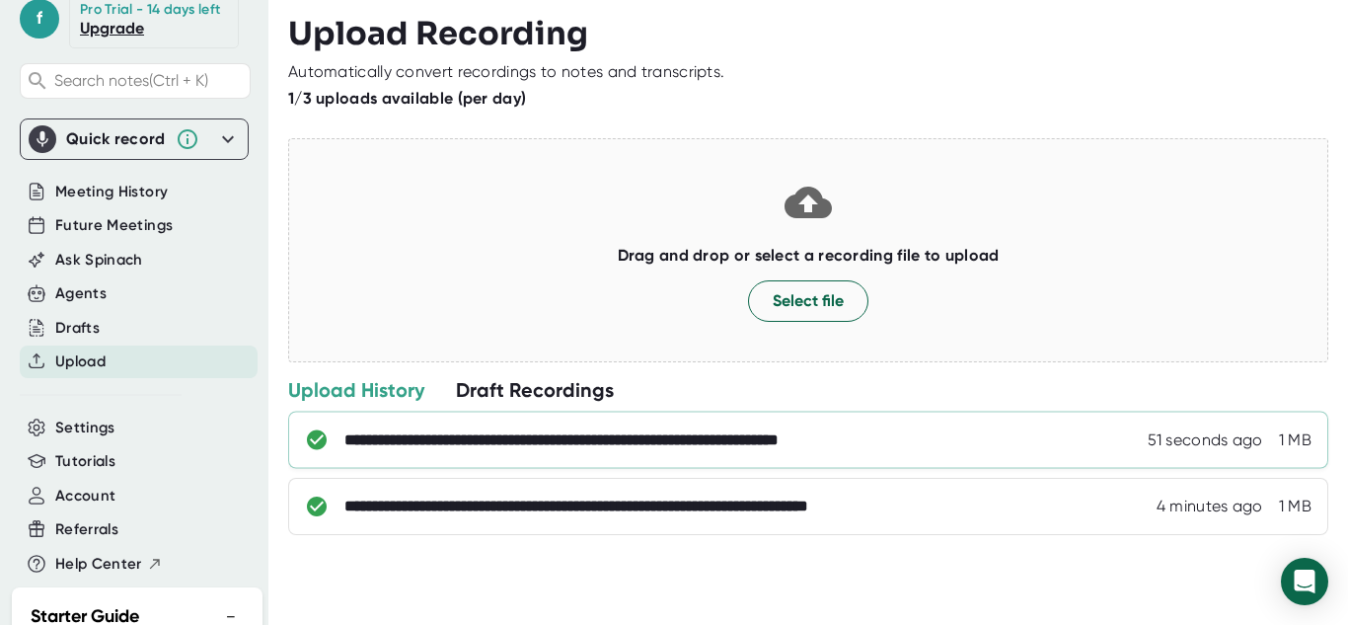
click at [491, 437] on div "**********" at bounding box center [644, 440] width 600 height 20
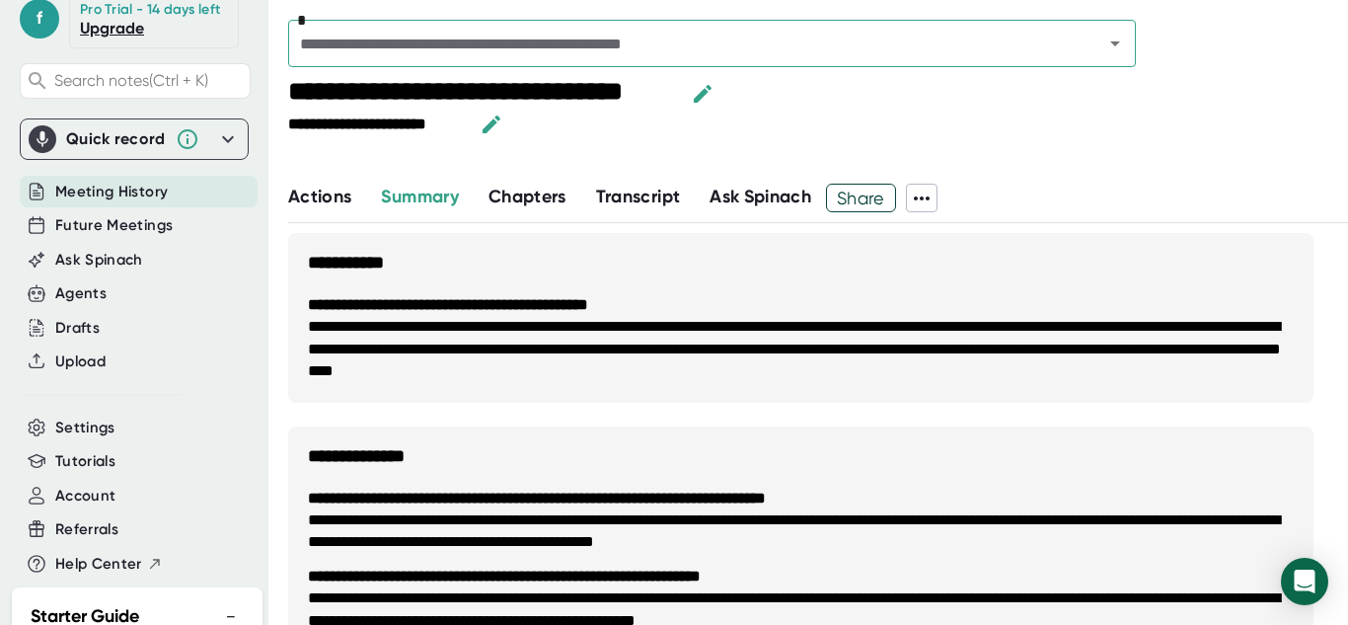
click at [643, 191] on span "Transcript" at bounding box center [638, 196] width 85 height 22
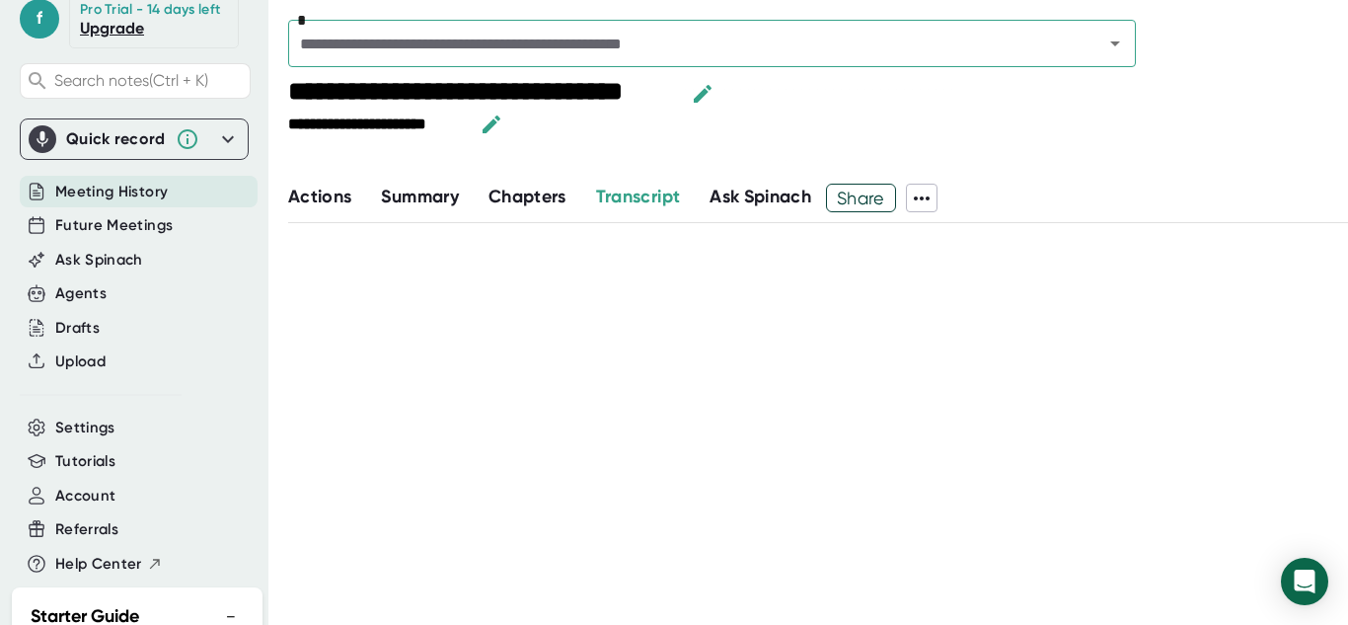
click at [559, 183] on div "**********" at bounding box center [818, 155] width 1060 height 156
click at [554, 198] on span "Chapters" at bounding box center [527, 196] width 78 height 22
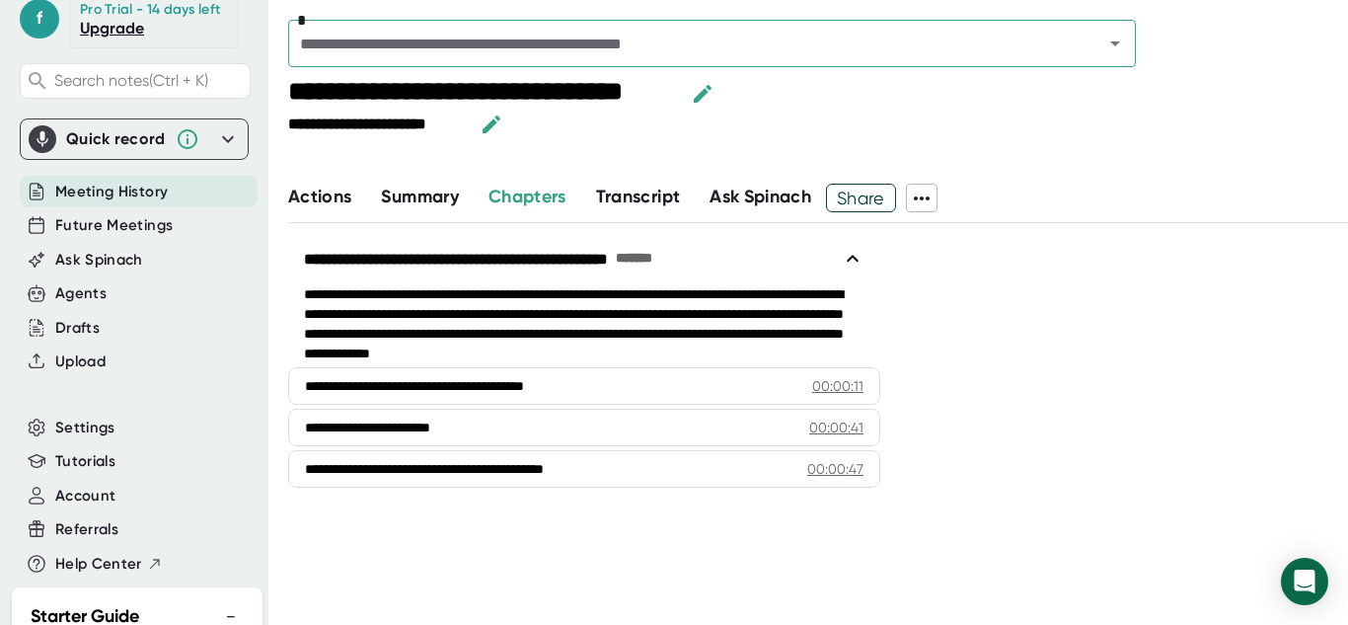
click at [622, 189] on span "Transcript" at bounding box center [638, 196] width 85 height 22
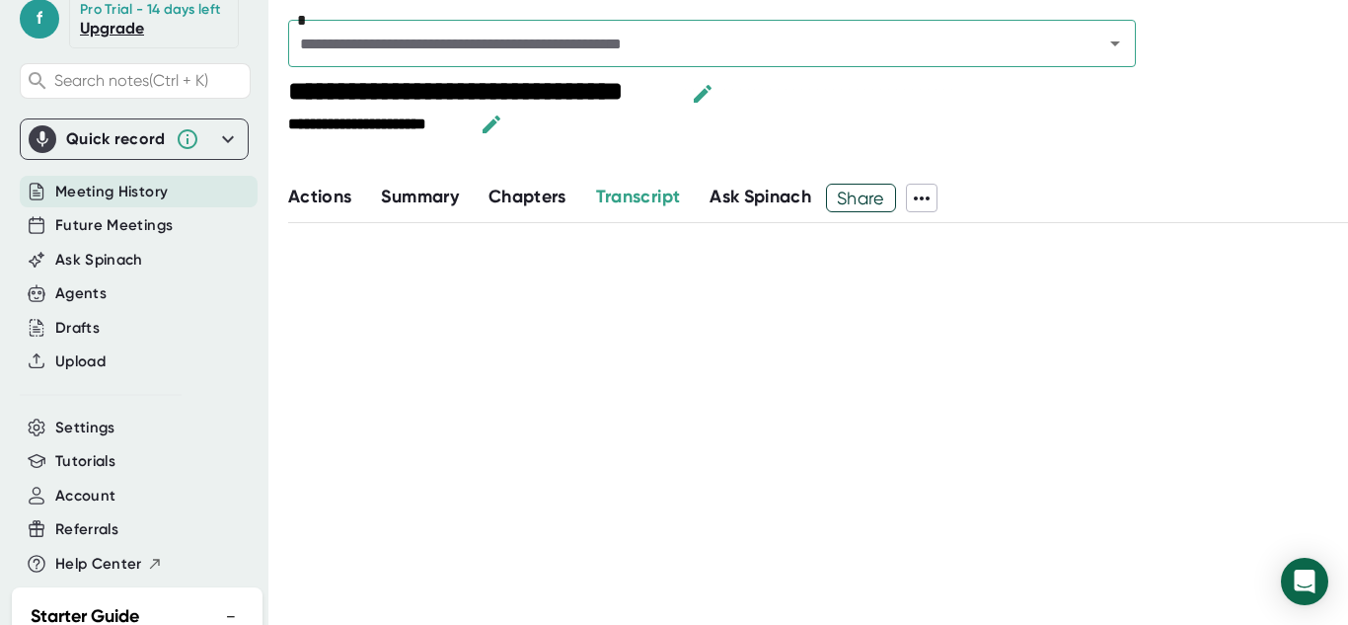
click at [423, 210] on div "Summary" at bounding box center [434, 198] width 107 height 29
click at [439, 200] on span "Summary" at bounding box center [419, 196] width 77 height 22
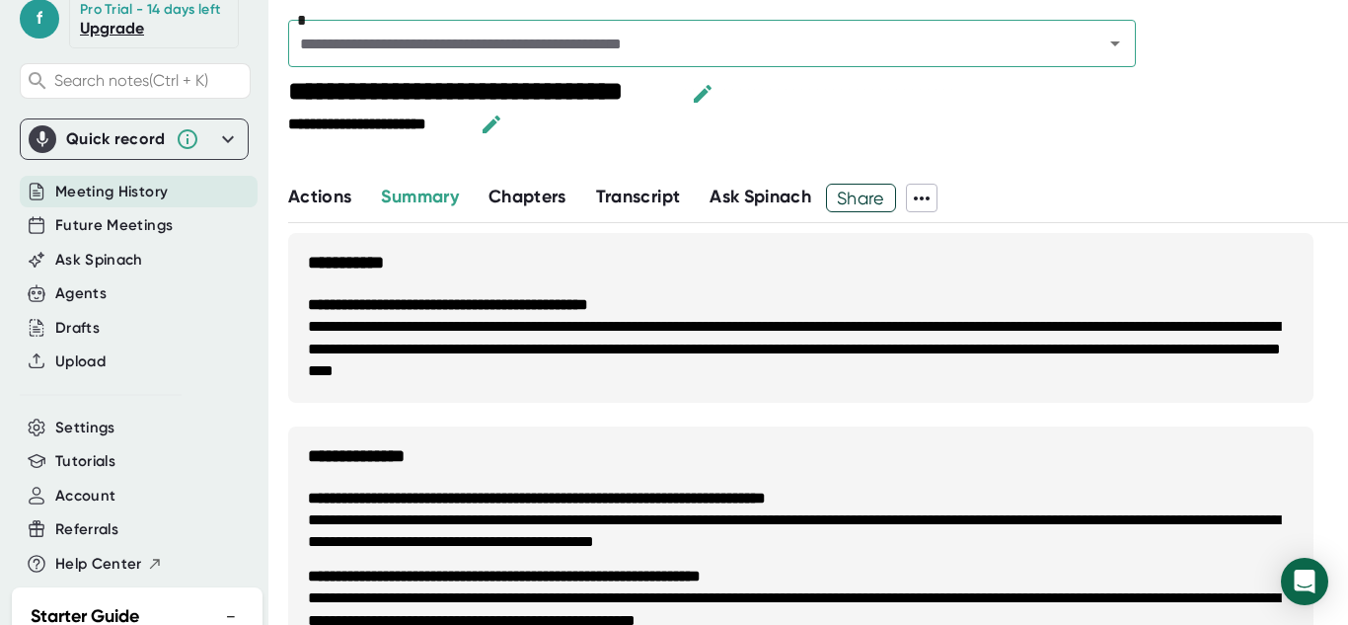
click at [756, 185] on button "Ask Spinach" at bounding box center [760, 197] width 102 height 27
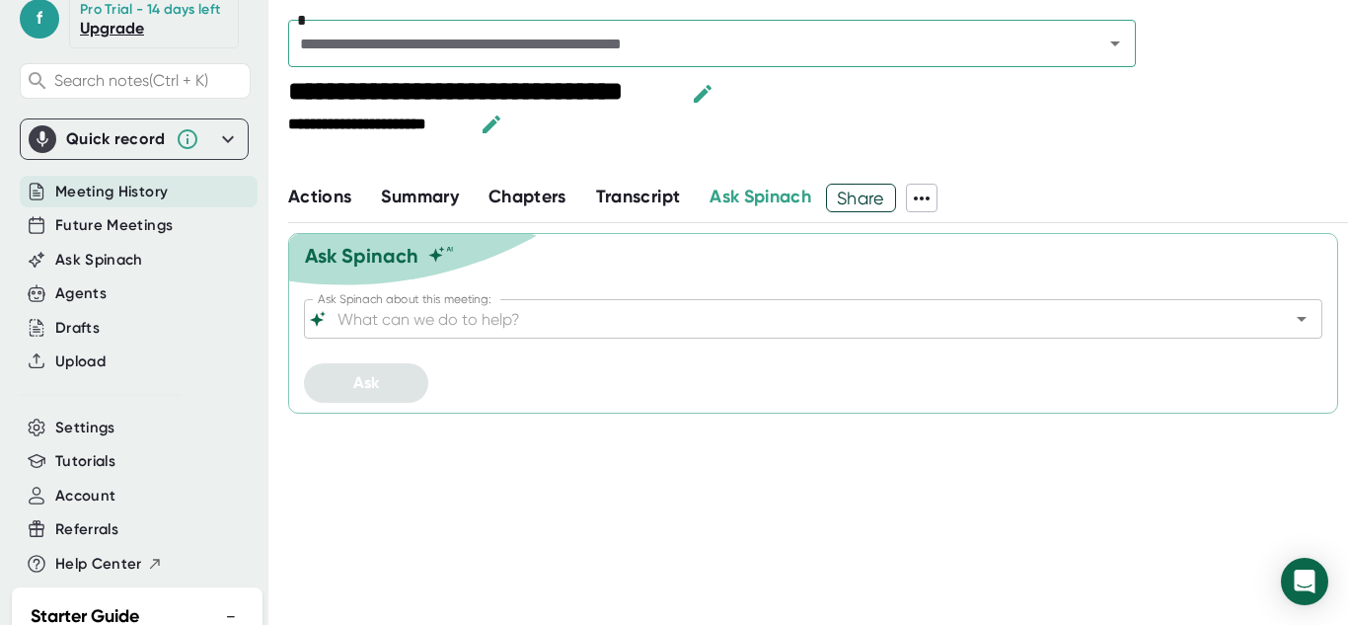
click at [652, 191] on span "Transcript" at bounding box center [638, 196] width 85 height 22
